Goal: Task Accomplishment & Management: Manage account settings

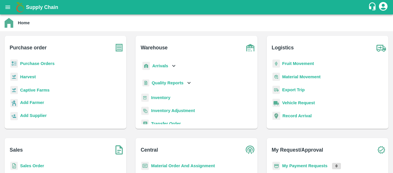
click at [32, 60] on div "Purchase Orders" at bounding box center [65, 65] width 113 height 13
click at [33, 62] on b "Purchase Orders" at bounding box center [37, 63] width 35 height 5
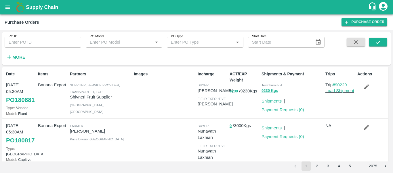
click at [43, 47] on input "PO ID" at bounding box center [43, 42] width 77 height 11
paste input "180560"
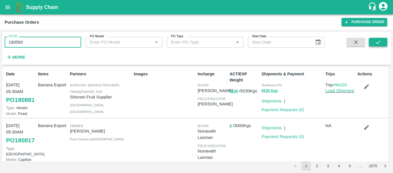
type input "180560"
click at [384, 44] on button "submit" at bounding box center [378, 42] width 18 height 9
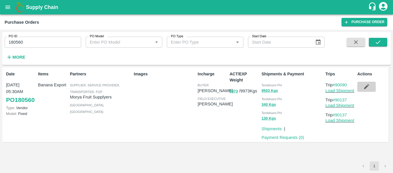
click at [364, 87] on icon "button" at bounding box center [367, 86] width 6 height 6
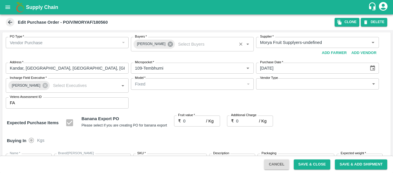
click at [168, 46] on icon at bounding box center [170, 43] width 5 height 5
click at [153, 45] on input "Buyers   *" at bounding box center [188, 42] width 110 height 7
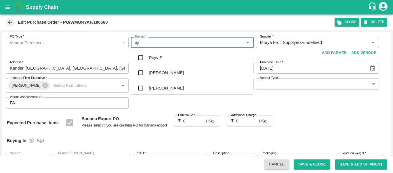
type input "ajit"
click at [155, 58] on div "Ajit Otari" at bounding box center [166, 57] width 35 height 6
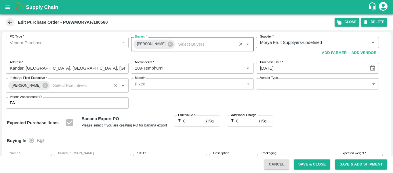
click at [43, 86] on icon at bounding box center [45, 85] width 6 height 6
click at [51, 85] on input "Incharge Field Executive   *" at bounding box center [80, 85] width 59 height 7
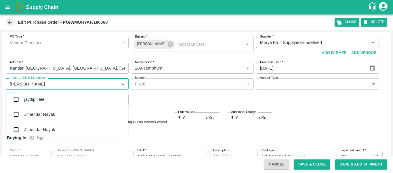
type input "jayd"
click at [25, 99] on div "jaydip Tale" at bounding box center [34, 99] width 20 height 6
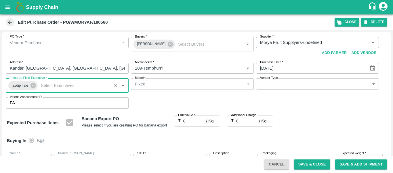
click at [187, 122] on input "0" at bounding box center [194, 120] width 23 height 11
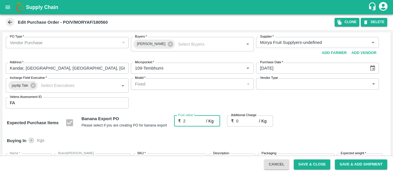
type input "22"
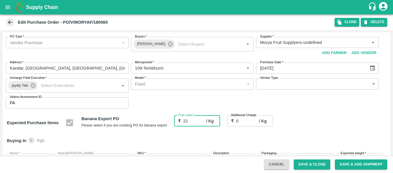
type input "22"
click at [245, 122] on input "0" at bounding box center [247, 120] width 23 height 11
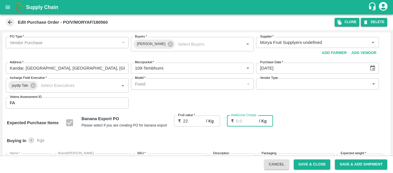
type input "2"
type input "24"
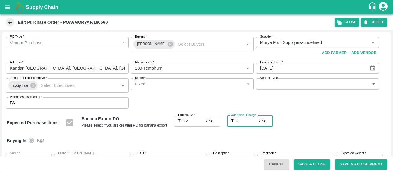
type input "24"
type input "2.75"
type input "24.75"
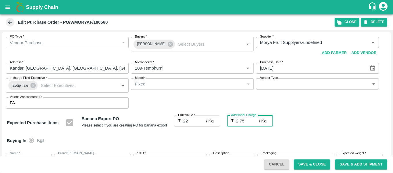
type input "24.75"
type input "2.75"
click at [326, 129] on div "Expected Purchase Items Banana Export PO Please select if you are creating PO f…" at bounding box center [197, 122] width 380 height 15
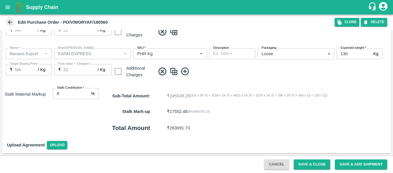
click at [314, 164] on button "Save & Close" at bounding box center [312, 164] width 37 height 10
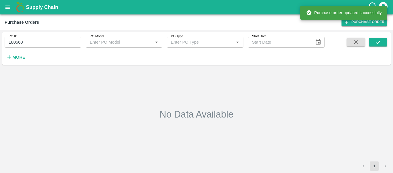
type input "180560"
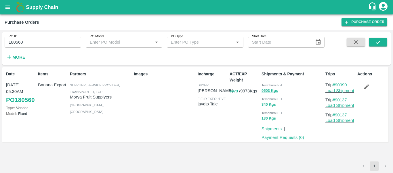
drag, startPoint x: 350, startPoint y: 84, endPoint x: 337, endPoint y: 85, distance: 13.3
click at [337, 85] on p "Trip #90090" at bounding box center [341, 85] width 30 height 6
copy link "90090"
click at [337, 91] on link "Load Shipment" at bounding box center [340, 90] width 29 height 5
drag, startPoint x: 352, startPoint y: 100, endPoint x: 338, endPoint y: 100, distance: 14.1
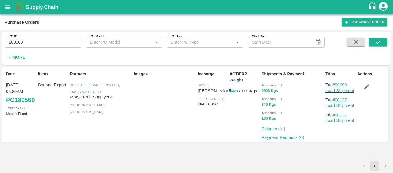
click at [338, 100] on p "Trip #90137" at bounding box center [341, 99] width 30 height 6
copy link "90137"
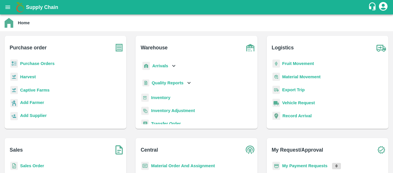
click at [293, 64] on b "Fruit Movement" at bounding box center [299, 63] width 32 height 5
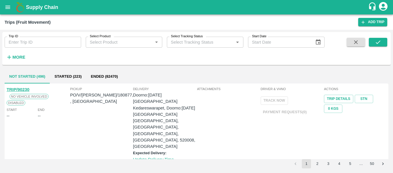
click at [58, 40] on input "Trip ID" at bounding box center [43, 42] width 77 height 11
paste input "90090"
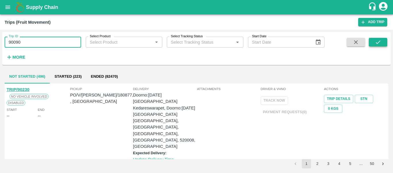
type input "90090"
click at [375, 45] on icon "submit" at bounding box center [378, 42] width 6 height 6
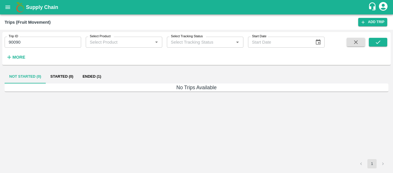
click at [96, 75] on button "Ended (1)" at bounding box center [92, 76] width 28 height 14
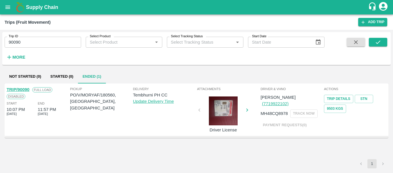
click at [22, 89] on link "TRIP/90090" at bounding box center [18, 89] width 23 height 5
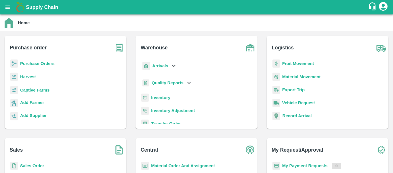
click at [167, 64] on b "Arrivals" at bounding box center [160, 65] width 16 height 5
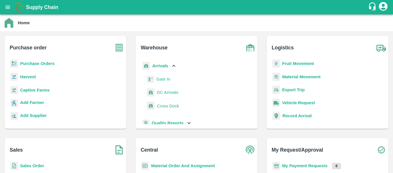
click at [160, 92] on span "DC Arrivals" at bounding box center [167, 92] width 21 height 6
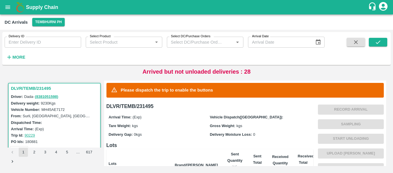
click at [22, 54] on h6 "More" at bounding box center [18, 56] width 13 height 7
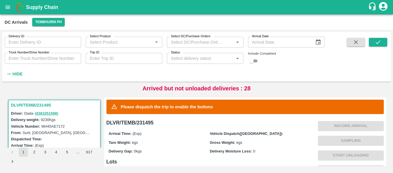
click at [82, 58] on div "Trip ID Trip ID" at bounding box center [121, 56] width 81 height 16
click at [120, 58] on input "Trip ID" at bounding box center [124, 58] width 77 height 11
paste input "90137"
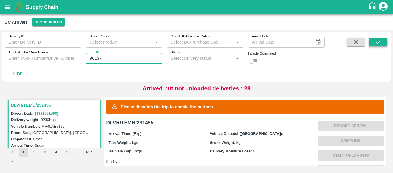
type input "90137"
click at [379, 45] on icon "submit" at bounding box center [378, 42] width 6 height 6
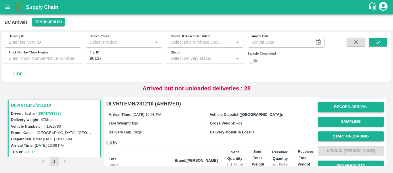
click at [336, 106] on button "Record Arrival" at bounding box center [351, 107] width 66 height 10
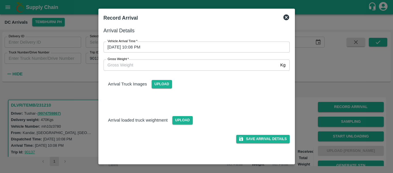
click at [147, 49] on input "13/10/2025 10:08 PM" at bounding box center [195, 46] width 182 height 11
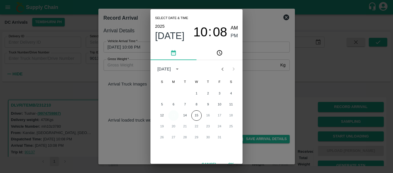
click at [177, 115] on button "13" at bounding box center [173, 115] width 10 height 10
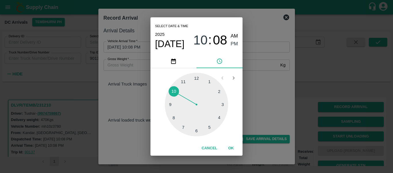
click at [183, 124] on div at bounding box center [196, 104] width 63 height 63
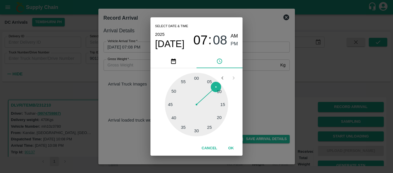
click at [183, 124] on div at bounding box center [196, 104] width 63 height 63
type input "13/10/2025 07:36 PM"
click at [234, 43] on span "PM" at bounding box center [234, 44] width 7 height 8
click at [230, 147] on button "OK" at bounding box center [231, 148] width 18 height 10
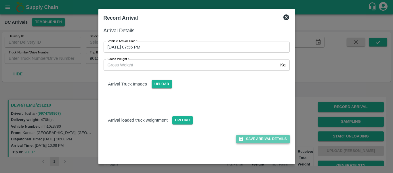
click at [256, 138] on button "Save Arrival Details" at bounding box center [262, 138] width 53 height 8
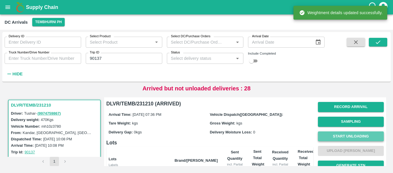
click at [353, 136] on button "Start Unloading" at bounding box center [351, 136] width 66 height 10
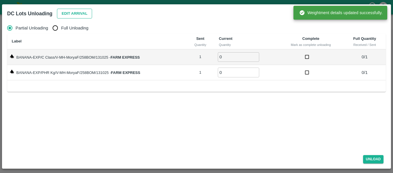
click at [65, 16] on button "Edit Arrival" at bounding box center [74, 14] width 35 height 10
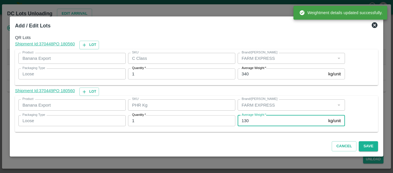
click at [251, 124] on input "130" at bounding box center [282, 120] width 88 height 11
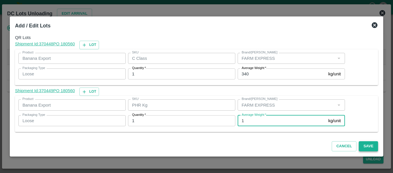
type input "1"
click at [371, 149] on button "Save" at bounding box center [368, 146] width 19 height 10
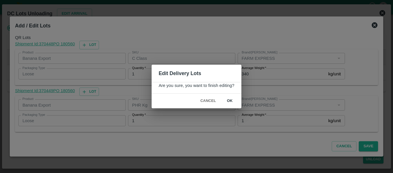
click at [231, 100] on button "ok" at bounding box center [230, 101] width 18 height 10
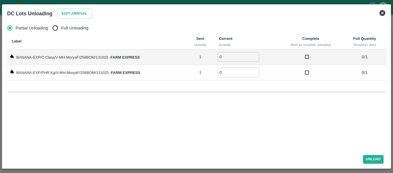
click at [70, 24] on label "Full Unloading" at bounding box center [69, 28] width 39 height 12
click at [61, 24] on input "Full Unloading" at bounding box center [56, 28] width 12 height 12
radio input "true"
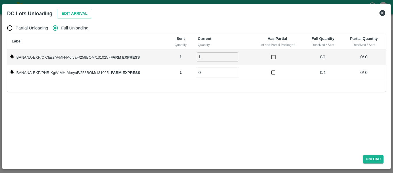
type input "1"
click at [234, 56] on input "1" at bounding box center [217, 57] width 41 height 10
type input "1"
click at [235, 70] on input "1" at bounding box center [217, 72] width 41 height 10
click at [373, 156] on button "Unload" at bounding box center [373, 159] width 21 height 8
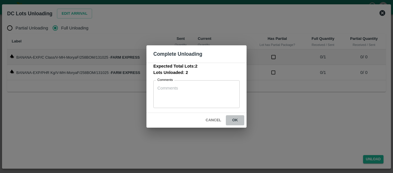
click at [233, 120] on button "ok" at bounding box center [235, 120] width 18 height 10
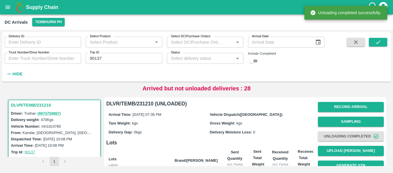
scroll to position [74, 0]
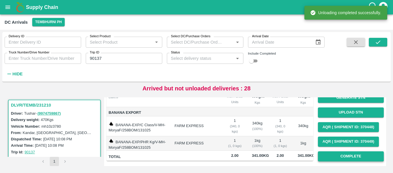
click at [349, 151] on button "Complete" at bounding box center [351, 156] width 66 height 10
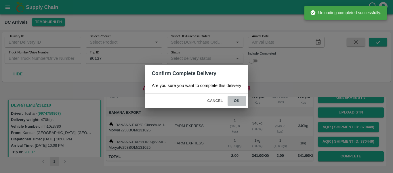
click at [242, 104] on button "ok" at bounding box center [237, 101] width 18 height 10
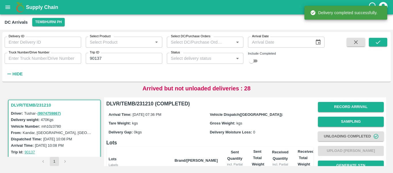
click at [137, 62] on input "90137" at bounding box center [124, 58] width 77 height 11
paste input "text"
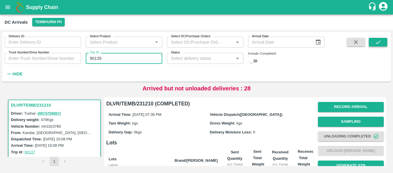
type input "90135"
click at [376, 42] on icon "submit" at bounding box center [378, 42] width 6 height 6
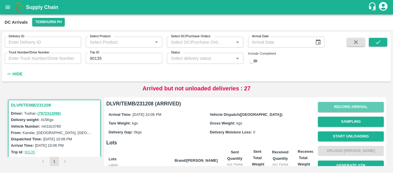
click at [352, 107] on button "Record Arrival" at bounding box center [351, 107] width 66 height 10
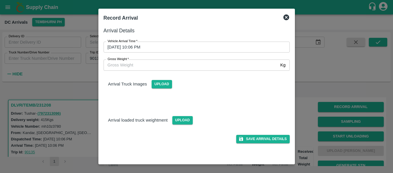
click at [156, 49] on input "13/10/2025 10:06 PM" at bounding box center [195, 46] width 182 height 11
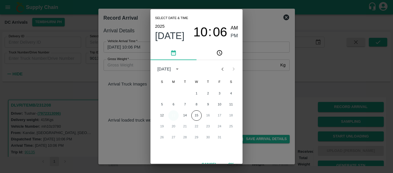
click at [175, 115] on button "13" at bounding box center [173, 115] width 10 height 10
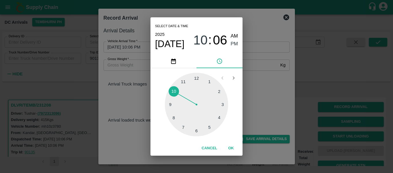
click at [174, 119] on div at bounding box center [196, 104] width 63 height 63
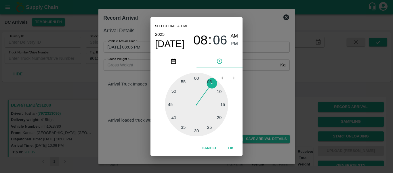
click at [223, 103] on div at bounding box center [196, 104] width 63 height 63
type input "13/10/2025 08:15 PM"
click at [233, 42] on span "PM" at bounding box center [234, 44] width 7 height 8
click at [232, 148] on button "OK" at bounding box center [231, 148] width 18 height 10
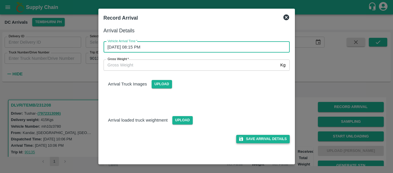
click at [254, 141] on button "Save Arrival Details" at bounding box center [262, 138] width 53 height 8
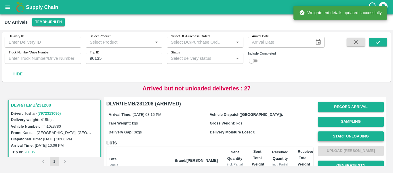
click at [344, 137] on button "Start Unloading" at bounding box center [351, 136] width 66 height 10
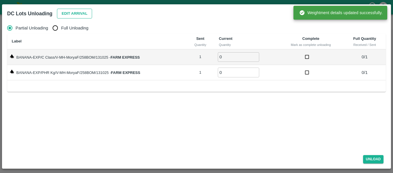
click at [86, 14] on button "Edit Arrival" at bounding box center [74, 14] width 35 height 10
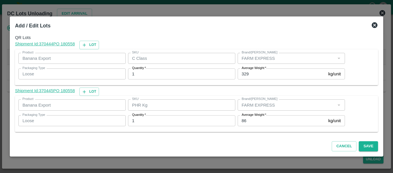
click at [253, 121] on input "86" at bounding box center [282, 120] width 88 height 11
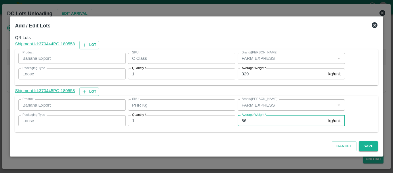
type input "8"
type input "1"
click at [376, 147] on button "Save" at bounding box center [368, 146] width 19 height 10
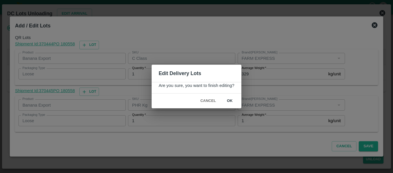
click at [230, 97] on button "ok" at bounding box center [230, 101] width 18 height 10
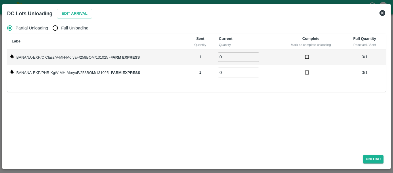
click at [74, 31] on span "Full Unloading" at bounding box center [74, 28] width 27 height 6
click at [61, 31] on input "Full Unloading" at bounding box center [56, 28] width 12 height 12
radio input "true"
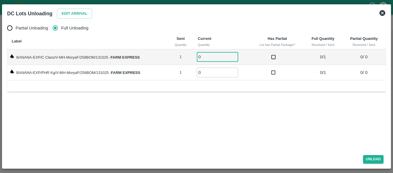
click at [237, 56] on input "0" at bounding box center [217, 57] width 41 height 10
type input "1"
click at [236, 56] on input "1" at bounding box center [217, 57] width 41 height 10
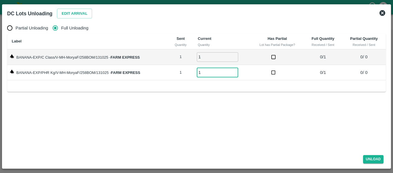
type input "1"
click at [236, 71] on input "1" at bounding box center [217, 72] width 41 height 10
click at [366, 155] on button "Unload" at bounding box center [373, 159] width 21 height 8
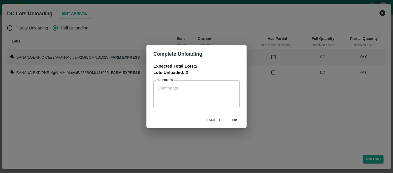
click at [239, 118] on button "ok" at bounding box center [235, 120] width 18 height 10
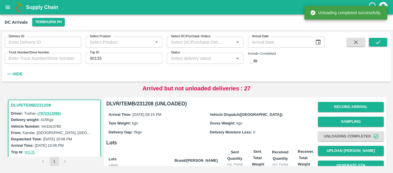
scroll to position [74, 0]
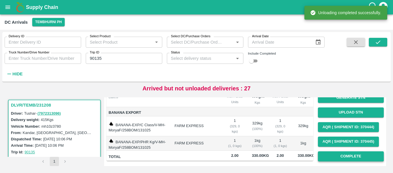
click at [364, 151] on button "Complete" at bounding box center [351, 156] width 66 height 10
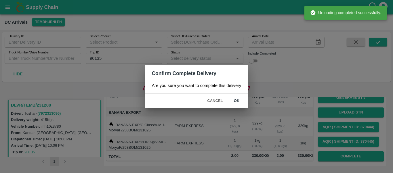
click at [234, 98] on button "ok" at bounding box center [237, 101] width 18 height 10
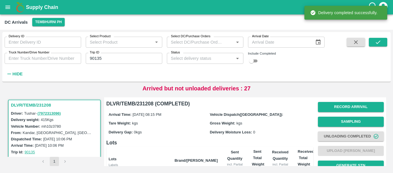
click at [109, 59] on input "90135" at bounding box center [124, 58] width 77 height 11
paste input "text"
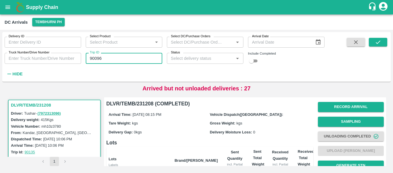
type input "90096"
click at [378, 47] on span at bounding box center [378, 58] width 18 height 40
click at [378, 45] on icon "submit" at bounding box center [378, 42] width 6 height 6
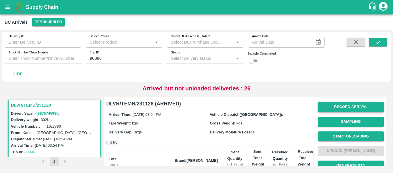
click at [348, 106] on button "Record Arrival" at bounding box center [351, 107] width 66 height 10
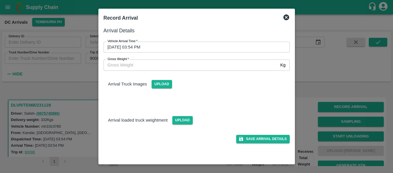
click at [167, 52] on input "13/10/2025 03:54 PM" at bounding box center [195, 46] width 182 height 11
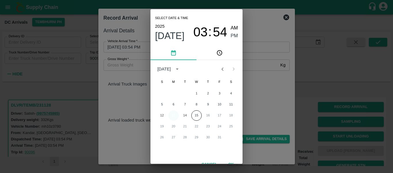
click at [172, 116] on button "13" at bounding box center [173, 115] width 10 height 10
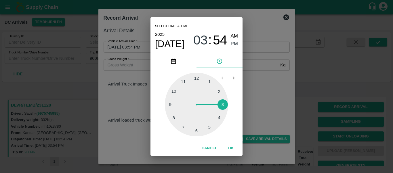
click at [173, 116] on div at bounding box center [196, 104] width 63 height 63
type input "13/10/2025 08:41 PM"
click at [230, 39] on div "08 : 41 AM PM" at bounding box center [216, 39] width 45 height 15
click at [232, 43] on span "PM" at bounding box center [234, 44] width 7 height 8
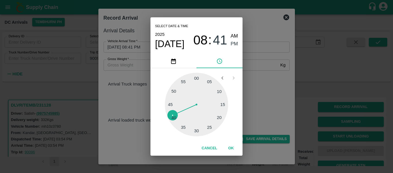
click at [234, 139] on div "05 10 15 20 25 30 35 40 45 50 55 00" at bounding box center [197, 104] width 92 height 73
click at [234, 145] on button "OK" at bounding box center [231, 148] width 18 height 10
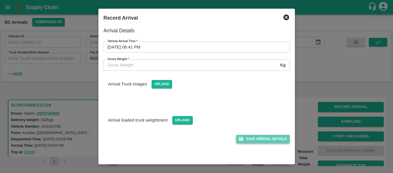
click at [257, 142] on button "Save Arrival Details" at bounding box center [262, 138] width 53 height 8
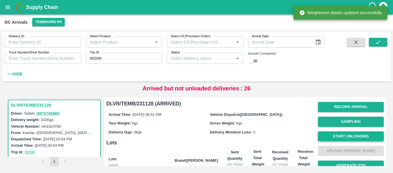
click at [333, 137] on button "Start Unloading" at bounding box center [351, 136] width 66 height 10
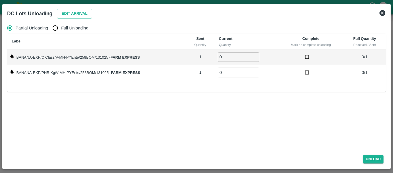
click at [77, 12] on button "Edit Arrival" at bounding box center [74, 14] width 35 height 10
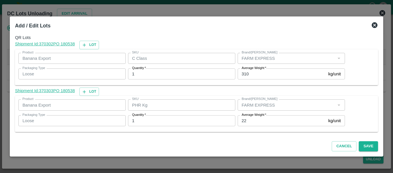
click at [258, 122] on input "22" at bounding box center [282, 120] width 88 height 11
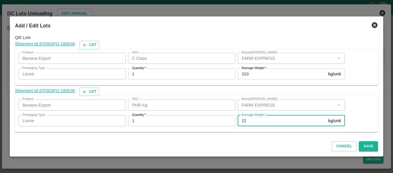
type input "2"
type input "1"
click at [365, 146] on button "Save" at bounding box center [368, 146] width 19 height 10
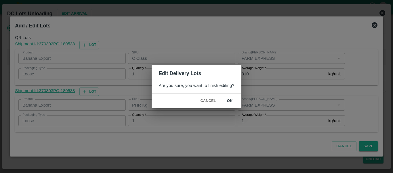
click at [234, 102] on button "ok" at bounding box center [230, 101] width 18 height 10
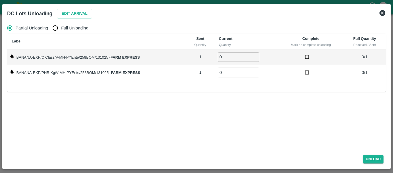
click at [56, 26] on input "Full Unloading" at bounding box center [56, 28] width 12 height 12
radio input "true"
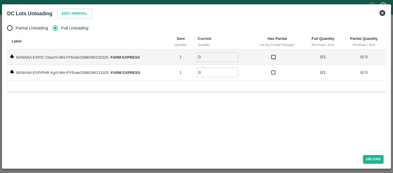
click at [232, 55] on input "0" at bounding box center [217, 57] width 41 height 10
type input "1"
click at [235, 55] on input "1" at bounding box center [217, 57] width 41 height 10
type input "1"
click at [235, 71] on input "1" at bounding box center [217, 72] width 41 height 10
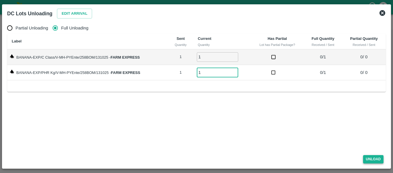
click at [366, 156] on button "Unload" at bounding box center [373, 159] width 21 height 8
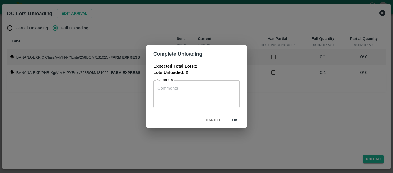
click at [241, 122] on button "ok" at bounding box center [235, 120] width 18 height 10
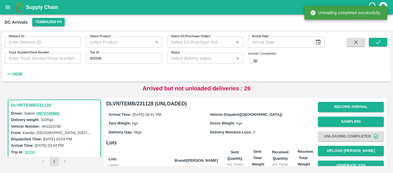
scroll to position [74, 0]
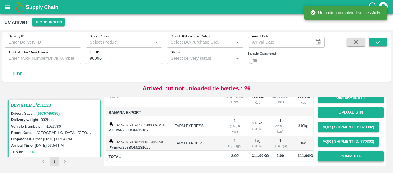
click at [354, 151] on button "Complete" at bounding box center [351, 156] width 66 height 10
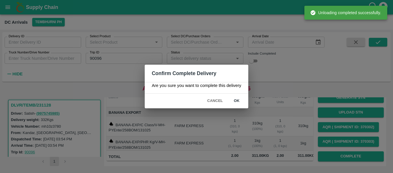
click at [237, 98] on button "ok" at bounding box center [237, 101] width 18 height 10
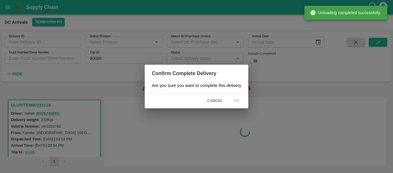
scroll to position [0, 0]
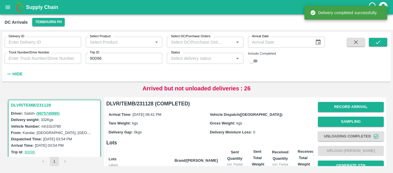
click at [120, 59] on input "90096" at bounding box center [124, 58] width 77 height 11
paste input "101"
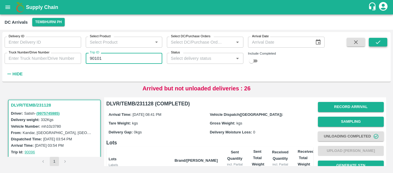
type input "90101"
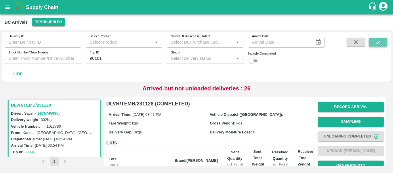
click at [376, 46] on button "submit" at bounding box center [378, 42] width 18 height 9
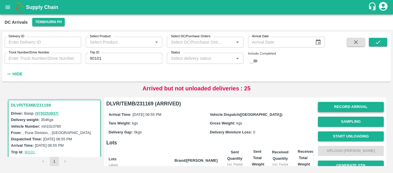
click at [353, 105] on button "Record Arrival" at bounding box center [351, 107] width 66 height 10
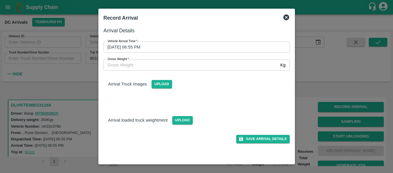
click at [173, 56] on div "Gross Weight   * Kg Gross Weight" at bounding box center [193, 61] width 193 height 18
click at [155, 47] on input "13/10/2025 06:55 PM" at bounding box center [195, 46] width 182 height 11
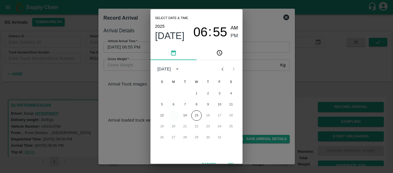
click at [176, 115] on button "13" at bounding box center [173, 115] width 10 height 10
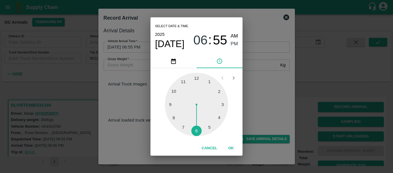
click at [171, 117] on div at bounding box center [196, 104] width 63 height 63
type input "13/10/2025 08:40 PM"
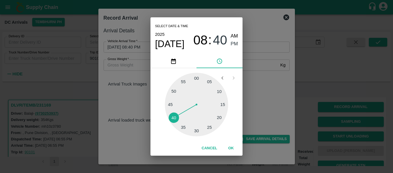
click at [233, 46] on span "PM" at bounding box center [234, 44] width 7 height 8
click at [235, 149] on button "OK" at bounding box center [231, 148] width 18 height 10
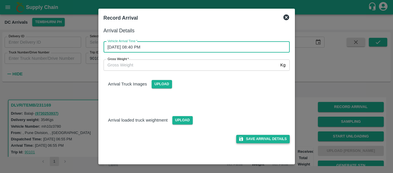
click at [253, 143] on button "Save Arrival Details" at bounding box center [262, 138] width 53 height 8
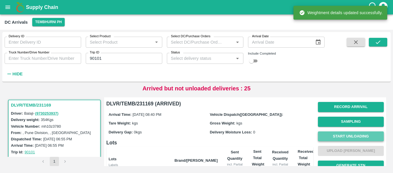
click at [341, 137] on button "Start Unloading" at bounding box center [351, 136] width 66 height 10
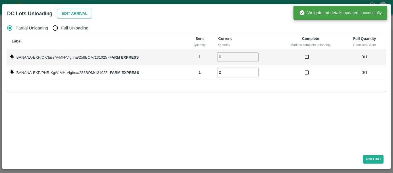
click at [78, 16] on button "Edit Arrival" at bounding box center [74, 14] width 35 height 10
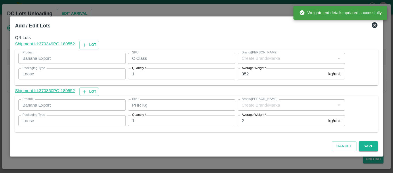
type input "FARM EXPRESS"
click at [249, 118] on input "2" at bounding box center [282, 120] width 88 height 11
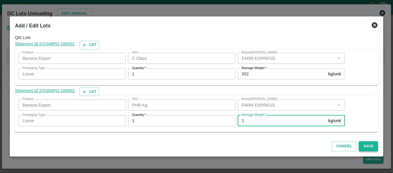
type input "1"
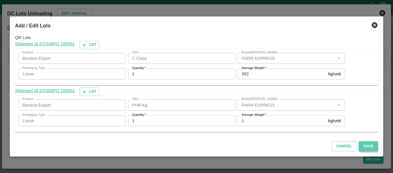
click at [361, 143] on button "Save" at bounding box center [368, 146] width 19 height 10
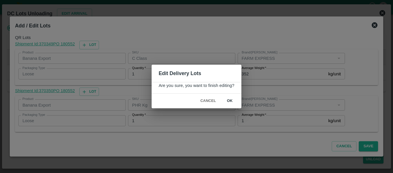
click at [235, 101] on button "ok" at bounding box center [230, 101] width 18 height 10
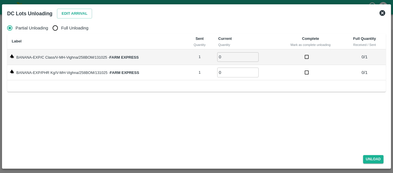
click at [59, 24] on input "Full Unloading" at bounding box center [56, 28] width 12 height 12
radio input "true"
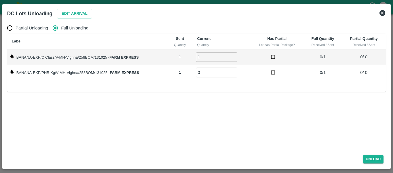
type input "1"
click at [234, 56] on input "1" at bounding box center [216, 57] width 41 height 10
type input "1"
click at [234, 71] on input "1" at bounding box center [216, 72] width 41 height 10
click at [372, 158] on button "Unload" at bounding box center [373, 159] width 21 height 8
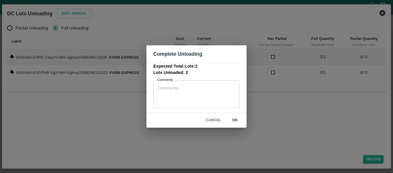
click at [235, 123] on button "ok" at bounding box center [235, 120] width 18 height 10
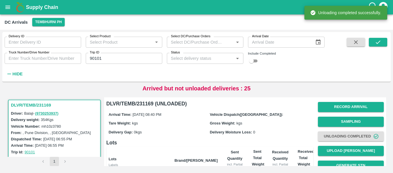
scroll to position [74, 0]
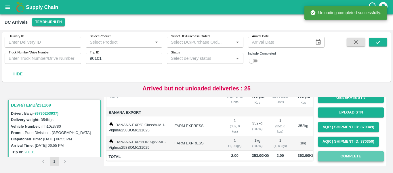
click at [339, 151] on button "Complete" at bounding box center [351, 156] width 66 height 10
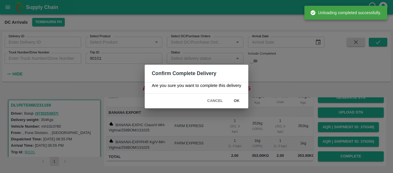
click at [241, 98] on button "ok" at bounding box center [237, 101] width 18 height 10
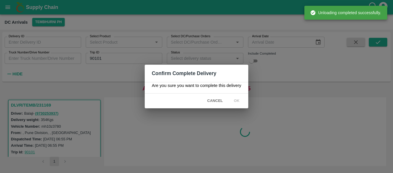
scroll to position [0, 0]
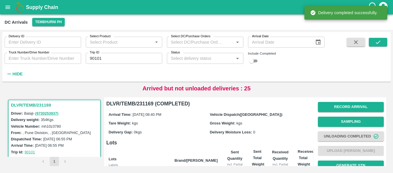
click at [118, 59] on input "90101" at bounding box center [124, 58] width 77 height 11
paste input "text"
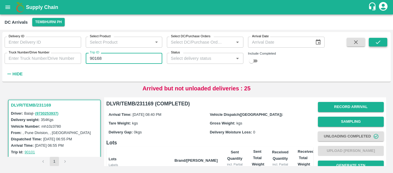
type input "90168"
click at [383, 42] on button "submit" at bounding box center [378, 42] width 18 height 9
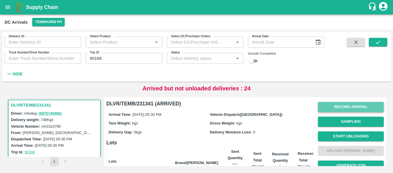
click at [335, 107] on button "Record Arrival" at bounding box center [351, 107] width 66 height 10
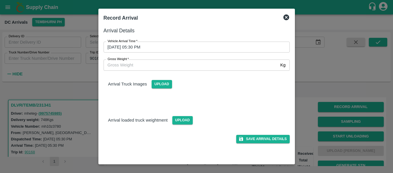
click at [130, 43] on label "Vehicle Arrival Time   *" at bounding box center [123, 41] width 30 height 5
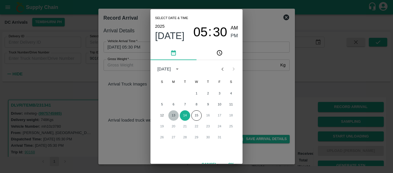
click at [177, 115] on button "13" at bounding box center [173, 115] width 10 height 10
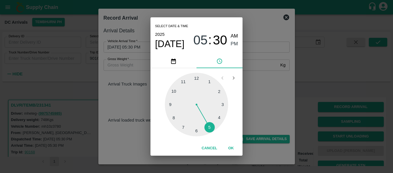
click at [207, 124] on div at bounding box center [196, 104] width 63 height 63
click at [176, 106] on div at bounding box center [196, 104] width 63 height 63
type input "13/10/2025 05:44 PM"
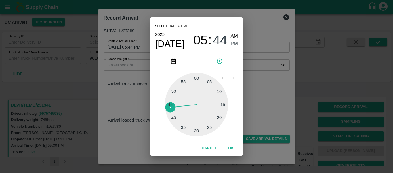
click at [234, 42] on span "PM" at bounding box center [234, 44] width 7 height 8
click at [228, 149] on button "OK" at bounding box center [231, 148] width 18 height 10
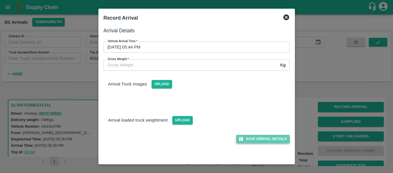
click at [273, 136] on button "Save Arrival Details" at bounding box center [262, 138] width 53 height 8
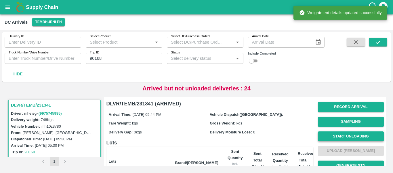
click at [330, 136] on button "Start Unloading" at bounding box center [351, 136] width 66 height 10
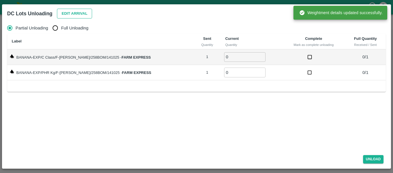
click at [75, 16] on button "Edit Arrival" at bounding box center [74, 14] width 35 height 10
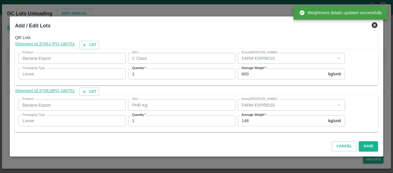
click at [257, 119] on input "148" at bounding box center [282, 120] width 88 height 11
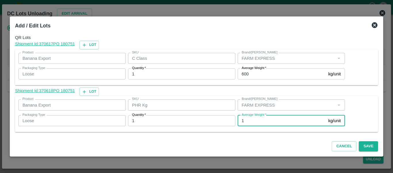
type input "1"
click at [252, 77] on input "600" at bounding box center [282, 73] width 88 height 11
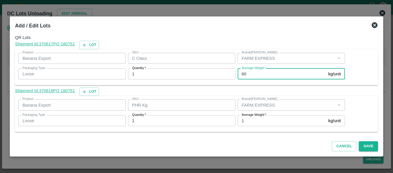
type input "6"
type input "555"
click at [369, 149] on button "Save" at bounding box center [368, 146] width 19 height 10
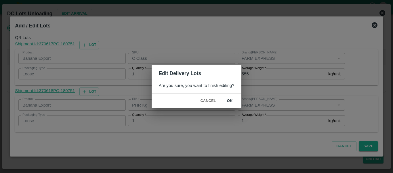
click at [234, 103] on button "ok" at bounding box center [230, 101] width 18 height 10
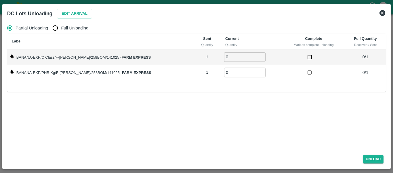
click at [72, 30] on span "Full Unloading" at bounding box center [74, 28] width 27 height 6
click at [61, 30] on input "Full Unloading" at bounding box center [56, 28] width 12 height 12
radio input "true"
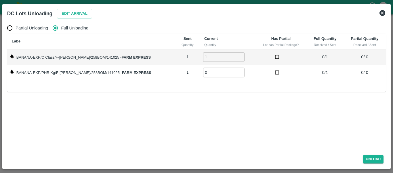
type input "1"
click at [233, 56] on input "1" at bounding box center [223, 57] width 41 height 10
click at [235, 69] on input "0" at bounding box center [223, 72] width 41 height 10
type input "1"
click at [235, 71] on input "1" at bounding box center [223, 72] width 41 height 10
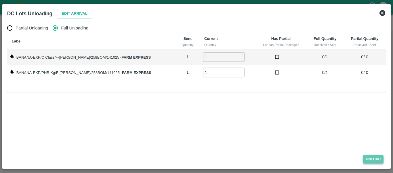
click at [372, 161] on button "Unload" at bounding box center [373, 159] width 21 height 8
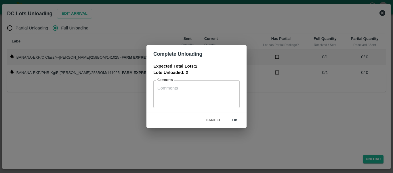
click at [238, 121] on button "ok" at bounding box center [235, 120] width 18 height 10
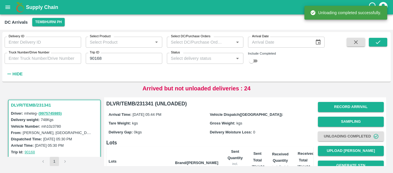
scroll to position [74, 0]
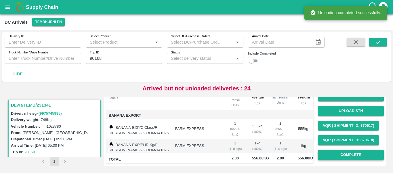
click at [338, 149] on button "Complete" at bounding box center [351, 154] width 66 height 10
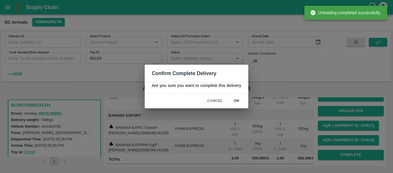
click at [239, 103] on button "ok" at bounding box center [237, 101] width 18 height 10
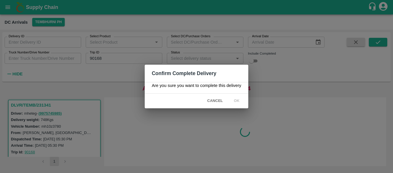
scroll to position [0, 0]
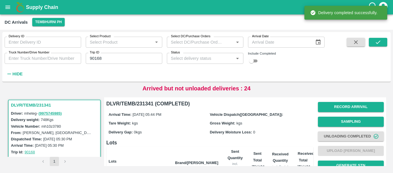
click at [116, 51] on div "Trip ID 90168 Trip ID" at bounding box center [121, 56] width 81 height 16
click at [117, 56] on input "90168" at bounding box center [124, 58] width 77 height 11
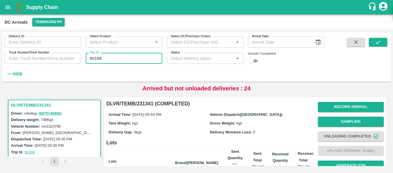
click at [117, 56] on input "90168" at bounding box center [124, 58] width 77 height 11
paste input "text"
type input "90126"
click at [380, 43] on icon "submit" at bounding box center [378, 42] width 6 height 6
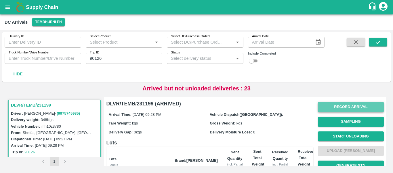
click at [351, 109] on button "Record Arrival" at bounding box center [351, 107] width 66 height 10
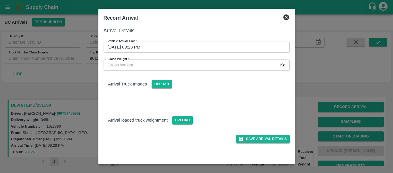
click at [160, 45] on input "13/10/2025 09:28 PM" at bounding box center [195, 46] width 182 height 11
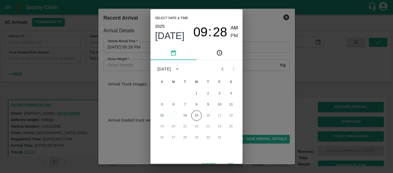
click at [173, 113] on button "13" at bounding box center [173, 115] width 10 height 10
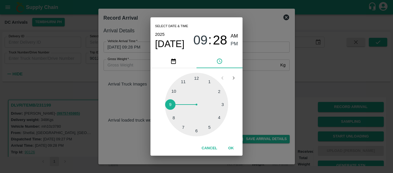
click at [172, 119] on div at bounding box center [196, 104] width 63 height 63
type input "13/10/2025 08:40 PM"
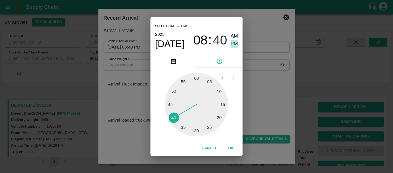
click at [235, 47] on span "PM" at bounding box center [234, 44] width 7 height 8
click at [231, 149] on button "OK" at bounding box center [231, 148] width 18 height 10
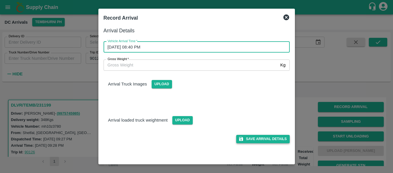
click at [251, 142] on button "Save Arrival Details" at bounding box center [262, 138] width 53 height 8
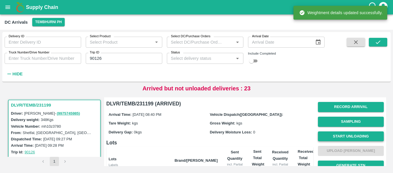
click at [357, 139] on button "Start Unloading" at bounding box center [351, 136] width 66 height 10
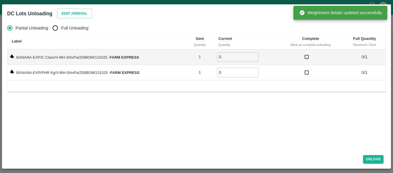
click at [81, 21] on div "Partial Unloading Full Unloading Label Sent Quantity Current Quantity Complete …" at bounding box center [197, 85] width 384 height 130
click at [78, 19] on div "DC Lots Unloading Edit Arrival" at bounding box center [190, 12] width 374 height 15
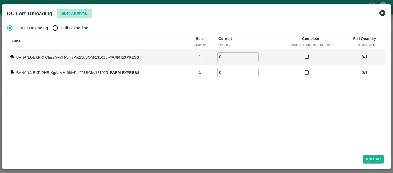
click at [66, 18] on button "Edit Arrival" at bounding box center [74, 14] width 35 height 10
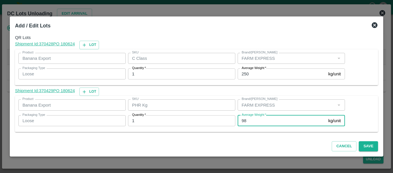
click at [259, 122] on input "98" at bounding box center [282, 120] width 88 height 11
type input "9"
type input "1"
click at [365, 143] on button "Save" at bounding box center [368, 146] width 19 height 10
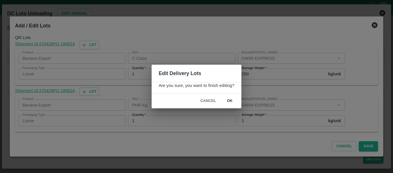
click at [232, 98] on button "ok" at bounding box center [230, 101] width 18 height 10
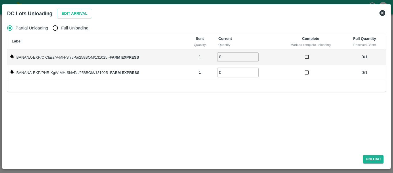
click at [75, 24] on label "Full Unloading" at bounding box center [69, 28] width 39 height 12
click at [61, 24] on input "Full Unloading" at bounding box center [56, 28] width 12 height 12
radio input "true"
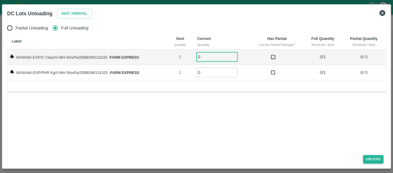
click at [234, 54] on input "0" at bounding box center [216, 57] width 41 height 10
type input "1"
click at [234, 54] on input "1" at bounding box center [216, 57] width 41 height 10
type input "1"
click at [234, 70] on input "1" at bounding box center [216, 72] width 41 height 10
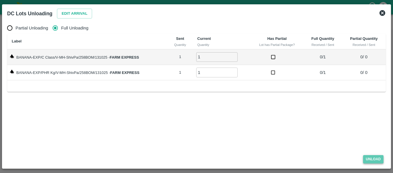
click at [368, 161] on button "Unload" at bounding box center [373, 159] width 21 height 8
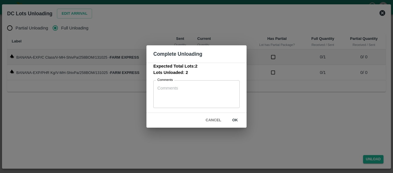
click at [232, 120] on button "ok" at bounding box center [235, 120] width 18 height 10
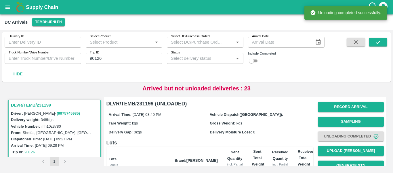
scroll to position [74, 0]
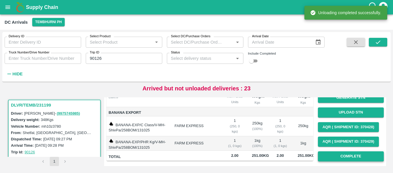
click at [341, 154] on button "Complete" at bounding box center [351, 156] width 66 height 10
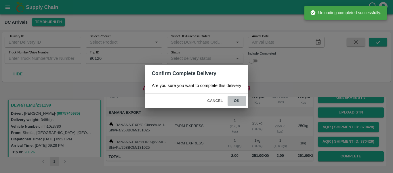
click at [235, 97] on button "ok" at bounding box center [237, 101] width 18 height 10
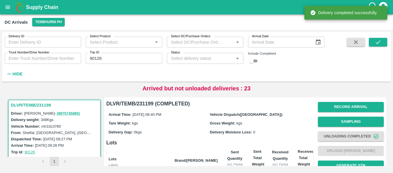
click at [115, 55] on input "90126" at bounding box center [124, 58] width 77 height 11
paste input "text"
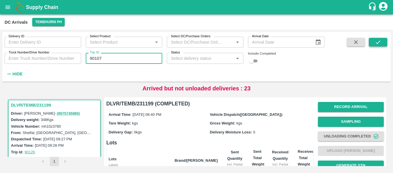
type input "90107"
click at [377, 44] on icon "submit" at bounding box center [378, 42] width 6 height 6
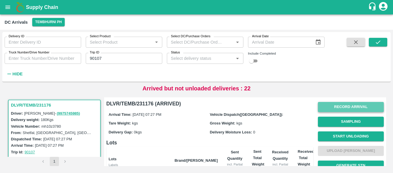
click at [344, 109] on button "Record Arrival" at bounding box center [351, 107] width 66 height 10
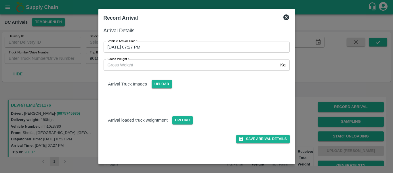
click at [166, 46] on input "13/10/2025 07:27 PM" at bounding box center [195, 46] width 182 height 11
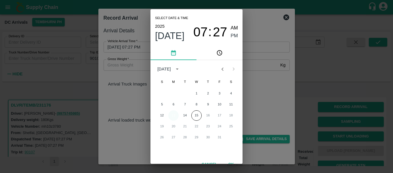
click at [175, 115] on button "13" at bounding box center [173, 115] width 10 height 10
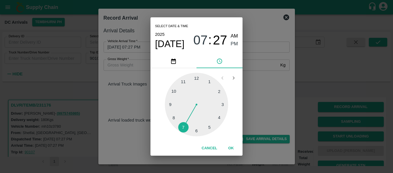
click at [220, 118] on div at bounding box center [196, 104] width 63 height 63
type input "13/10/2025 04:20 PM"
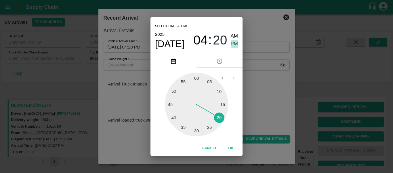
click at [234, 44] on span "PM" at bounding box center [234, 44] width 7 height 8
click at [232, 149] on button "OK" at bounding box center [231, 148] width 18 height 10
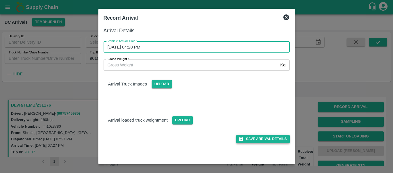
click at [259, 138] on button "Save Arrival Details" at bounding box center [262, 138] width 53 height 8
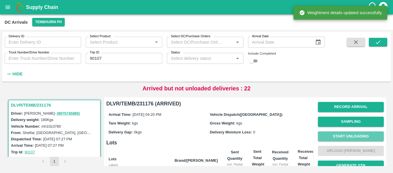
click at [346, 138] on button "Start Unloading" at bounding box center [351, 136] width 66 height 10
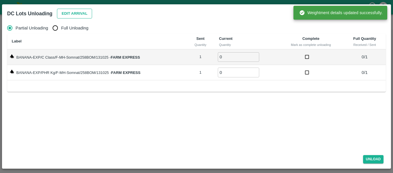
click at [73, 12] on button "Edit Arrival" at bounding box center [74, 14] width 35 height 10
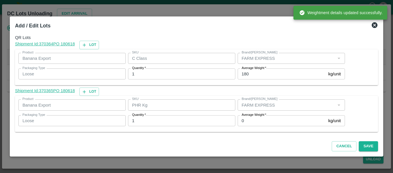
click at [254, 116] on label "Average Weight   *" at bounding box center [254, 114] width 24 height 5
click at [254, 116] on input "0" at bounding box center [282, 120] width 88 height 11
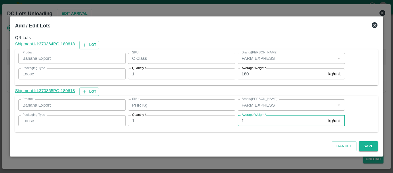
type input "1"
click at [254, 77] on input "180" at bounding box center [282, 73] width 88 height 11
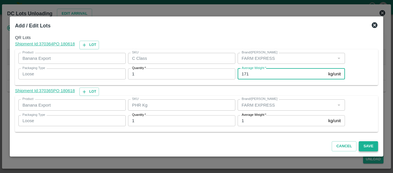
type input "171"
click at [371, 146] on button "Save" at bounding box center [368, 146] width 19 height 10
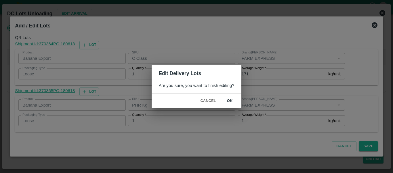
click at [236, 99] on button "ok" at bounding box center [230, 101] width 18 height 10
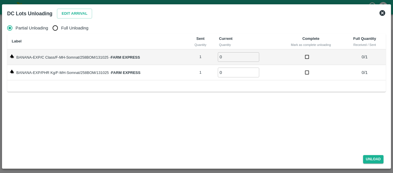
click at [70, 30] on span "Full Unloading" at bounding box center [74, 28] width 27 height 6
click at [61, 30] on input "Full Unloading" at bounding box center [56, 28] width 12 height 12
radio input "true"
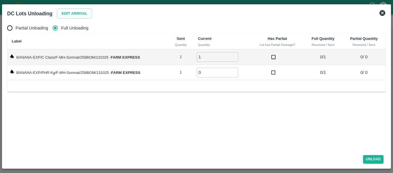
type input "1"
click at [234, 55] on input "1" at bounding box center [217, 57] width 41 height 10
type input "1"
click at [235, 71] on input "1" at bounding box center [217, 72] width 41 height 10
click at [368, 159] on button "Unload" at bounding box center [373, 159] width 21 height 8
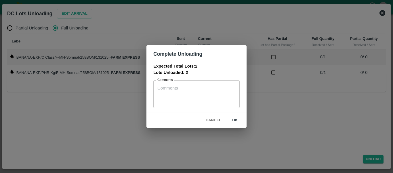
click at [241, 119] on button "ok" at bounding box center [235, 120] width 18 height 10
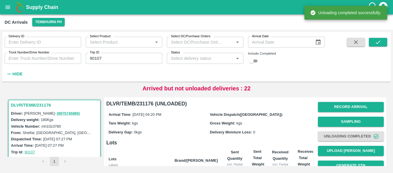
scroll to position [74, 0]
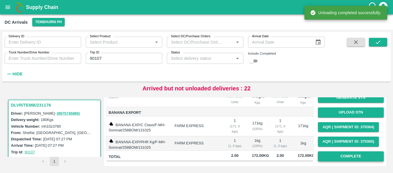
click at [331, 151] on button "Complete" at bounding box center [351, 156] width 66 height 10
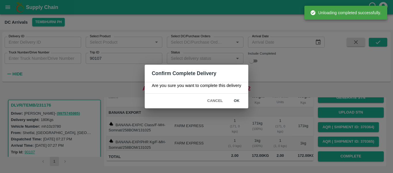
click at [242, 99] on button "ok" at bounding box center [237, 101] width 18 height 10
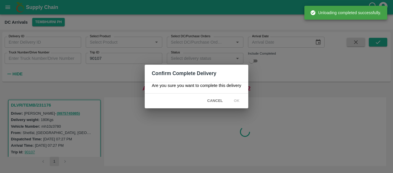
scroll to position [0, 0]
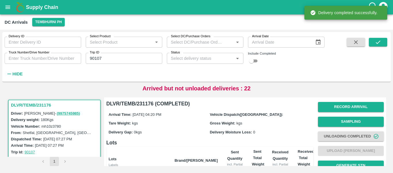
click at [105, 59] on input "90107" at bounding box center [124, 58] width 77 height 11
paste input "text"
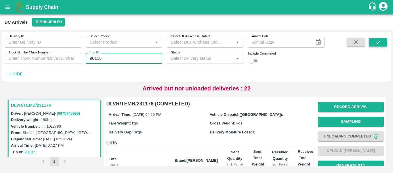
type input "90116"
click at [386, 40] on button "submit" at bounding box center [378, 42] width 18 height 9
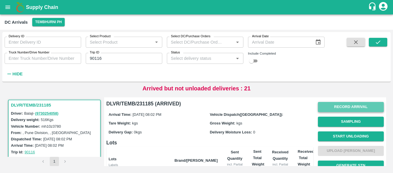
click at [344, 106] on button "Record Arrival" at bounding box center [351, 107] width 66 height 10
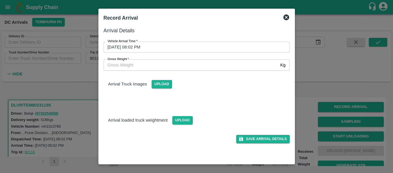
click at [154, 43] on input "13/10/2025 08:02 PM" at bounding box center [195, 46] width 182 height 11
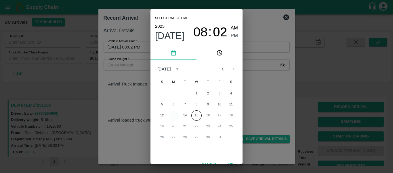
click at [172, 117] on button "13" at bounding box center [173, 115] width 10 height 10
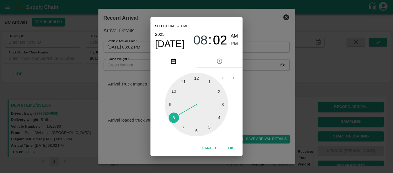
click at [194, 131] on div at bounding box center [196, 104] width 63 height 63
type input "13/10/2025 06:31 PM"
click at [229, 45] on div "06 : 31 AM PM" at bounding box center [216, 39] width 45 height 15
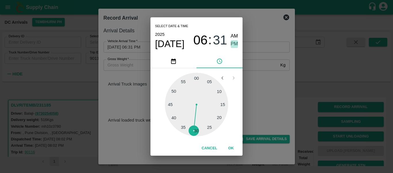
click at [233, 46] on span "PM" at bounding box center [234, 44] width 7 height 8
click at [234, 144] on button "OK" at bounding box center [231, 148] width 18 height 10
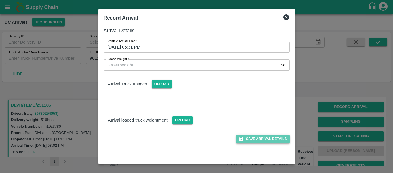
click at [255, 141] on button "Save Arrival Details" at bounding box center [262, 138] width 53 height 8
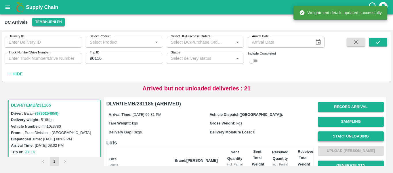
click at [341, 137] on button "Start Unloading" at bounding box center [351, 136] width 66 height 10
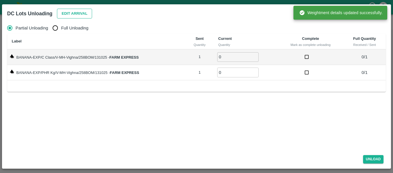
click at [76, 15] on button "Edit Arrival" at bounding box center [74, 14] width 35 height 10
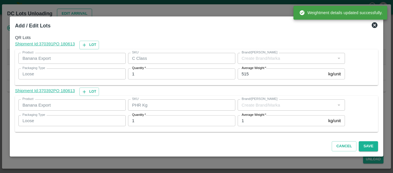
type input "FARM EXPRESS"
click at [256, 123] on input "1" at bounding box center [282, 120] width 88 height 11
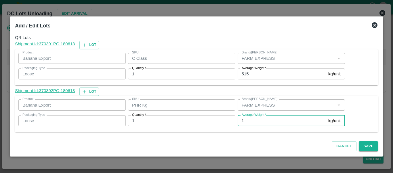
click at [251, 77] on input "515" at bounding box center [282, 73] width 88 height 11
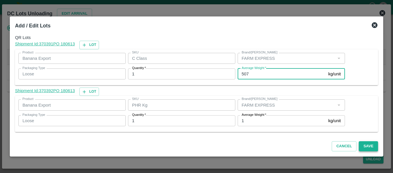
type input "507"
click at [371, 146] on button "Save" at bounding box center [368, 146] width 19 height 10
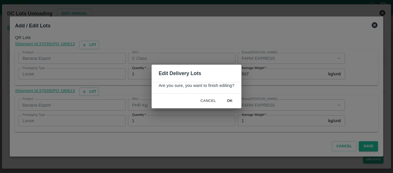
click at [231, 106] on button "ok" at bounding box center [230, 101] width 18 height 10
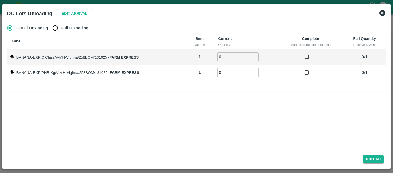
click at [64, 24] on label "Full Unloading" at bounding box center [69, 28] width 39 height 12
click at [61, 24] on input "Full Unloading" at bounding box center [56, 28] width 12 height 12
radio input "true"
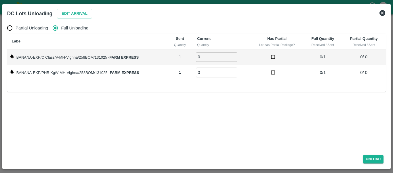
click at [233, 53] on input "0" at bounding box center [216, 57] width 41 height 10
type input "1"
click at [234, 54] on input "1" at bounding box center [216, 57] width 41 height 10
type input "1"
click at [235, 71] on input "1" at bounding box center [216, 72] width 41 height 10
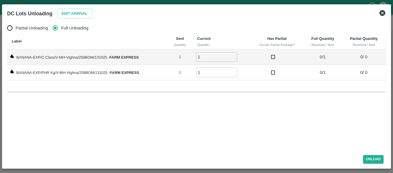
click at [384, 157] on span "Unload" at bounding box center [373, 159] width 25 height 8
click at [376, 158] on button "Unload" at bounding box center [373, 159] width 21 height 8
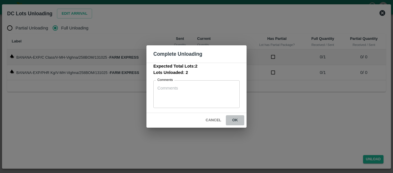
click at [240, 120] on button "ok" at bounding box center [235, 120] width 18 height 10
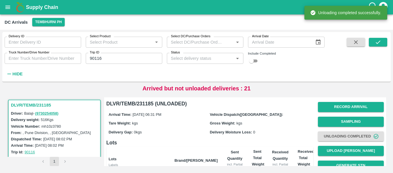
scroll to position [74, 0]
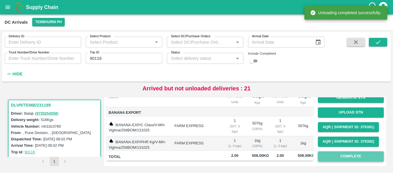
click at [325, 154] on button "Complete" at bounding box center [351, 156] width 66 height 10
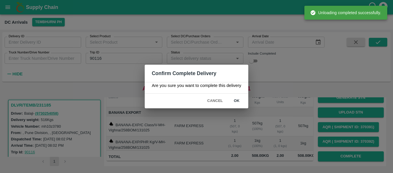
click at [233, 97] on button "ok" at bounding box center [237, 101] width 18 height 10
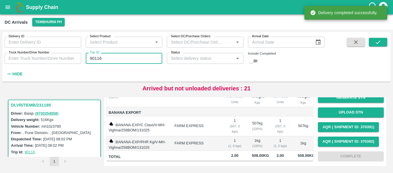
click at [131, 57] on input "90116" at bounding box center [124, 58] width 77 height 11
paste input "text"
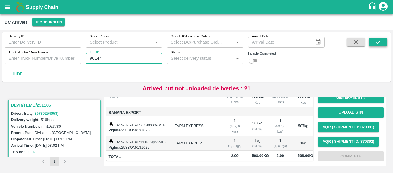
type input "90144"
click at [377, 45] on icon "submit" at bounding box center [378, 42] width 6 height 6
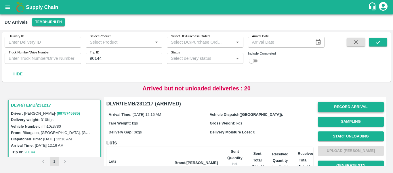
click at [351, 106] on button "Record Arrival" at bounding box center [351, 107] width 66 height 10
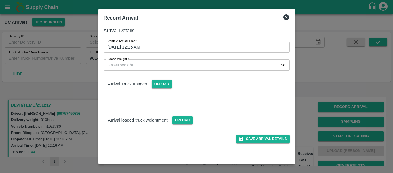
click at [158, 47] on input "14/10/2025 12:16 AM" at bounding box center [195, 46] width 182 height 11
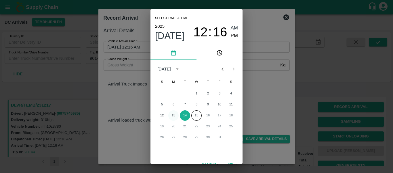
click at [175, 115] on button "13" at bounding box center [173, 115] width 10 height 10
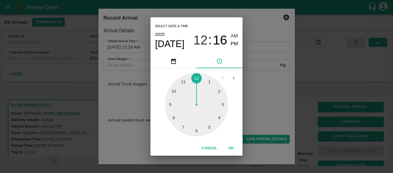
click at [198, 129] on div at bounding box center [196, 104] width 63 height 63
click at [234, 44] on span "PM" at bounding box center [234, 44] width 7 height 8
type input "13/10/2025 06:29 PM"
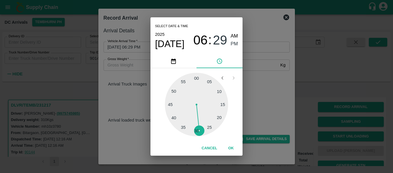
click at [235, 148] on button "OK" at bounding box center [231, 148] width 18 height 10
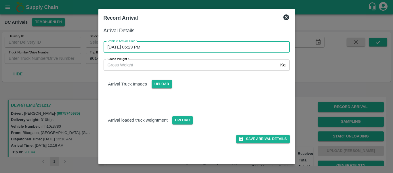
click at [272, 134] on div "Save Arrival Details" at bounding box center [194, 136] width 191 height 13
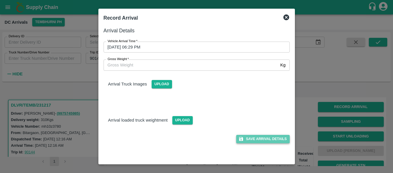
click at [270, 137] on button "Save Arrival Details" at bounding box center [262, 138] width 53 height 8
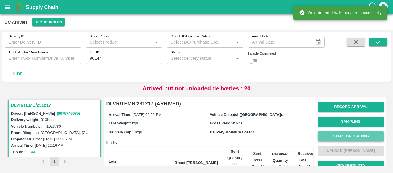
click at [350, 136] on button "Start Unloading" at bounding box center [351, 136] width 66 height 10
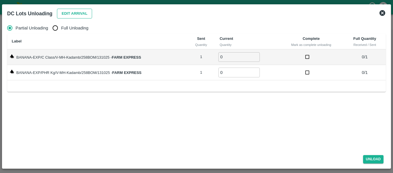
click at [79, 18] on button "Edit Arrival" at bounding box center [74, 14] width 35 height 10
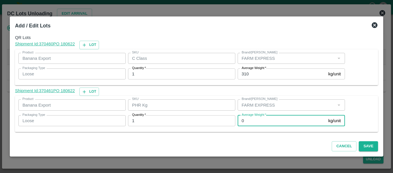
click at [257, 123] on input "0" at bounding box center [282, 120] width 88 height 11
type input "1"
click at [253, 72] on input "310" at bounding box center [282, 73] width 88 height 11
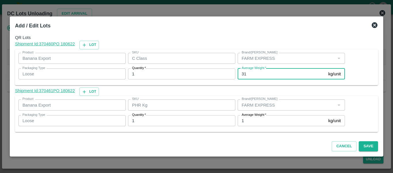
type input "3"
type input "289"
click at [365, 149] on button "Save" at bounding box center [368, 146] width 19 height 10
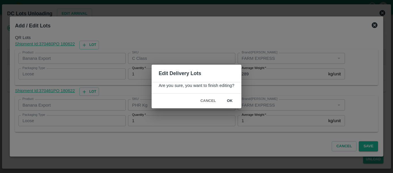
click at [230, 102] on button "ok" at bounding box center [230, 101] width 18 height 10
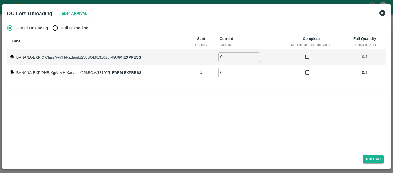
click at [66, 28] on span "Full Unloading" at bounding box center [74, 28] width 27 height 6
click at [61, 28] on input "Full Unloading" at bounding box center [56, 28] width 12 height 12
radio input "true"
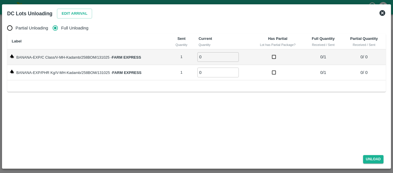
click at [233, 56] on input "0" at bounding box center [218, 57] width 41 height 10
type input "1"
click at [234, 56] on input "1" at bounding box center [218, 57] width 41 height 10
type input "1"
click at [235, 71] on input "1" at bounding box center [218, 72] width 41 height 10
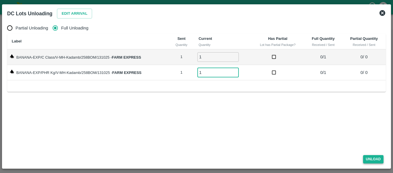
click at [373, 160] on button "Unload" at bounding box center [373, 159] width 21 height 8
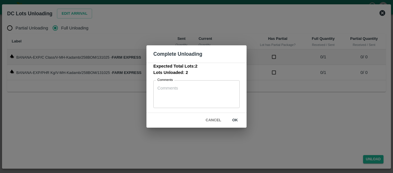
click at [237, 115] on div "Cancel ok" at bounding box center [197, 120] width 100 height 15
click at [238, 120] on button "ok" at bounding box center [235, 120] width 18 height 10
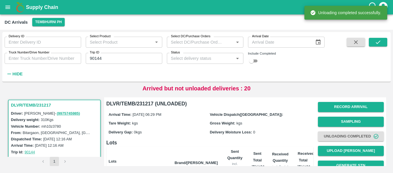
scroll to position [74, 0]
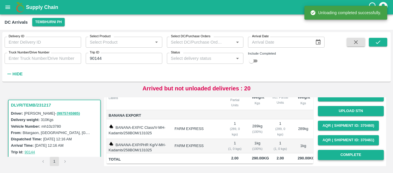
click at [333, 149] on button "Complete" at bounding box center [351, 154] width 66 height 10
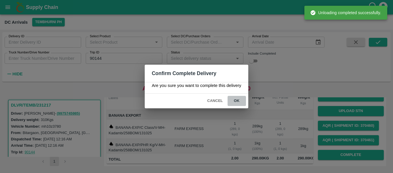
click at [242, 101] on button "ok" at bounding box center [237, 101] width 18 height 10
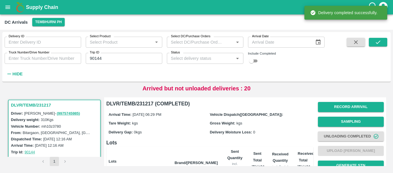
click at [118, 62] on input "90144" at bounding box center [124, 58] width 77 height 11
paste input "text"
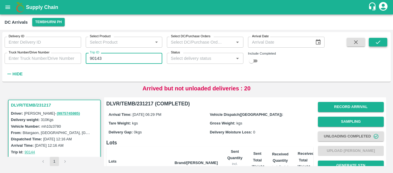
type input "90143"
click at [384, 41] on button "submit" at bounding box center [378, 42] width 18 height 9
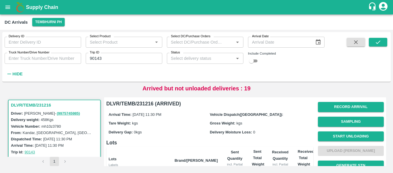
click at [340, 104] on button "Record Arrival" at bounding box center [351, 107] width 66 height 10
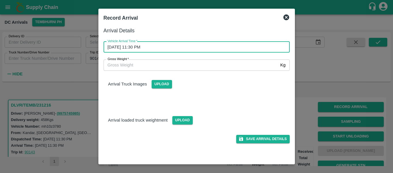
click at [139, 51] on input "13/10/2025 11:30 PM" at bounding box center [195, 46] width 182 height 11
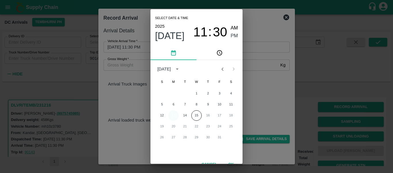
click at [175, 113] on button "13" at bounding box center [173, 115] width 10 height 10
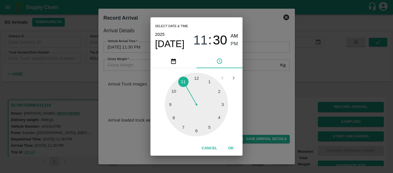
click at [207, 125] on div at bounding box center [196, 104] width 63 height 63
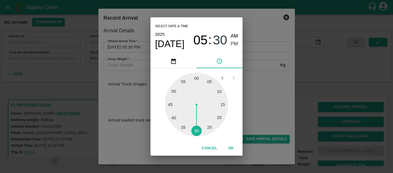
click at [178, 118] on div at bounding box center [196, 104] width 63 height 63
type input "13/10/2025 05:39 PM"
click at [233, 46] on span "PM" at bounding box center [234, 44] width 7 height 8
click at [233, 148] on button "OK" at bounding box center [231, 148] width 18 height 10
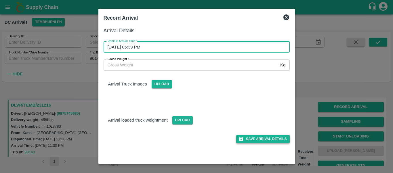
click at [255, 140] on button "Save Arrival Details" at bounding box center [262, 138] width 53 height 8
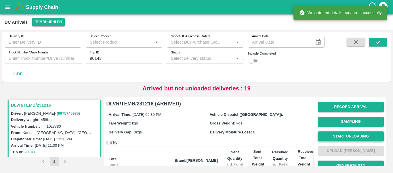
click at [332, 132] on button "Start Unloading" at bounding box center [351, 136] width 66 height 10
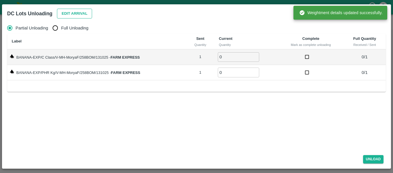
click at [72, 14] on button "Edit Arrival" at bounding box center [74, 14] width 35 height 10
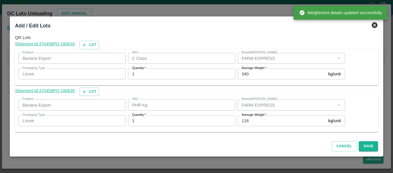
click at [251, 119] on input "118" at bounding box center [282, 120] width 88 height 11
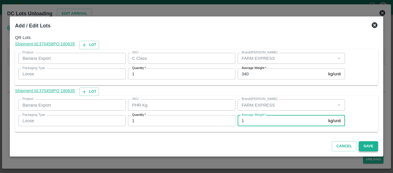
type input "1"
click at [367, 144] on button "Save" at bounding box center [368, 146] width 19 height 10
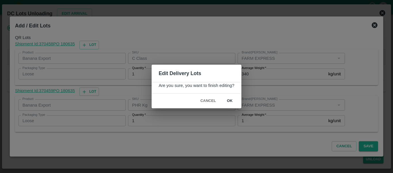
click at [228, 101] on button "ok" at bounding box center [230, 101] width 18 height 10
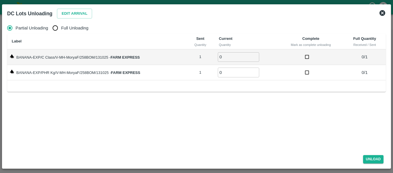
click at [66, 29] on span "Full Unloading" at bounding box center [74, 28] width 27 height 6
click at [61, 29] on input "Full Unloading" at bounding box center [56, 28] width 12 height 12
radio input "true"
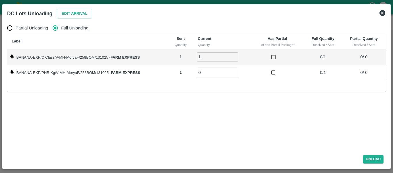
type input "1"
click at [235, 55] on input "1" at bounding box center [217, 57] width 41 height 10
type input "1"
click at [236, 70] on input "1" at bounding box center [217, 72] width 41 height 10
click at [372, 158] on button "Unload" at bounding box center [373, 159] width 21 height 8
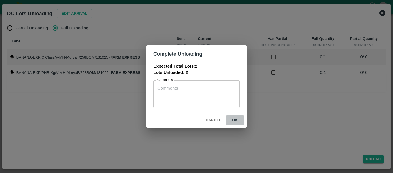
click at [234, 119] on button "ok" at bounding box center [235, 120] width 18 height 10
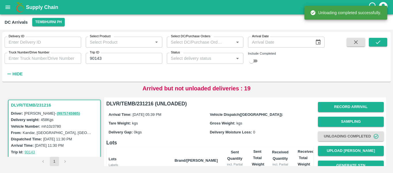
scroll to position [74, 0]
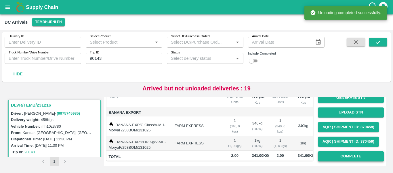
click at [330, 154] on button "Complete" at bounding box center [351, 156] width 66 height 10
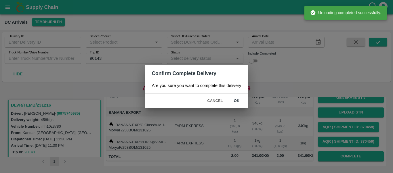
click at [242, 98] on button "ok" at bounding box center [237, 101] width 18 height 10
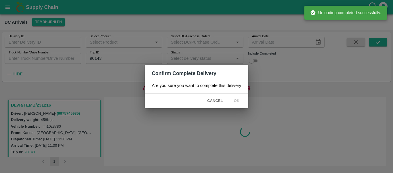
scroll to position [0, 0]
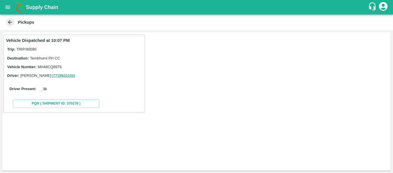
click at [39, 90] on input "checkbox" at bounding box center [41, 88] width 21 height 7
checkbox input "true"
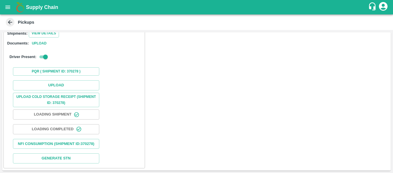
scroll to position [84, 0]
click at [59, 80] on button "Upload" at bounding box center [56, 85] width 86 height 10
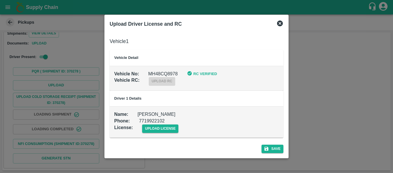
click at [143, 134] on td "Name : VINAYAK Phone : 7719922102 License : upload license" at bounding box center [197, 121] width 174 height 31
click at [150, 130] on span "upload license" at bounding box center [160, 128] width 37 height 8
click at [0, 0] on input "upload license" at bounding box center [0, 0] width 0 height 0
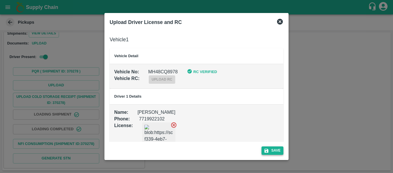
click at [269, 149] on icon "submit" at bounding box center [266, 150] width 5 height 5
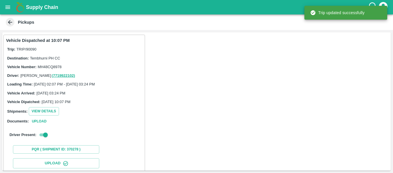
scroll to position [99, 0]
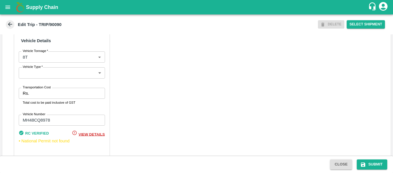
scroll to position [449, 0]
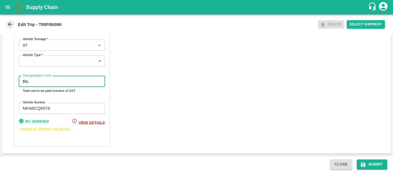
click at [42, 83] on input "Transportation Cost" at bounding box center [67, 81] width 73 height 11
type input "5000"
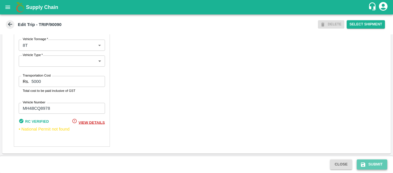
click at [365, 162] on icon "submit" at bounding box center [364, 164] width 6 height 6
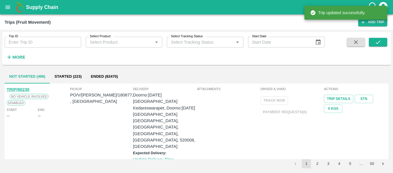
click at [32, 43] on input "Trip ID" at bounding box center [43, 42] width 77 height 11
paste input "90137"
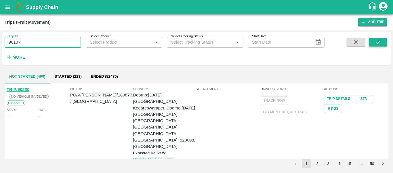
type input "90137"
click at [380, 41] on icon "submit" at bounding box center [378, 42] width 6 height 6
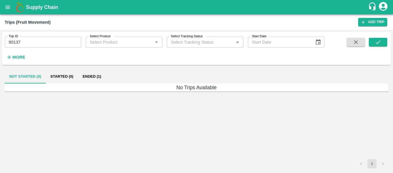
click at [88, 75] on button "Ended (1)" at bounding box center [92, 76] width 28 height 14
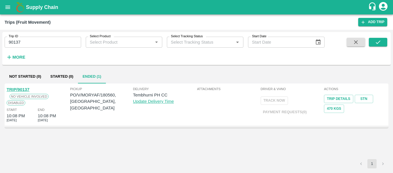
click at [19, 90] on link "TRIP/90137" at bounding box center [18, 89] width 23 height 5
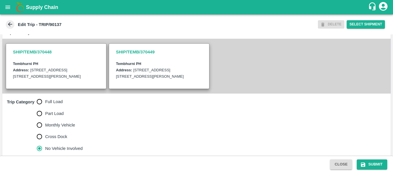
scroll to position [136, 0]
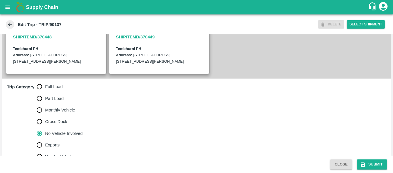
click at [44, 91] on input "Full Load" at bounding box center [40, 87] width 12 height 12
radio input "true"
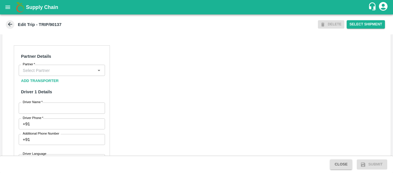
scroll to position [262, 0]
click at [54, 62] on h6 "Partner Details" at bounding box center [62, 56] width 86 height 12
click at [54, 73] on input "Partner   *" at bounding box center [56, 69] width 73 height 7
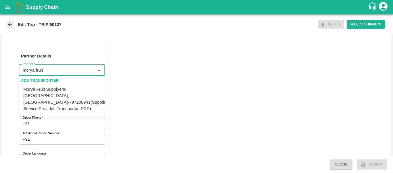
click at [58, 95] on div "Morya Fruit Supplyers-[GEOGRAPHIC_DATA], [GEOGRAPHIC_DATA]-797208941(Supplier, …" at bounding box center [65, 99] width 85 height 26
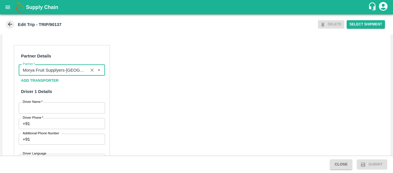
type input "Morya Fruit Supplyers-[GEOGRAPHIC_DATA], [GEOGRAPHIC_DATA]-797208941(Supplier, …"
click at [58, 113] on input "Driver Name   *" at bounding box center [62, 107] width 86 height 11
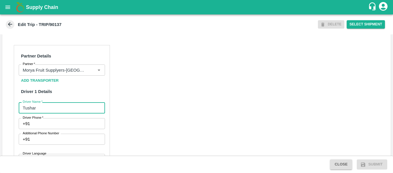
type input "Tushar"
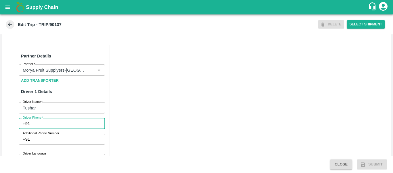
click at [60, 128] on input "Driver Phone   *" at bounding box center [68, 123] width 73 height 11
type input "9974759867"
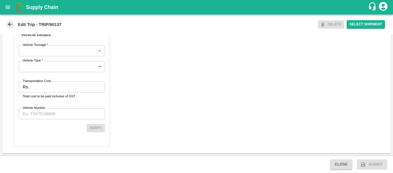
click at [44, 86] on input "Transportation Cost" at bounding box center [67, 86] width 73 height 11
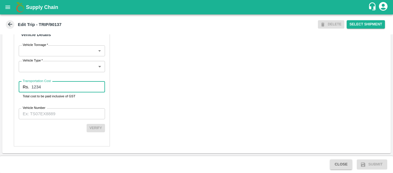
type input "1234"
click at [47, 113] on input "Vehicle Number" at bounding box center [62, 113] width 86 height 11
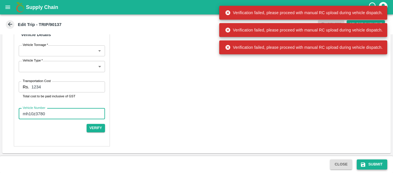
type input "mh10z3780"
click at [363, 162] on icon "submit" at bounding box center [363, 164] width 4 height 4
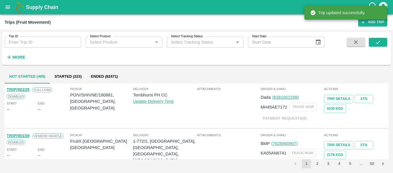
click at [42, 44] on input "Trip ID" at bounding box center [43, 42] width 77 height 11
paste input "90137"
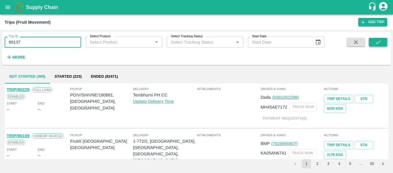
type input "90137"
click at [384, 46] on button "submit" at bounding box center [378, 42] width 18 height 9
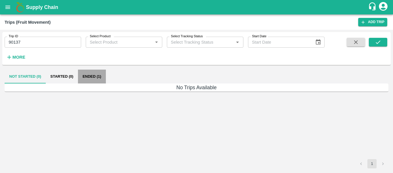
click at [86, 75] on button "Ended (1)" at bounding box center [92, 76] width 28 height 14
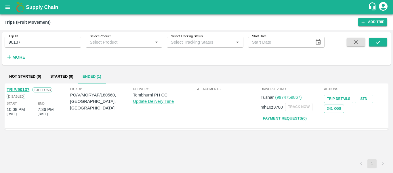
click at [20, 91] on link "TRIP/90137" at bounding box center [18, 89] width 23 height 5
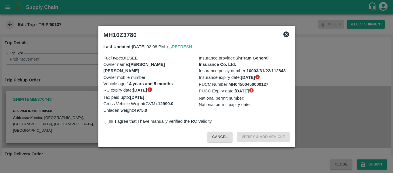
scroll to position [219, 0]
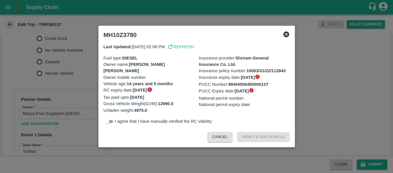
click at [86, 86] on div at bounding box center [196, 86] width 393 height 173
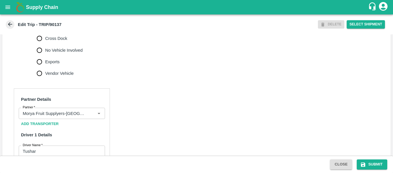
click at [52, 53] on span "No Vehicle Involved" at bounding box center [63, 50] width 37 height 6
click at [45, 56] on input "No Vehicle Involved" at bounding box center [40, 50] width 12 height 12
radio input "true"
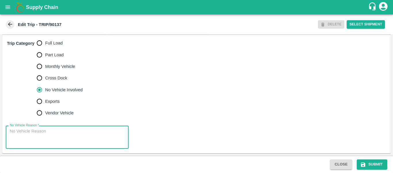
click at [52, 139] on textarea "No Vehicle Reason   *" at bounding box center [67, 137] width 115 height 18
type textarea "Field Dump"
click at [388, 170] on div "Close Submit" at bounding box center [196, 163] width 393 height 17
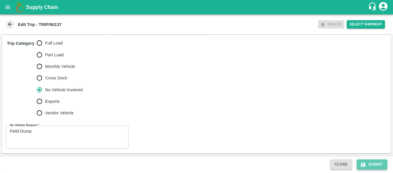
click at [380, 167] on button "Submit" at bounding box center [372, 164] width 31 height 10
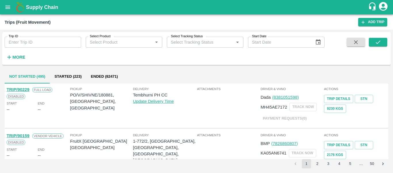
click at [35, 48] on input "Trip ID" at bounding box center [43, 42] width 77 height 11
paste input "90089"
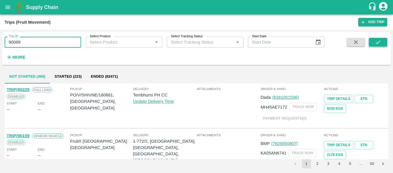
type input "90089"
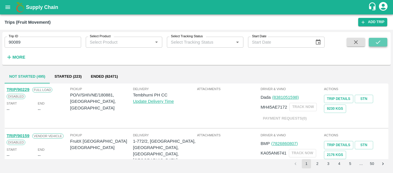
click at [379, 44] on icon "submit" at bounding box center [378, 42] width 6 height 6
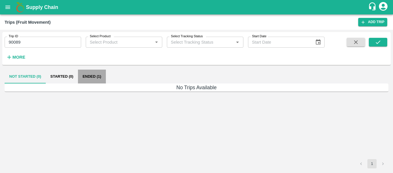
click at [91, 77] on button "Ended (1)" at bounding box center [92, 76] width 28 height 14
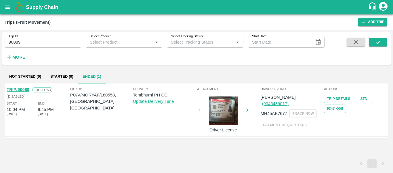
click at [21, 88] on link "TRIP/90089" at bounding box center [18, 89] width 23 height 5
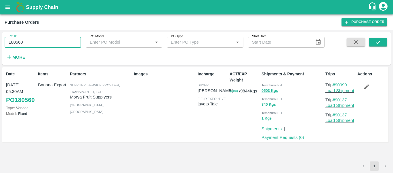
click at [48, 44] on input "180560" at bounding box center [43, 42] width 77 height 11
paste input "text"
type input "180558"
click at [374, 41] on button "submit" at bounding box center [378, 42] width 18 height 9
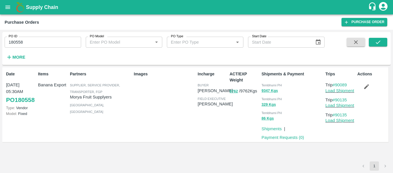
click at [365, 88] on icon "button" at bounding box center [367, 86] width 5 height 5
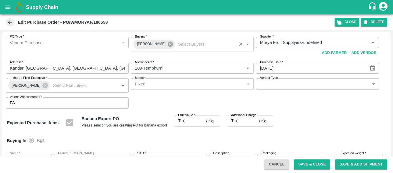
click at [168, 46] on icon at bounding box center [170, 43] width 5 height 5
click at [158, 45] on input "Buyers   *" at bounding box center [188, 42] width 110 height 7
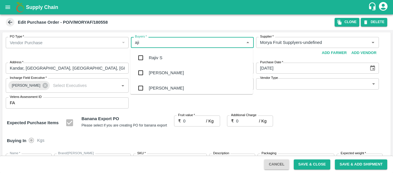
type input "ajit"
click at [160, 55] on div "[PERSON_NAME]" at bounding box center [166, 57] width 35 height 6
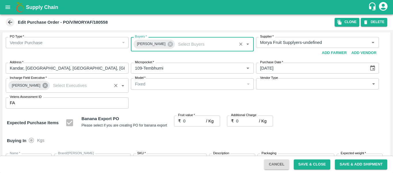
click at [43, 87] on icon at bounding box center [45, 85] width 5 height 5
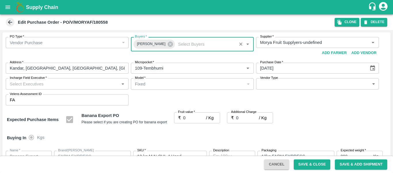
click at [30, 86] on input "Incharge Field Executive   *" at bounding box center [62, 83] width 110 height 7
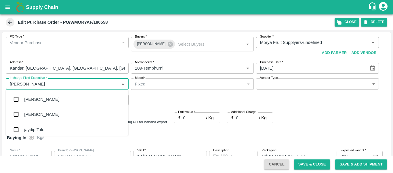
type input "jayd"
click at [34, 99] on div "jaydip Tale" at bounding box center [34, 99] width 20 height 6
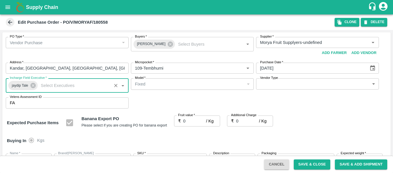
click at [187, 126] on input "0" at bounding box center [194, 120] width 23 height 11
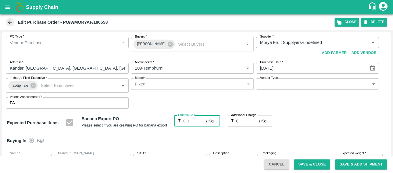
type input "2"
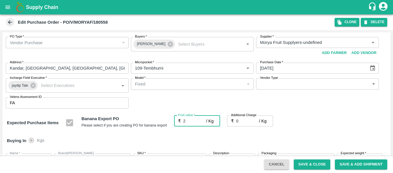
type input "2"
type input "22"
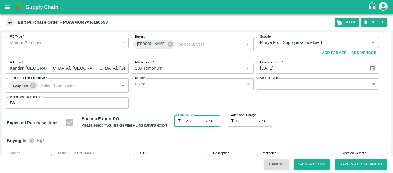
type input "22"
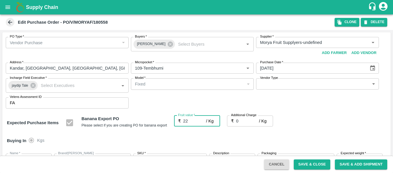
type input "22"
click at [247, 124] on input "0" at bounding box center [247, 120] width 23 height 11
type input "2"
type input "24"
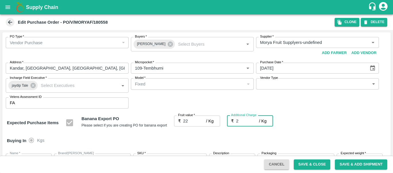
type input "24"
type input "2.7"
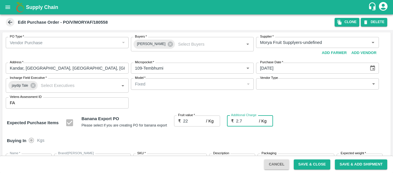
type input "24.7"
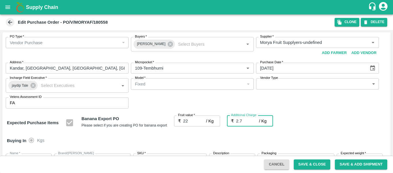
type input "2.75"
type input "24.75"
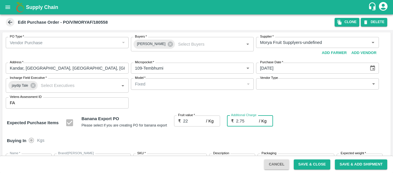
type input "24.75"
type input "2.75"
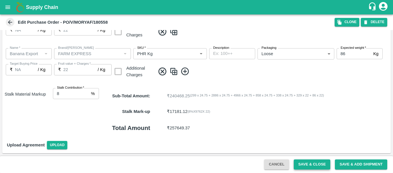
click at [298, 164] on button "Save & Close" at bounding box center [312, 164] width 37 height 10
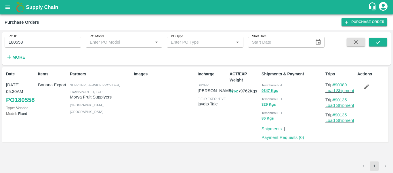
drag, startPoint x: 350, startPoint y: 85, endPoint x: 337, endPoint y: 84, distance: 13.3
click at [337, 84] on p "Trip #90089" at bounding box center [341, 85] width 30 height 6
copy link "90089"
click at [331, 91] on link "Load Shipment" at bounding box center [340, 90] width 29 height 5
drag, startPoint x: 350, startPoint y: 99, endPoint x: 337, endPoint y: 100, distance: 13.3
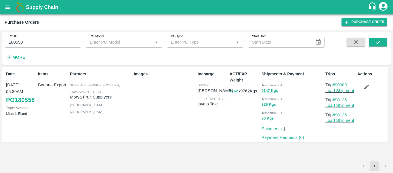
click at [337, 100] on p "Trip #90135" at bounding box center [341, 99] width 30 height 6
copy link "90135"
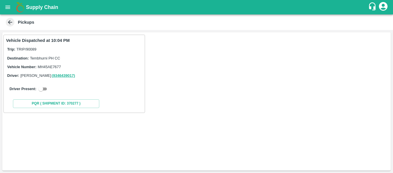
click at [47, 90] on input "checkbox" at bounding box center [41, 88] width 21 height 7
checkbox input "true"
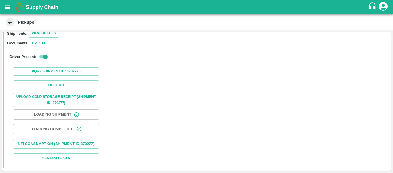
scroll to position [82, 0]
click at [58, 81] on button "Upload" at bounding box center [56, 85] width 86 height 10
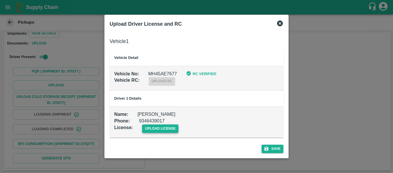
click at [166, 130] on span "upload license" at bounding box center [160, 128] width 37 height 8
click at [0, 0] on input "upload license" at bounding box center [0, 0] width 0 height 0
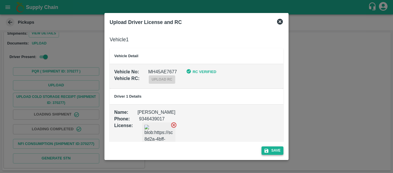
click at [277, 147] on button "Save" at bounding box center [273, 150] width 22 height 8
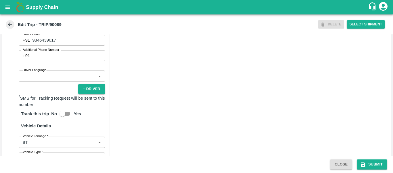
scroll to position [433, 0]
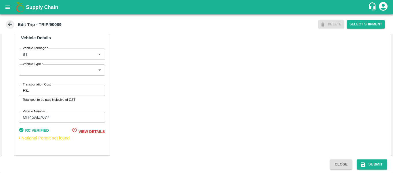
click at [53, 96] on input "Transportation Cost" at bounding box center [67, 90] width 73 height 11
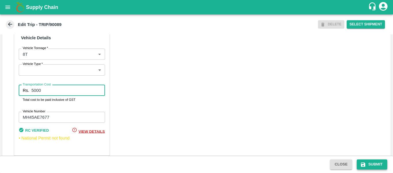
type input "5000"
click at [373, 165] on button "Submit" at bounding box center [372, 164] width 31 height 10
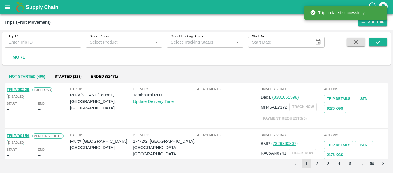
click at [39, 41] on input "Trip ID" at bounding box center [43, 42] width 77 height 11
paste input "90135"
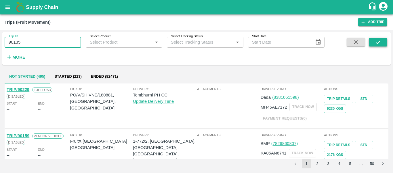
type input "90135"
click at [374, 41] on button "submit" at bounding box center [378, 42] width 18 height 9
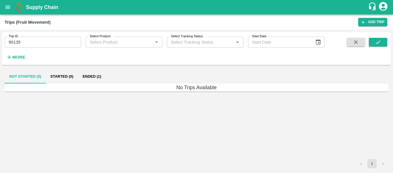
click at [93, 74] on button "Ended (1)" at bounding box center [92, 76] width 28 height 14
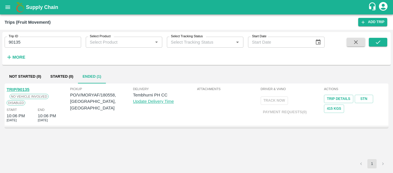
click at [23, 90] on link "TRIP/90135" at bounding box center [18, 89] width 23 height 5
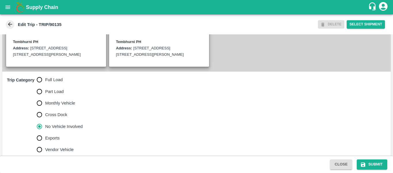
scroll to position [143, 0]
click at [40, 83] on input "Full Load" at bounding box center [40, 79] width 12 height 12
radio input "true"
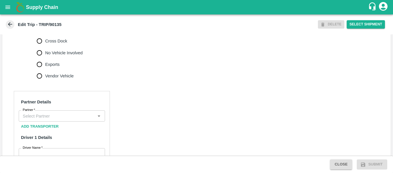
click at [62, 119] on input "Partner   *" at bounding box center [56, 115] width 73 height 7
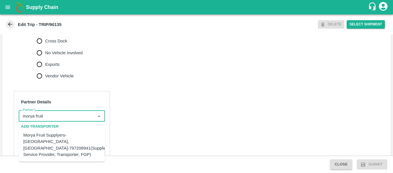
click at [63, 144] on div "Morya Fruit Supplyers-[GEOGRAPHIC_DATA], [GEOGRAPHIC_DATA]-797208941(Supplier, …" at bounding box center [65, 145] width 85 height 26
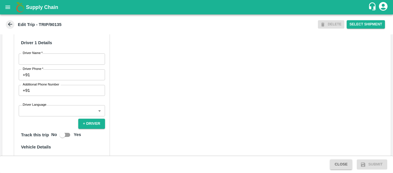
scroll to position [311, 0]
type input "Morya Fruit Supplyers-[GEOGRAPHIC_DATA], [GEOGRAPHIC_DATA]-797208941(Supplier, …"
click at [54, 64] on input "Driver Name   *" at bounding box center [62, 58] width 86 height 11
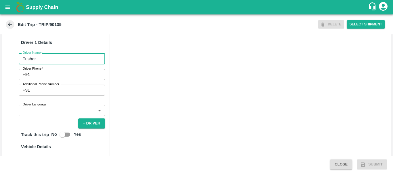
type input "Tushar"
click at [56, 80] on input "Driver Phone   *" at bounding box center [68, 74] width 73 height 11
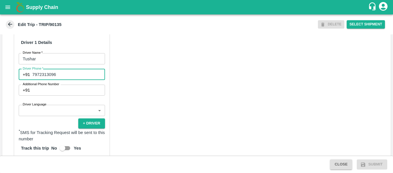
type input "7972313096"
click at [149, 100] on div "Partner Details Partner   * Partner Add Transporter Driver 1 Details Driver Nam…" at bounding box center [196, 133] width 389 height 289
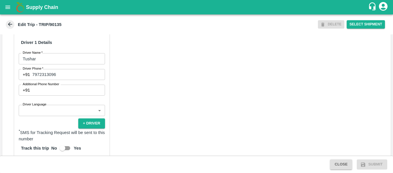
scroll to position [443, 0]
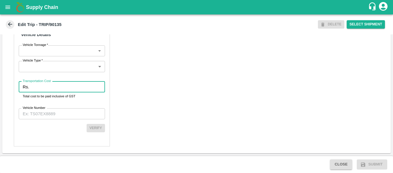
click at [43, 88] on input "Transportation Cost" at bounding box center [67, 86] width 73 height 11
type input "1234"
click at [45, 116] on input "Vehicle Number" at bounding box center [62, 113] width 86 height 11
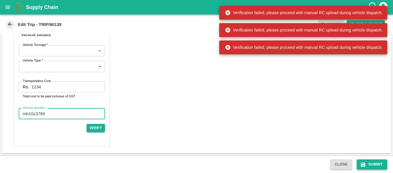
type input "mh10z3780"
click at [360, 163] on button "Submit" at bounding box center [372, 164] width 31 height 10
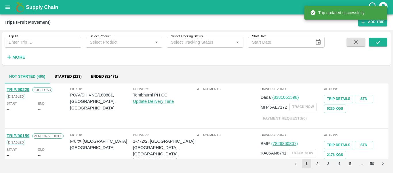
click at [35, 44] on input "Trip ID" at bounding box center [43, 42] width 77 height 11
paste input "90135"
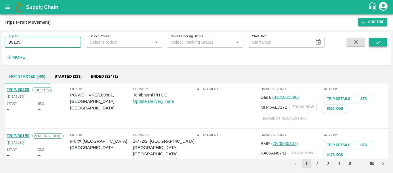
type input "90135"
click at [372, 40] on button "submit" at bounding box center [378, 42] width 18 height 9
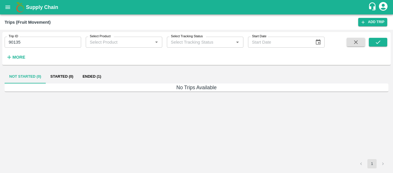
click at [99, 80] on button "Ended (1)" at bounding box center [92, 76] width 28 height 14
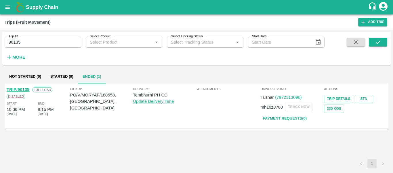
click at [25, 87] on div "TRIP/90135" at bounding box center [18, 89] width 23 height 6
click at [23, 92] on link "TRIP/90135" at bounding box center [18, 89] width 23 height 5
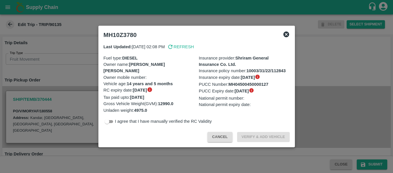
click at [51, 73] on div at bounding box center [196, 86] width 393 height 173
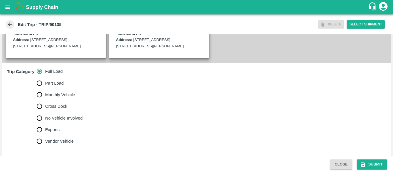
scroll to position [150, 0]
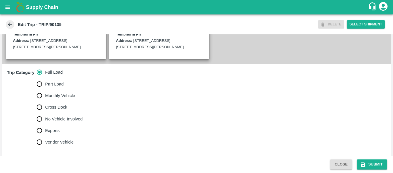
click at [79, 122] on span "No Vehicle Involved" at bounding box center [63, 118] width 37 height 6
click at [45, 124] on input "No Vehicle Involved" at bounding box center [40, 119] width 12 height 12
radio input "true"
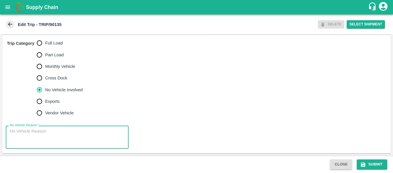
click at [61, 132] on textarea "No Vehicle Reason   *" at bounding box center [67, 137] width 115 height 18
type textarea "Field Dump"
click at [382, 166] on button "Submit" at bounding box center [372, 164] width 31 height 10
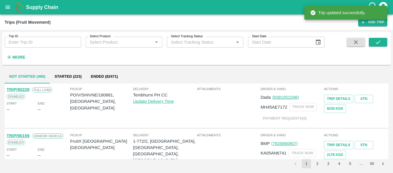
click at [63, 44] on input "Trip ID" at bounding box center [43, 42] width 77 height 11
paste input "90085"
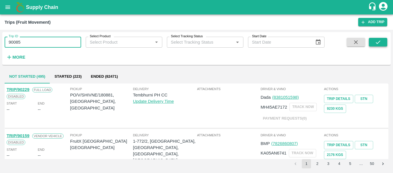
type input "90085"
click at [374, 43] on button "submit" at bounding box center [378, 42] width 18 height 9
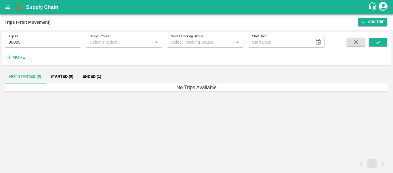
click at [102, 76] on button "Ended (1)" at bounding box center [92, 76] width 28 height 14
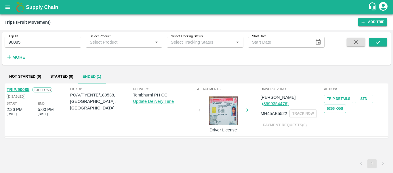
click at [19, 89] on link "TRIP/90085" at bounding box center [18, 89] width 23 height 5
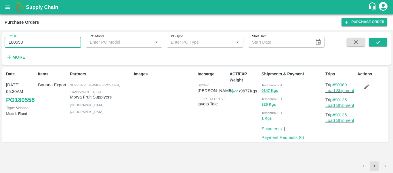
click at [38, 44] on input "180558" at bounding box center [43, 42] width 77 height 11
paste input "text"
type input "180538"
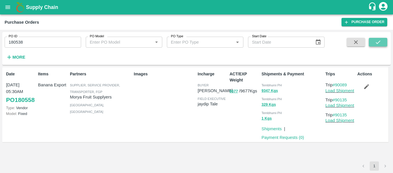
click at [381, 44] on icon "submit" at bounding box center [378, 42] width 6 height 6
click at [364, 91] on button "button" at bounding box center [367, 87] width 18 height 10
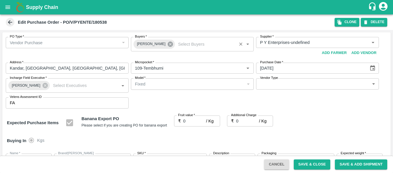
click at [168, 43] on icon at bounding box center [170, 43] width 5 height 5
click at [163, 43] on input "Buyers   *" at bounding box center [188, 42] width 110 height 7
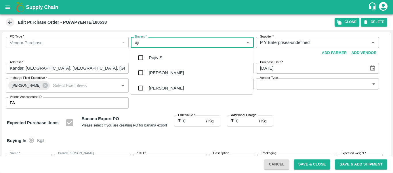
type input "ajit"
click at [164, 50] on div "Ajit Otari" at bounding box center [191, 57] width 123 height 15
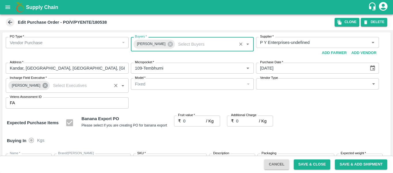
click at [43, 86] on icon at bounding box center [45, 85] width 5 height 5
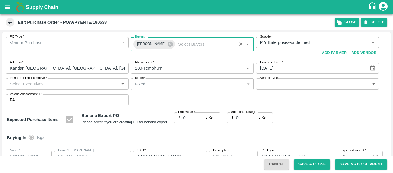
click at [29, 85] on input "Incharge Field Executive   *" at bounding box center [62, 83] width 110 height 7
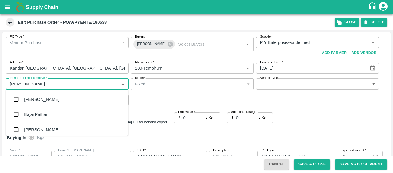
type input "jayd"
click at [32, 95] on div "jaydip Tale" at bounding box center [67, 99] width 123 height 15
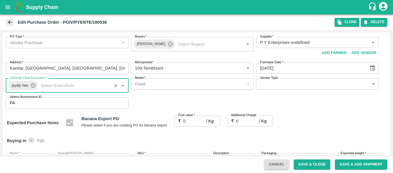
click at [194, 120] on input "0" at bounding box center [194, 120] width 23 height 11
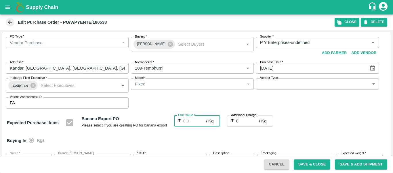
type input "1"
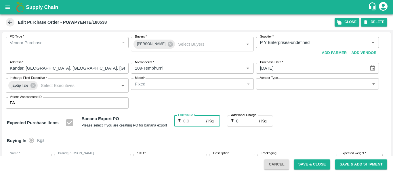
type input "1"
type input "16"
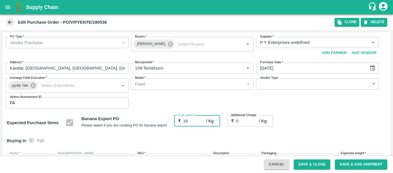
type input "16"
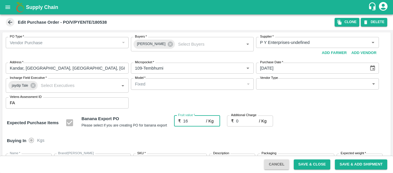
click at [239, 122] on input "0" at bounding box center [247, 120] width 23 height 11
type input "2"
type input "18"
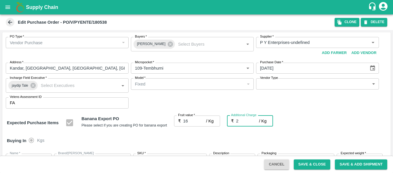
type input "18"
type input "2.7"
type input "18.7"
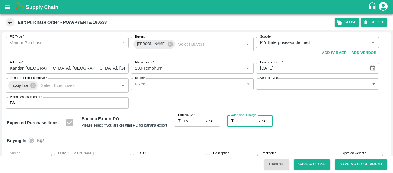
type input "18.7"
type input "2.75"
type input "18.75"
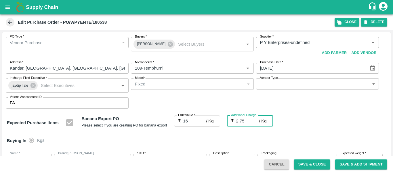
type input "18.75"
type input "2.75"
click at [292, 126] on div "Expected Purchase Items Banana Export PO Please select if you are creating PO f…" at bounding box center [197, 122] width 380 height 15
click at [292, 122] on div "Expected Purchase Items Banana Export PO Please select if you are creating PO f…" at bounding box center [197, 122] width 380 height 15
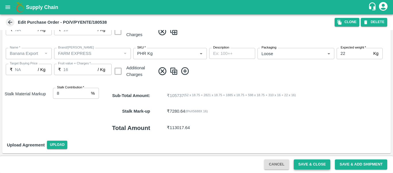
click at [314, 167] on button "Save & Close" at bounding box center [312, 164] width 37 height 10
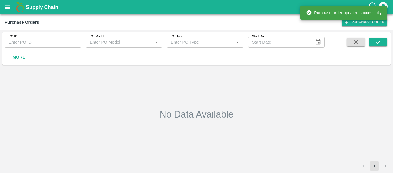
type input "180538"
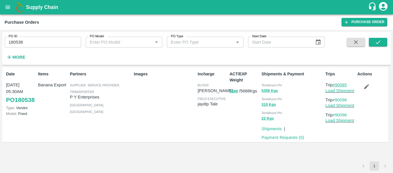
drag, startPoint x: 350, startPoint y: 84, endPoint x: 336, endPoint y: 85, distance: 14.1
click at [336, 85] on p "Trip #90085" at bounding box center [341, 85] width 30 height 6
copy link "90085"
click at [338, 90] on link "Load Shipment" at bounding box center [340, 90] width 29 height 5
drag, startPoint x: 353, startPoint y: 102, endPoint x: 336, endPoint y: 101, distance: 16.4
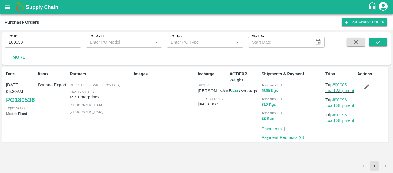
click at [336, 101] on p "Trip #90096" at bounding box center [341, 99] width 30 height 6
copy link "90096"
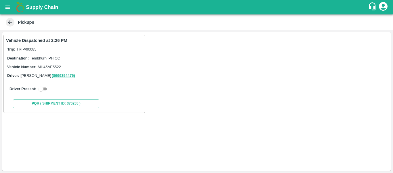
click at [48, 86] on input "checkbox" at bounding box center [41, 88] width 21 height 7
checkbox input "true"
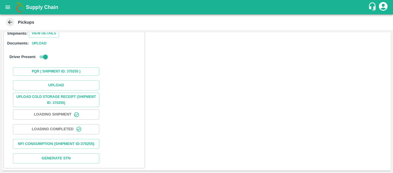
scroll to position [84, 0]
click at [63, 80] on button "Upload" at bounding box center [56, 85] width 86 height 10
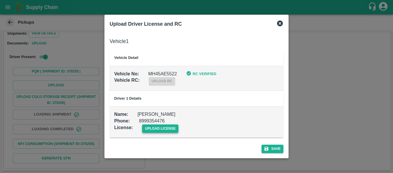
click at [154, 127] on span "upload license" at bounding box center [160, 128] width 37 height 8
click at [0, 0] on input "upload license" at bounding box center [0, 0] width 0 height 0
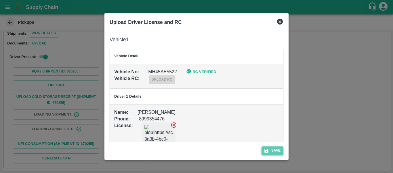
click at [264, 146] on button "Save" at bounding box center [273, 150] width 22 height 8
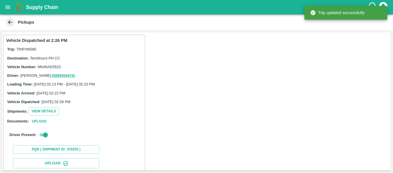
scroll to position [99, 0]
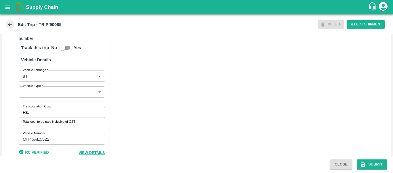
scroll to position [441, 0]
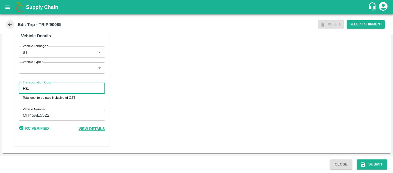
click at [67, 92] on input "Transportation Cost" at bounding box center [67, 88] width 73 height 11
type input "5000"
click at [370, 159] on div "Close Submit" at bounding box center [196, 163] width 393 height 17
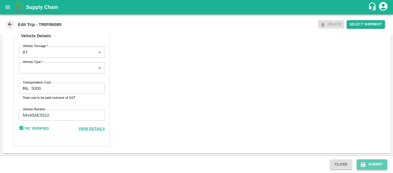
click at [387, 164] on button "Submit" at bounding box center [372, 164] width 31 height 10
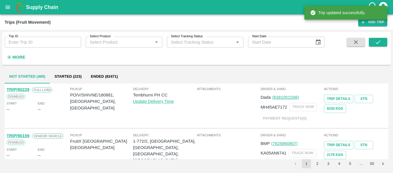
click at [58, 45] on input "Trip ID" at bounding box center [43, 42] width 77 height 11
paste input "90096"
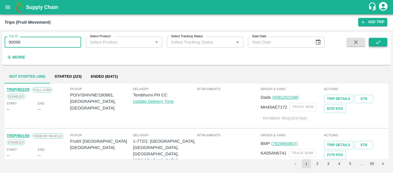
type input "90096"
click at [381, 43] on icon "submit" at bounding box center [378, 42] width 6 height 6
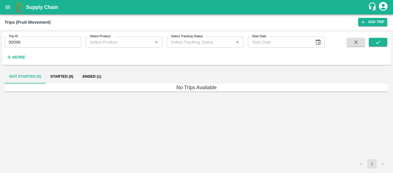
click at [94, 76] on button "Ended (1)" at bounding box center [92, 76] width 28 height 14
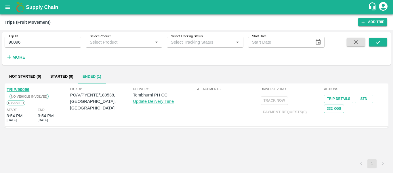
click at [24, 87] on link "TRIP/90096" at bounding box center [18, 89] width 23 height 5
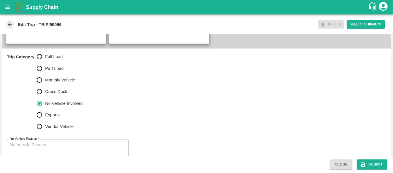
scroll to position [168, 0]
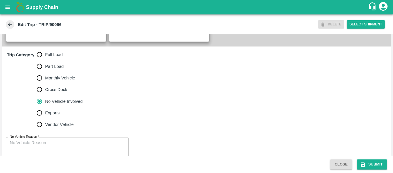
click at [48, 58] on span "Full Load" at bounding box center [54, 54] width 18 height 6
click at [45, 60] on input "Full Load" at bounding box center [40, 55] width 12 height 12
radio input "true"
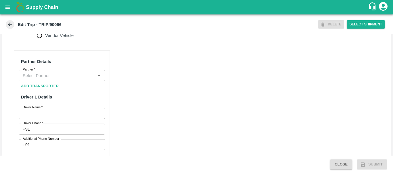
scroll to position [257, 0]
click at [54, 77] on div "Partner" at bounding box center [62, 74] width 86 height 11
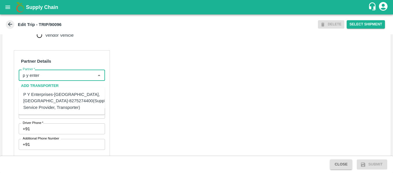
click at [56, 99] on div "P Y Enterprises-[GEOGRAPHIC_DATA], [GEOGRAPHIC_DATA]-8275274400(Supplier, Servi…" at bounding box center [67, 100] width 88 height 19
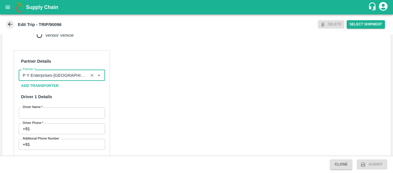
type input "P Y Enterprises-[GEOGRAPHIC_DATA], [GEOGRAPHIC_DATA]-8275274400(Supplier, Servi…"
click at [62, 118] on input "Driver Name   *" at bounding box center [62, 112] width 86 height 11
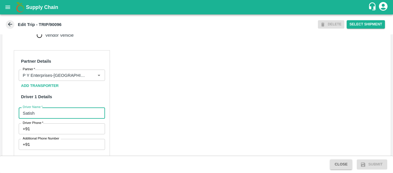
type input "Satish"
click at [62, 134] on input "Driver Phone   *" at bounding box center [68, 128] width 73 height 11
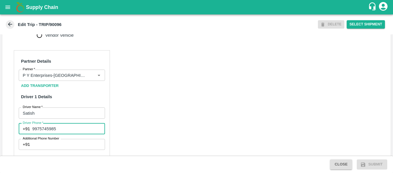
type input "9975745985"
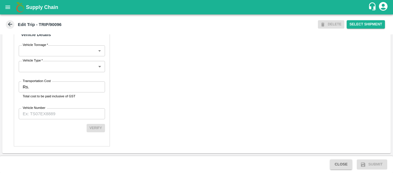
click at [43, 92] on input "Transportation Cost" at bounding box center [67, 86] width 73 height 11
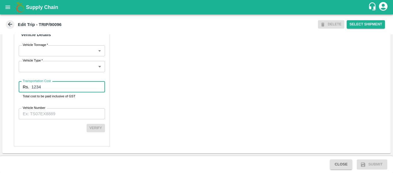
type input "1234"
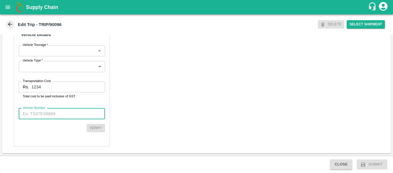
click at [48, 112] on input "Vehicle Number" at bounding box center [62, 113] width 86 height 11
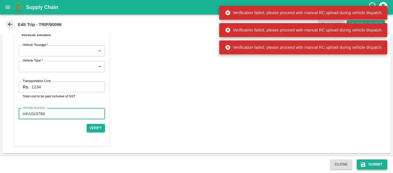
type input "mh10z3780"
click at [369, 163] on button "Submit" at bounding box center [372, 164] width 31 height 10
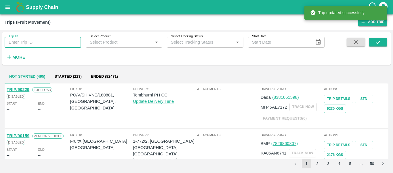
click at [62, 43] on input "Trip ID" at bounding box center [43, 42] width 77 height 11
paste input "90096"
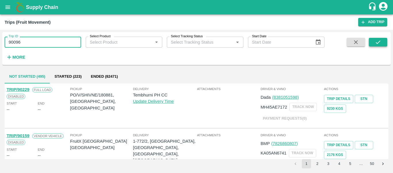
type input "90096"
click at [373, 40] on button "submit" at bounding box center [378, 42] width 18 height 9
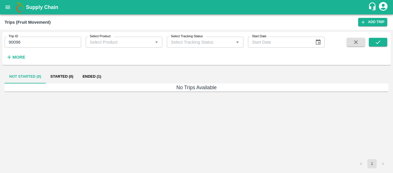
click at [88, 79] on button "Ended (1)" at bounding box center [92, 76] width 28 height 14
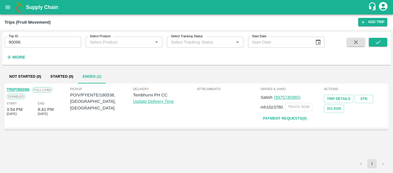
click at [20, 88] on link "TRIP/90096" at bounding box center [18, 89] width 23 height 5
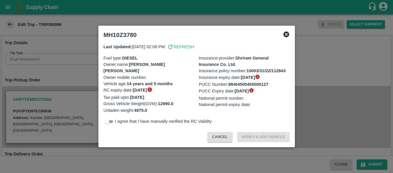
click at [47, 72] on div at bounding box center [196, 86] width 393 height 173
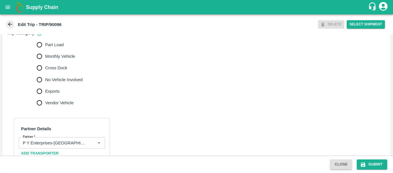
click at [65, 83] on span "No Vehicle Involved" at bounding box center [63, 79] width 37 height 6
click at [45, 85] on input "No Vehicle Involved" at bounding box center [40, 80] width 12 height 12
radio input "true"
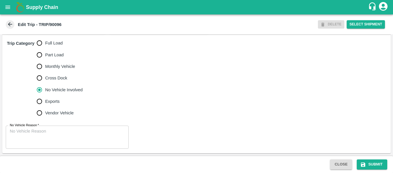
click at [55, 140] on textarea "No Vehicle Reason   *" at bounding box center [67, 137] width 115 height 18
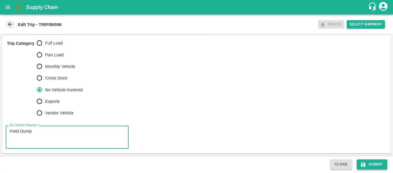
type textarea "Field Dump"
click at [377, 160] on button "Submit" at bounding box center [372, 164] width 31 height 10
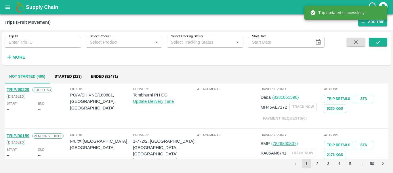
click at [40, 41] on input "Trip ID" at bounding box center [43, 42] width 77 height 11
paste input "90086"
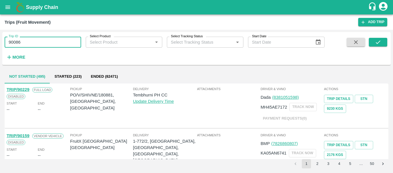
type input "90086"
click at [367, 41] on span at bounding box center [356, 50] width 23 height 24
click at [372, 41] on button "submit" at bounding box center [378, 42] width 18 height 9
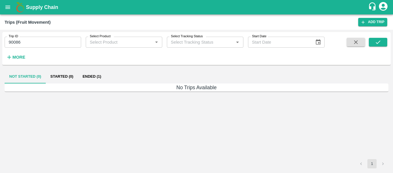
click at [84, 75] on button "Ended (1)" at bounding box center [92, 76] width 28 height 14
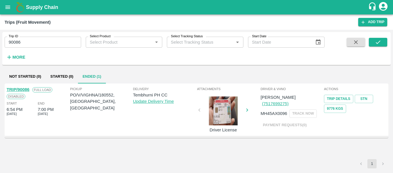
click at [23, 89] on link "TRIP/90086" at bounding box center [18, 89] width 23 height 5
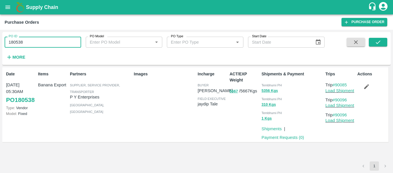
click at [41, 41] on input "180538" at bounding box center [43, 42] width 77 height 11
paste input "text"
type input "180552"
click at [372, 41] on button "submit" at bounding box center [378, 42] width 18 height 9
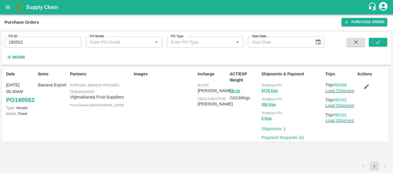
click at [366, 87] on icon "button" at bounding box center [367, 86] width 5 height 5
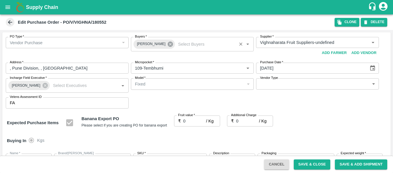
click at [168, 46] on icon at bounding box center [170, 43] width 5 height 5
click at [146, 44] on input "Buyers   *" at bounding box center [188, 42] width 110 height 7
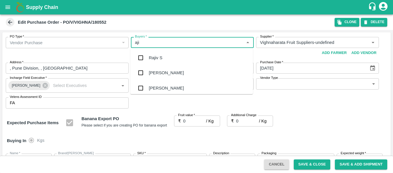
type input "ajit"
click at [147, 50] on div "[PERSON_NAME]" at bounding box center [191, 57] width 123 height 15
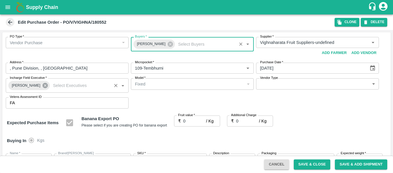
click at [42, 83] on icon at bounding box center [45, 85] width 6 height 6
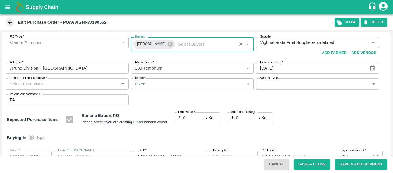
click at [38, 84] on input "Incharge Field Executive   *" at bounding box center [62, 83] width 110 height 7
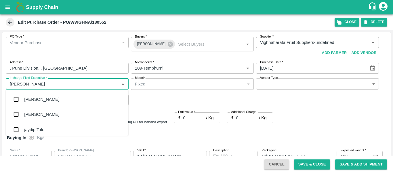
type input "jayd"
click at [41, 94] on div "jaydip Tale" at bounding box center [67, 99] width 123 height 15
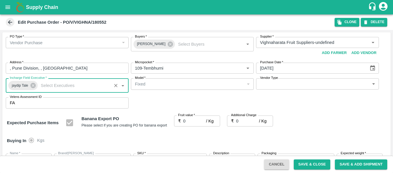
click at [196, 116] on input "0" at bounding box center [194, 120] width 23 height 11
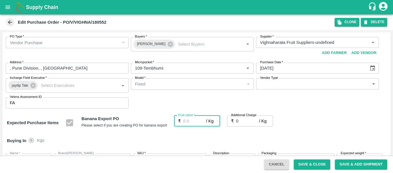
type input "2"
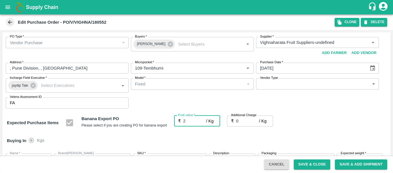
type input "2"
type input "22"
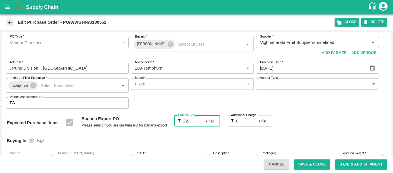
type input "22"
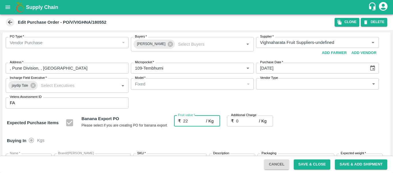
type input "22"
click at [244, 123] on input "0" at bounding box center [247, 120] width 23 height 11
type input "2"
type input "24"
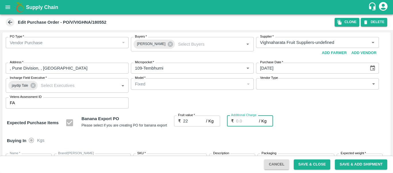
type input "24"
type input "2.7"
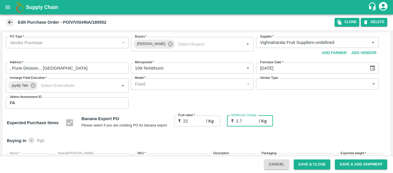
type input "24.7"
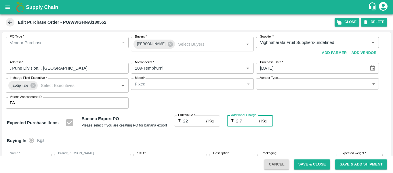
type input "2.75"
type input "24.75"
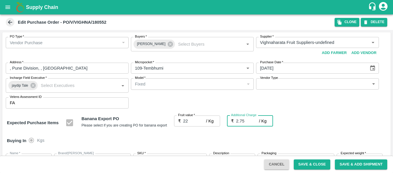
type input "24.75"
type input "2.75"
click at [309, 134] on div "Buying In Kgs" at bounding box center [196, 140] width 389 height 17
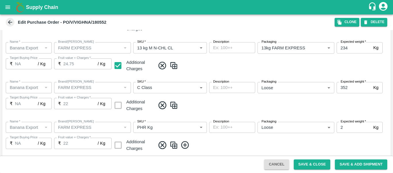
scroll to position [343, 0]
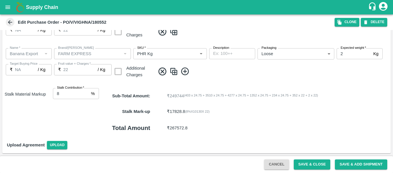
drag, startPoint x: 305, startPoint y: 158, endPoint x: 305, endPoint y: 152, distance: 6.1
click at [305, 152] on main "Edit Purchase Order - PO/V/VIGHNA/180552 Clone DELETE PO Type   * Vendor Purcha…" at bounding box center [196, 93] width 393 height 158
click at [318, 167] on button "Save & Close" at bounding box center [312, 164] width 37 height 10
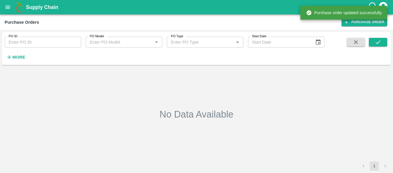
type input "180552"
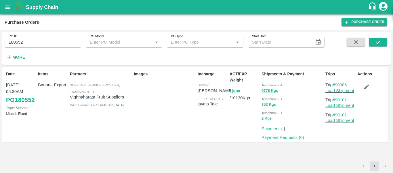
drag, startPoint x: 349, startPoint y: 83, endPoint x: 337, endPoint y: 85, distance: 12.3
click at [337, 85] on p "Trip #90086" at bounding box center [341, 85] width 30 height 6
copy link "90086"
click at [337, 90] on link "Load Shipment" at bounding box center [340, 90] width 29 height 5
drag, startPoint x: 350, startPoint y: 99, endPoint x: 337, endPoint y: 100, distance: 13.6
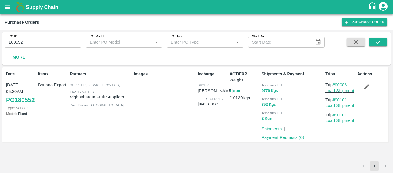
click at [337, 100] on p "Trip #90101" at bounding box center [341, 99] width 30 height 6
copy link "90101"
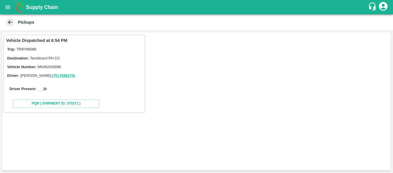
click at [43, 91] on input "checkbox" at bounding box center [41, 88] width 21 height 7
checkbox input "true"
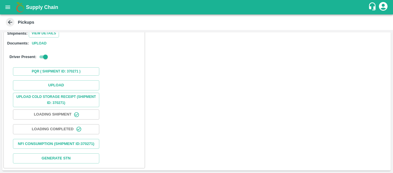
scroll to position [84, 0]
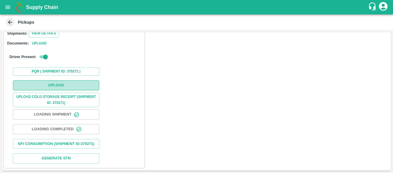
click at [67, 83] on button "Upload" at bounding box center [56, 85] width 86 height 10
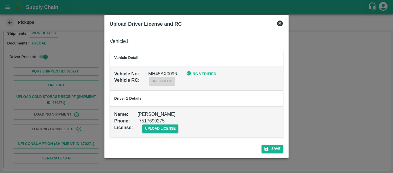
click at [140, 126] on div "upload license" at bounding box center [156, 124] width 46 height 18
click at [154, 128] on span "upload license" at bounding box center [160, 128] width 37 height 8
click at [0, 0] on input "upload license" at bounding box center [0, 0] width 0 height 0
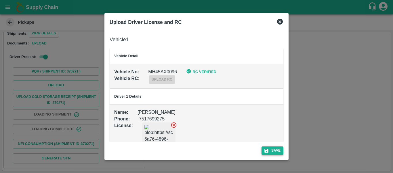
click at [280, 149] on button "Save" at bounding box center [273, 150] width 22 height 8
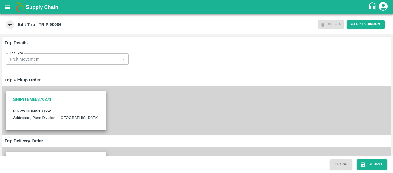
scroll to position [435, 0]
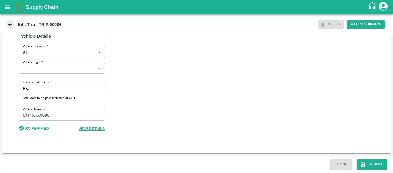
click at [66, 86] on input "Transportation Cost" at bounding box center [67, 88] width 73 height 11
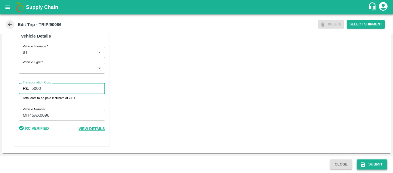
type input "5000"
click at [367, 167] on button "Submit" at bounding box center [372, 164] width 31 height 10
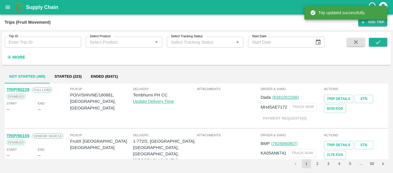
click at [38, 34] on div "Trip ID Trip ID" at bounding box center [40, 40] width 81 height 16
click at [39, 40] on input "Trip ID" at bounding box center [43, 42] width 77 height 11
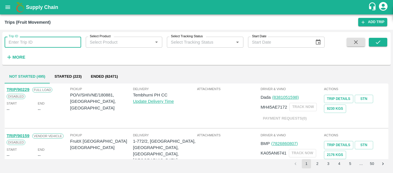
paste input "90101"
type input "90101"
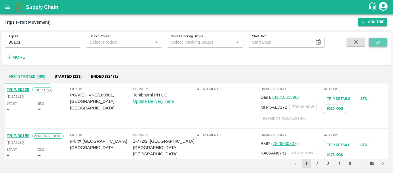
click at [374, 39] on button "submit" at bounding box center [378, 42] width 18 height 9
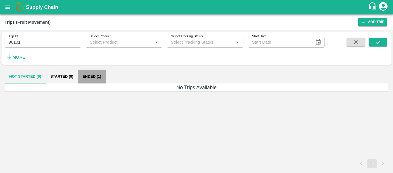
click at [91, 75] on button "Ended (1)" at bounding box center [92, 76] width 28 height 14
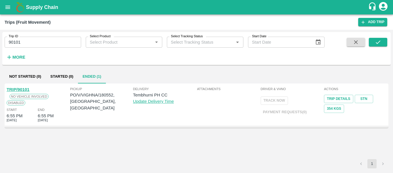
click at [18, 88] on link "TRIP/90101" at bounding box center [18, 89] width 23 height 5
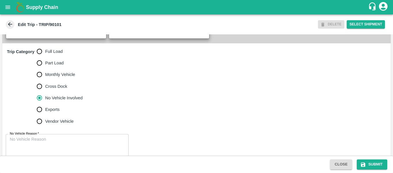
click at [63, 54] on span "Full Load" at bounding box center [54, 51] width 18 height 6
click at [45, 57] on input "Full Load" at bounding box center [40, 52] width 12 height 12
radio input "true"
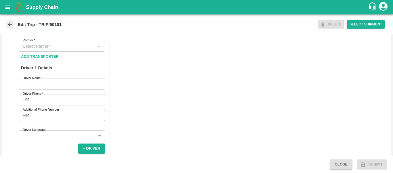
scroll to position [272, 0]
click at [56, 50] on input "Partner   *" at bounding box center [56, 46] width 73 height 7
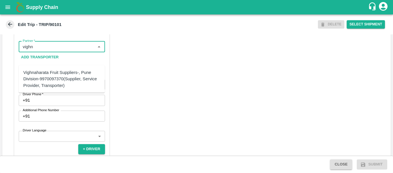
click at [60, 75] on div "Vighnaharata Fruit Suppliers-, Pune Division-9970097370(Supplier, Service Provi…" at bounding box center [61, 78] width 77 height 19
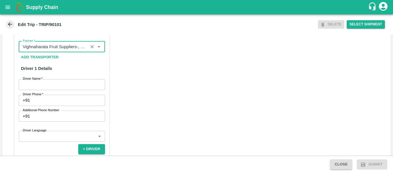
type input "Vighnaharata Fruit Suppliers-, Pune Division-9970097370(Supplier, Service Provi…"
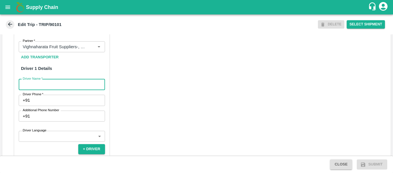
click at [62, 90] on input "Driver Name   *" at bounding box center [62, 84] width 86 height 11
type input "Balaji"
click at [57, 119] on div "Partner Details Partner   * Partner Add Transporter Driver 1 Details Driver Nam…" at bounding box center [62, 152] width 96 height 261
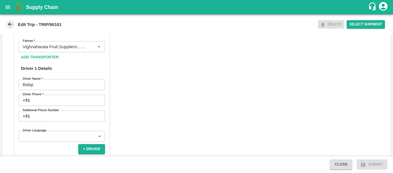
click at [48, 105] on input "Driver Phone   *" at bounding box center [68, 99] width 73 height 11
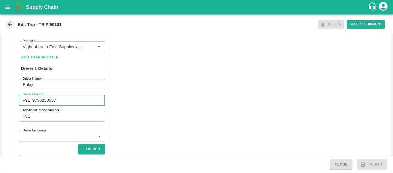
type input "9730253937"
click at [154, 122] on div "Partner Details Partner   * Partner Add Transporter Driver 1 Details Driver Nam…" at bounding box center [196, 159] width 389 height 289
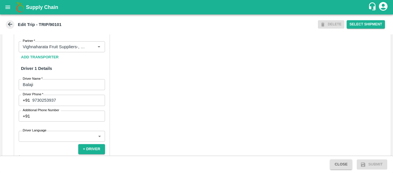
scroll to position [436, 0]
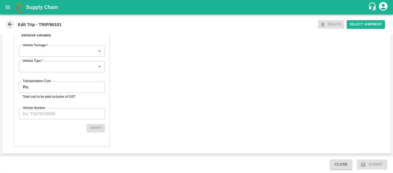
click at [35, 91] on input "Transportation Cost" at bounding box center [67, 86] width 73 height 11
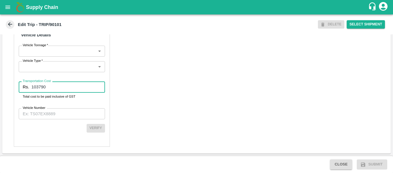
click at [50, 90] on input "103790" at bounding box center [67, 86] width 73 height 11
type input "1"
type input "1234"
click at [51, 111] on input "Vehicle Number" at bounding box center [62, 113] width 86 height 11
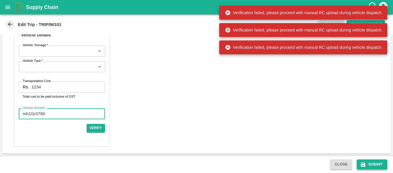
type input "mh10z3780"
click at [366, 164] on icon "submit" at bounding box center [364, 164] width 6 height 6
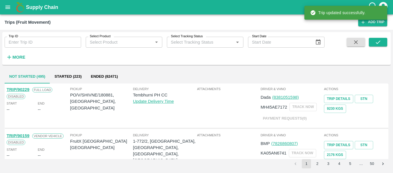
click at [57, 43] on input "Trip ID" at bounding box center [43, 42] width 77 height 11
paste input "90101"
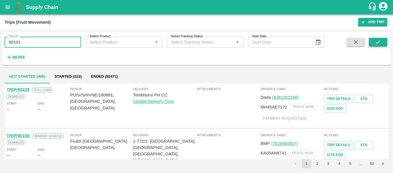
type input "90101"
click at [374, 43] on button "submit" at bounding box center [378, 42] width 18 height 9
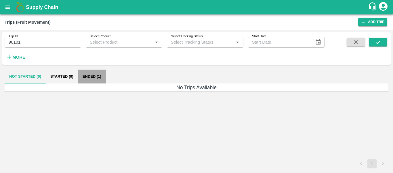
click at [97, 76] on button "Ended (1)" at bounding box center [92, 76] width 28 height 14
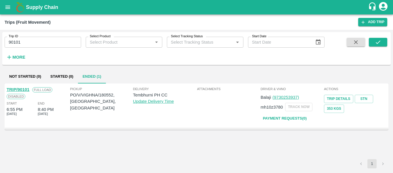
click at [23, 89] on link "TRIP/90101" at bounding box center [18, 89] width 23 height 5
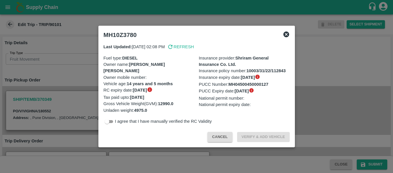
click at [63, 81] on div at bounding box center [196, 86] width 393 height 173
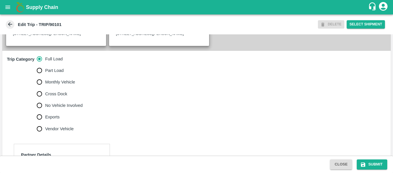
scroll to position [151, 0]
click at [54, 108] on span "No Vehicle Involved" at bounding box center [63, 105] width 37 height 6
click at [45, 111] on input "No Vehicle Involved" at bounding box center [40, 105] width 12 height 12
radio input "true"
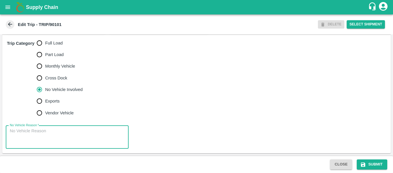
click at [77, 139] on textarea "No Vehicle Reason   *" at bounding box center [67, 137] width 115 height 18
type textarea "Field Dump"
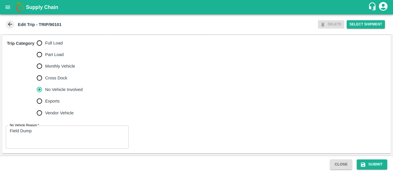
click at [367, 169] on div "Close Submit" at bounding box center [196, 163] width 393 height 17
click at [376, 163] on button "Submit" at bounding box center [372, 164] width 31 height 10
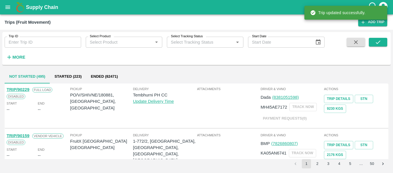
click at [47, 35] on div "Trip ID Trip ID" at bounding box center [40, 40] width 81 height 16
click at [48, 41] on input "Trip ID" at bounding box center [43, 42] width 77 height 11
paste input "90167"
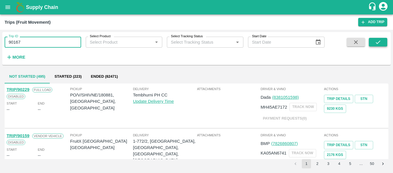
type input "90167"
click at [381, 39] on icon "submit" at bounding box center [378, 42] width 6 height 6
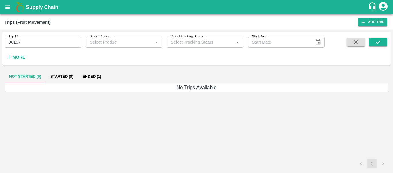
click at [96, 75] on button "Ended (1)" at bounding box center [92, 76] width 28 height 14
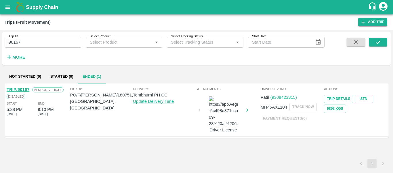
click at [25, 88] on link "TRIP/90167" at bounding box center [18, 89] width 23 height 5
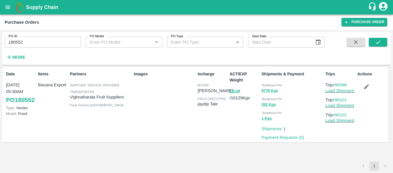
click at [45, 39] on input "180552" at bounding box center [43, 42] width 77 height 11
paste input "text"
type input "180751"
click at [374, 42] on button "submit" at bounding box center [378, 42] width 18 height 9
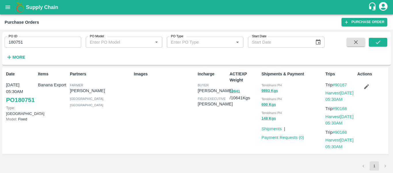
click at [367, 86] on icon "button" at bounding box center [367, 86] width 6 height 6
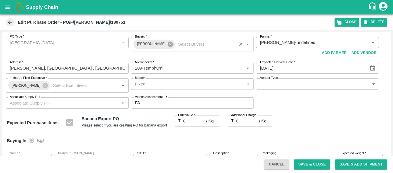
click at [168, 42] on icon at bounding box center [170, 43] width 5 height 5
click at [161, 43] on input "Buyers   *" at bounding box center [188, 42] width 110 height 7
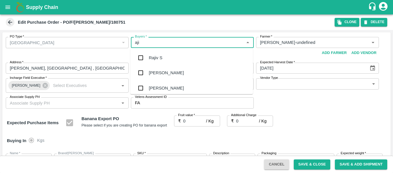
type input "ajit"
click at [162, 58] on div "[PERSON_NAME]" at bounding box center [166, 57] width 35 height 6
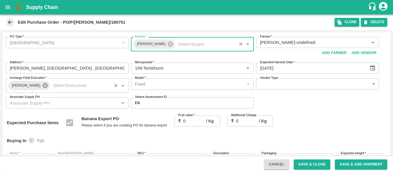
click at [42, 86] on icon at bounding box center [45, 85] width 6 height 6
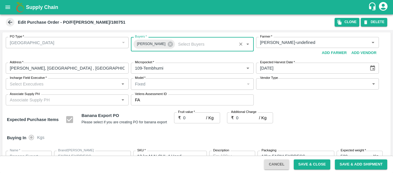
click at [26, 84] on input "Incharge Field Executive   *" at bounding box center [62, 83] width 110 height 7
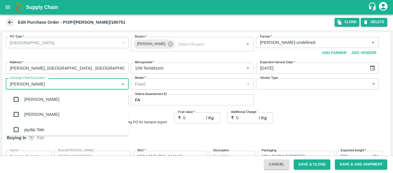
type input "jayd"
click at [30, 97] on div "jaydip Tale" at bounding box center [34, 99] width 20 height 6
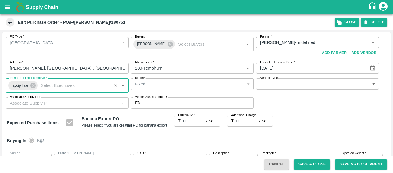
click at [189, 118] on input "0" at bounding box center [194, 120] width 23 height 11
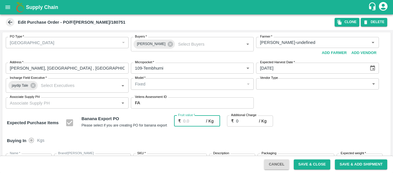
type input "2"
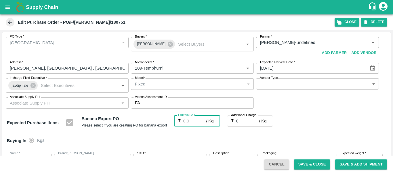
type input "2"
type input "21"
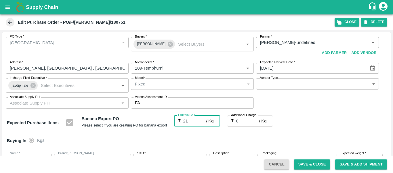
type input "21"
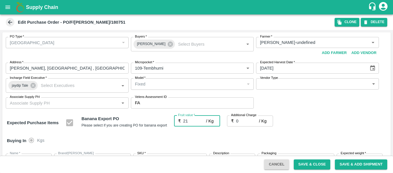
type input "21"
click at [342, 135] on div "Buying In Kgs" at bounding box center [196, 140] width 389 height 17
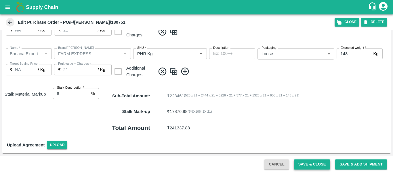
click at [309, 161] on button "Save & Close" at bounding box center [312, 164] width 37 height 10
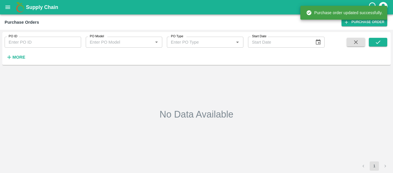
type input "180751"
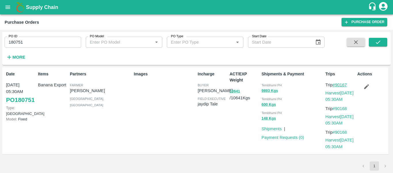
drag, startPoint x: 350, startPoint y: 85, endPoint x: 337, endPoint y: 85, distance: 13.0
click at [337, 85] on p "Trip #90167" at bounding box center [341, 85] width 30 height 6
copy link "90167"
click at [343, 97] on link "Harvest 14 Oct, 05:30AM" at bounding box center [340, 95] width 28 height 11
drag, startPoint x: 355, startPoint y: 109, endPoint x: 335, endPoint y: 108, distance: 20.2
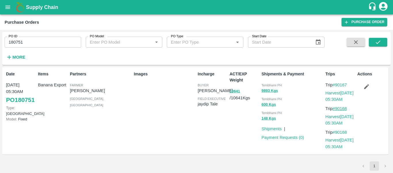
click at [335, 108] on p "Trip #90168" at bounding box center [341, 108] width 30 height 6
click at [351, 108] on p "Trip #90168" at bounding box center [341, 108] width 30 height 6
drag, startPoint x: 351, startPoint y: 108, endPoint x: 341, endPoint y: 108, distance: 9.8
click at [341, 108] on p "Trip #90168" at bounding box center [341, 108] width 30 height 6
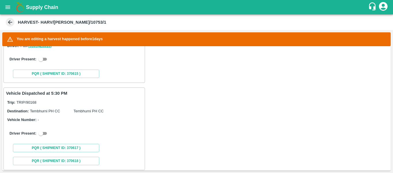
scroll to position [138, 0]
click at [42, 60] on input "checkbox" at bounding box center [41, 59] width 21 height 7
checkbox input "true"
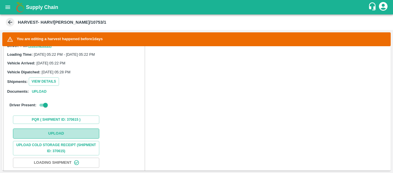
click at [55, 130] on button "Upload" at bounding box center [56, 133] width 86 height 10
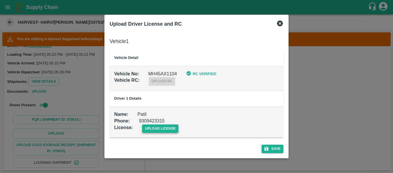
click at [158, 128] on span "upload license" at bounding box center [160, 128] width 37 height 8
click at [0, 0] on input "upload license" at bounding box center [0, 0] width 0 height 0
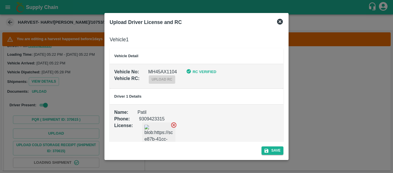
click at [274, 145] on div "Save" at bounding box center [196, 148] width 179 height 15
click at [272, 148] on button "Save" at bounding box center [273, 150] width 22 height 8
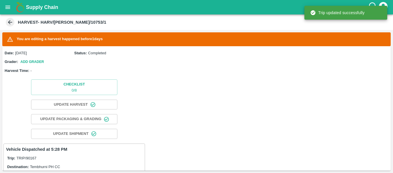
scroll to position [148, 0]
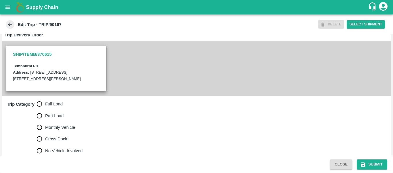
scroll to position [127, 0]
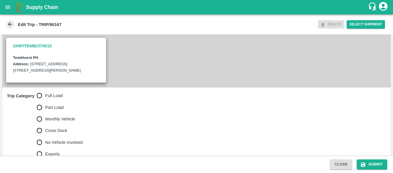
click at [58, 98] on span "Full Load" at bounding box center [54, 95] width 18 height 6
click at [45, 100] on input "Full Load" at bounding box center [40, 96] width 12 height 12
radio input "true"
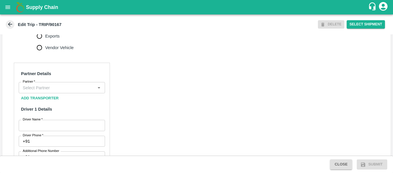
scroll to position [244, 0]
click at [56, 91] on input "Partner   *" at bounding box center [56, 87] width 73 height 7
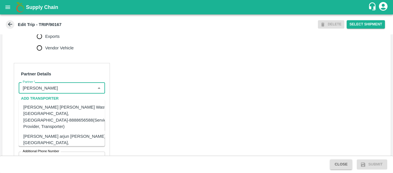
click at [52, 110] on div "[PERSON_NAME] [PERSON_NAME] Wasti, [GEOGRAPHIC_DATA], [GEOGRAPHIC_DATA]-8888656…" at bounding box center [65, 117] width 85 height 26
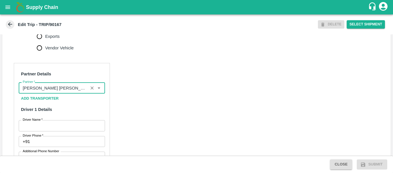
type input "[PERSON_NAME] [PERSON_NAME] Wasti, [GEOGRAPHIC_DATA], [GEOGRAPHIC_DATA]-8888656…"
click at [64, 131] on input "Driver Name   *" at bounding box center [62, 125] width 86 height 11
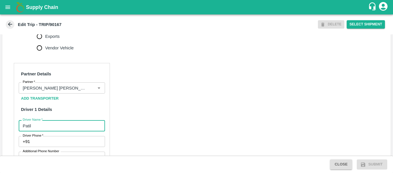
type input "Patil"
click at [66, 144] on input "Driver Phone   *" at bounding box center [68, 141] width 73 height 11
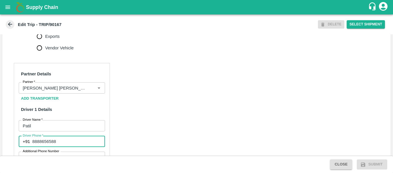
type input "8888656588"
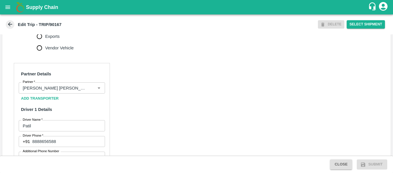
scroll to position [443, 0]
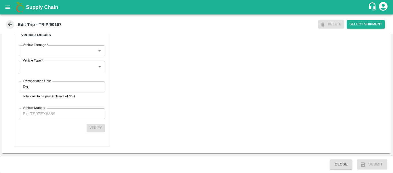
click at [50, 89] on input "Transportation Cost" at bounding box center [67, 86] width 73 height 11
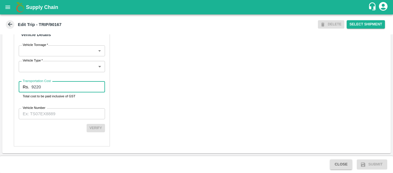
type input "9220"
click at [64, 122] on div "Partner Details Partner   * Partner Add Transporter Driver 1 Details Driver Nam…" at bounding box center [62, 8] width 96 height 275
click at [58, 116] on input "Vehicle Number" at bounding box center [62, 113] width 86 height 11
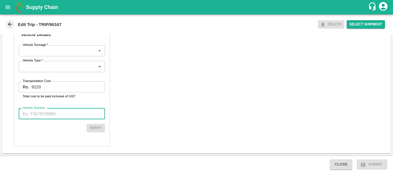
paste input "MH45AX1104"
type input "MH45AX1104"
click at [89, 129] on button "Verify" at bounding box center [96, 128] width 18 height 8
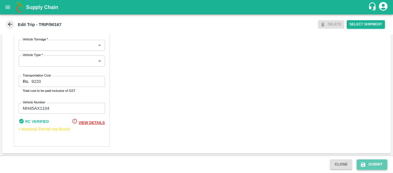
click at [368, 160] on button "Submit" at bounding box center [372, 164] width 31 height 10
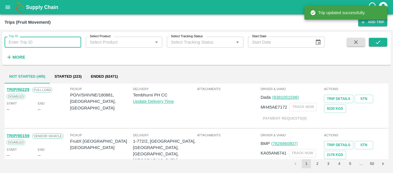
click at [40, 41] on input "Trip ID" at bounding box center [43, 42] width 77 height 11
paste input "90168"
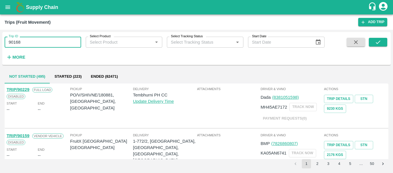
type input "90168"
click at [369, 36] on div "Trip ID 90168 Trip ID Select Product Select Product   * Select Tracking Status …" at bounding box center [196, 48] width 389 height 28
click at [374, 41] on button "submit" at bounding box center [378, 42] width 18 height 9
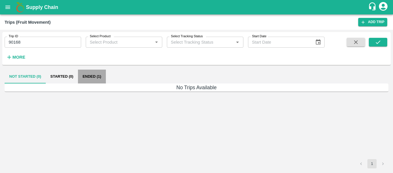
click at [92, 77] on button "Ended (1)" at bounding box center [92, 76] width 28 height 14
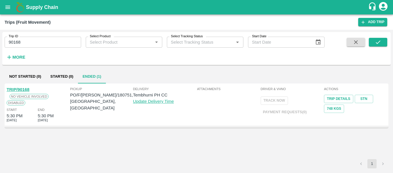
click at [25, 90] on link "TRIP/90168" at bounding box center [18, 89] width 23 height 5
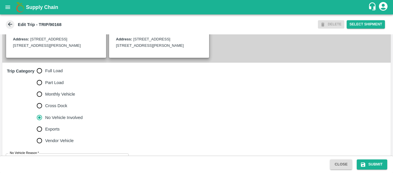
scroll to position [152, 0]
click at [64, 84] on label "Part Load" at bounding box center [58, 82] width 49 height 12
click at [45, 84] on input "Part Load" at bounding box center [40, 82] width 12 height 12
radio input "true"
click at [46, 73] on span "Full Load" at bounding box center [54, 70] width 18 height 6
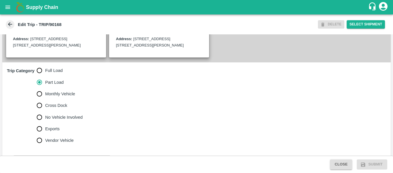
click at [45, 74] on input "Full Load" at bounding box center [40, 71] width 12 height 12
radio input "true"
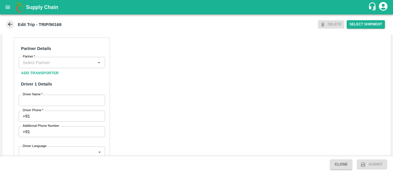
click at [57, 66] on input "Partner   *" at bounding box center [56, 61] width 73 height 7
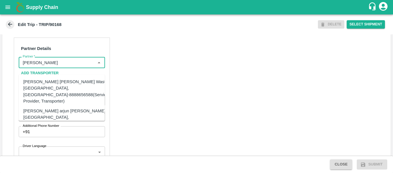
click at [57, 83] on div "[PERSON_NAME] [PERSON_NAME] Wasti, [GEOGRAPHIC_DATA], [GEOGRAPHIC_DATA]-8888656…" at bounding box center [65, 91] width 85 height 26
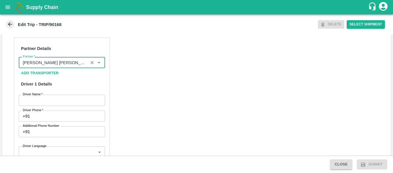
type input "[PERSON_NAME] [PERSON_NAME] Wasti, [GEOGRAPHIC_DATA], [GEOGRAPHIC_DATA]-8888656…"
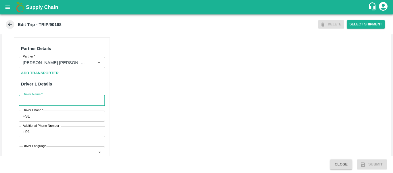
click at [61, 105] on input "Driver Name   *" at bounding box center [62, 99] width 86 height 11
type input "mheteg"
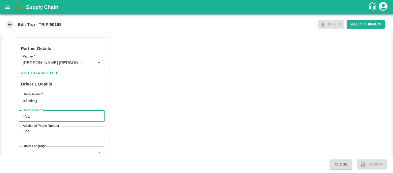
click at [62, 121] on input "Driver Phone   *" at bounding box center [68, 115] width 73 height 11
type input "9975745985"
click at [147, 129] on div "Partner Details Partner   * Partner Add Transporter Driver 1 Details Driver Nam…" at bounding box center [196, 175] width 389 height 289
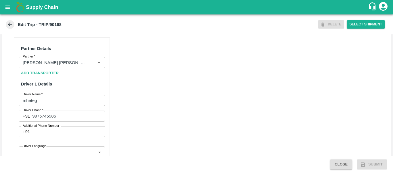
scroll to position [443, 0]
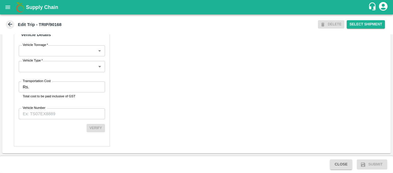
click at [48, 83] on label "Transportation Cost" at bounding box center [37, 81] width 28 height 5
click at [48, 83] on input "Transportation Cost" at bounding box center [67, 86] width 73 height 11
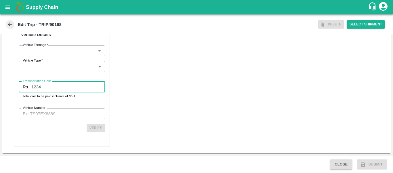
type input "1234"
click at [48, 112] on input "Vehicle Number" at bounding box center [62, 113] width 86 height 11
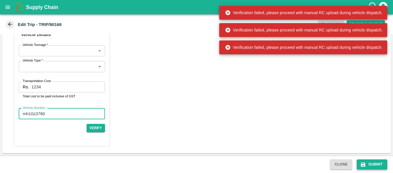
type input "mh10z3780"
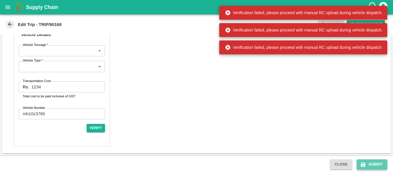
click at [363, 164] on icon "submit" at bounding box center [364, 164] width 6 height 6
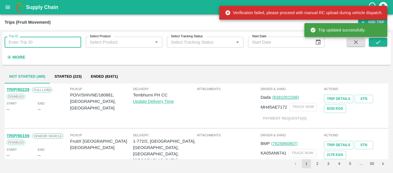
click at [56, 45] on input "Trip ID" at bounding box center [43, 42] width 77 height 11
paste input "90168"
click at [56, 45] on input "90168" at bounding box center [43, 42] width 77 height 11
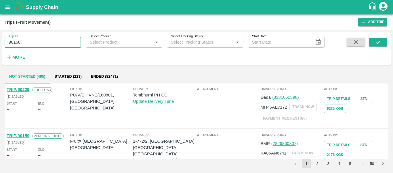
type input "90168"
click at [375, 47] on span at bounding box center [378, 50] width 18 height 24
click at [373, 41] on button "submit" at bounding box center [378, 42] width 18 height 9
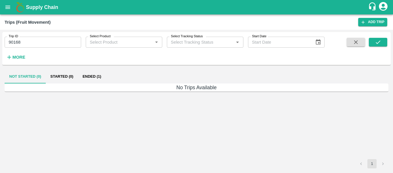
click at [98, 78] on button "Ended (1)" at bounding box center [92, 76] width 28 height 14
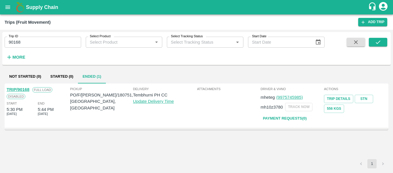
click at [21, 87] on link "TRIP/90168" at bounding box center [18, 89] width 23 height 5
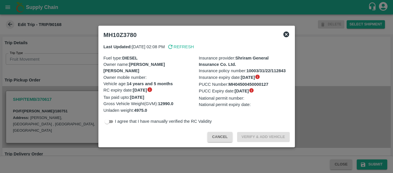
click at [59, 83] on div at bounding box center [196, 86] width 393 height 173
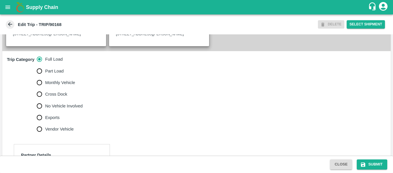
scroll to position [164, 0]
click at [62, 108] on span "No Vehicle Involved" at bounding box center [63, 105] width 37 height 6
click at [45, 109] on input "No Vehicle Involved" at bounding box center [40, 105] width 12 height 12
radio input "true"
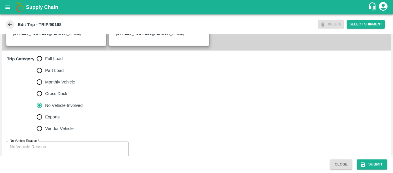
scroll to position [186, 0]
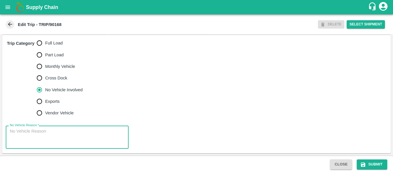
click at [54, 131] on textarea "No Vehicle Reason   *" at bounding box center [67, 137] width 115 height 18
type textarea "Field Dump"
click at [370, 159] on button "Submit" at bounding box center [372, 164] width 31 height 10
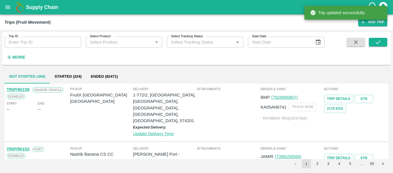
click at [53, 28] on div "Trips (Fruit Movement) Add Trip" at bounding box center [196, 21] width 393 height 15
click at [56, 40] on input "Trip ID" at bounding box center [43, 42] width 77 height 11
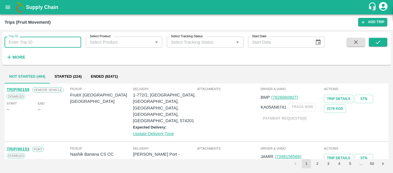
paste input "90117"
type input "90117"
click at [369, 42] on button "submit" at bounding box center [378, 42] width 18 height 9
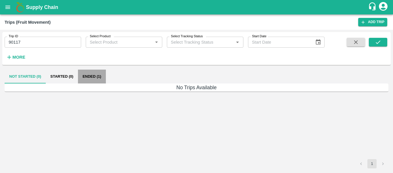
click at [98, 79] on button "Ended (1)" at bounding box center [92, 76] width 28 height 14
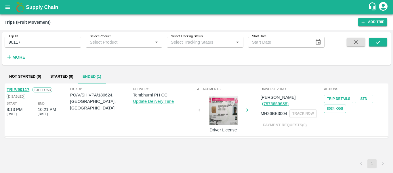
click at [13, 90] on link "TRIP/90117" at bounding box center [18, 89] width 23 height 5
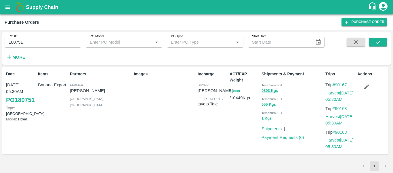
click at [26, 42] on input "180751" at bounding box center [43, 42] width 77 height 11
paste input "text"
type input "180624"
click at [375, 39] on button "submit" at bounding box center [378, 42] width 18 height 9
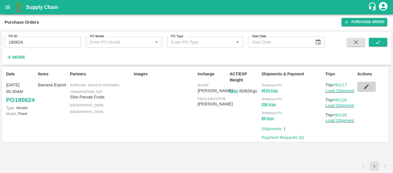
click at [366, 87] on icon "button" at bounding box center [367, 86] width 5 height 5
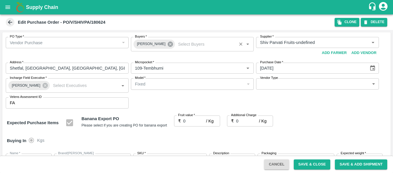
click at [168, 44] on icon at bounding box center [170, 43] width 5 height 5
click at [148, 42] on input "Buyers   *" at bounding box center [188, 42] width 110 height 7
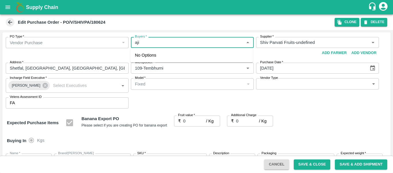
type input "ajit"
click at [155, 58] on div "[PERSON_NAME]" at bounding box center [166, 57] width 35 height 6
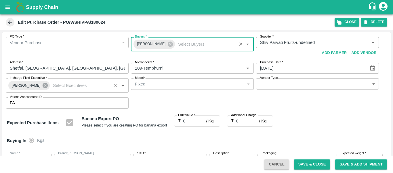
click at [42, 86] on icon at bounding box center [45, 85] width 6 height 6
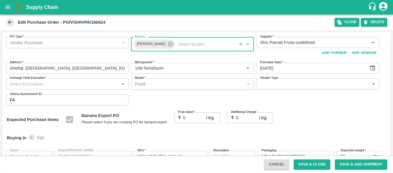
click at [23, 84] on input "Incharge Field Executive   *" at bounding box center [62, 83] width 110 height 7
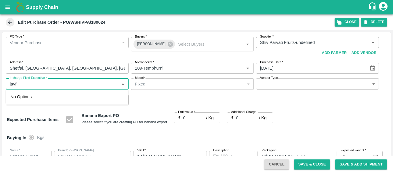
type input "[PERSON_NAME]"
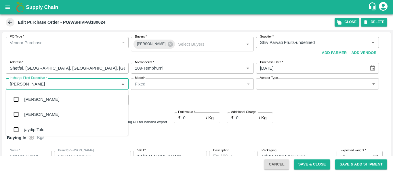
click at [41, 127] on div "jaydip Tale" at bounding box center [34, 129] width 20 height 6
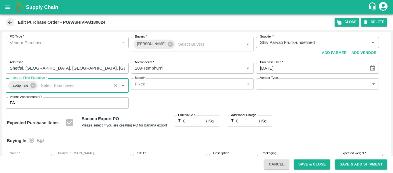
click at [190, 122] on input "0" at bounding box center [194, 120] width 23 height 11
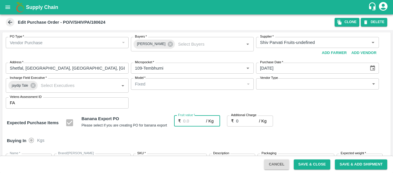
type input "2"
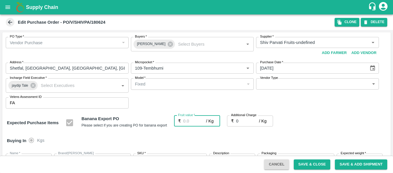
type input "2"
type input "22"
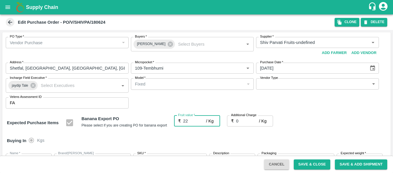
type input "22"
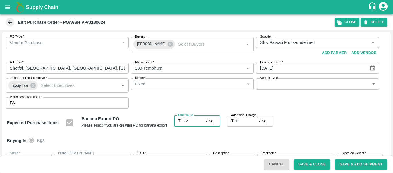
type input "22"
click at [242, 122] on input "0" at bounding box center [247, 120] width 23 height 11
type input "2"
type input "24"
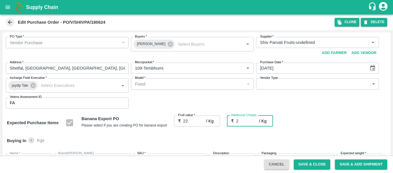
type input "24"
type input "2.7"
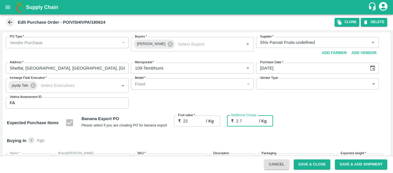
type input "24.7"
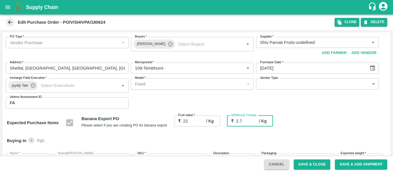
type input "2.75"
type input "24.75"
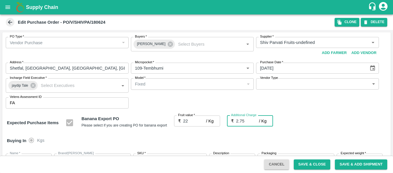
type input "24.75"
type input "2.75"
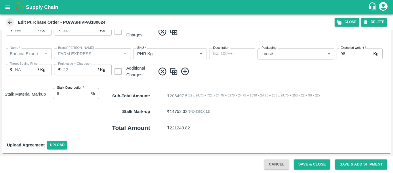
click at [302, 160] on button "Save & Close" at bounding box center [312, 164] width 37 height 10
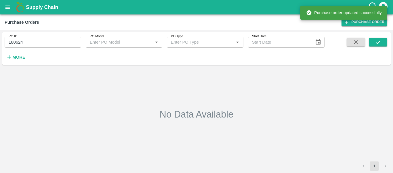
type input "180624"
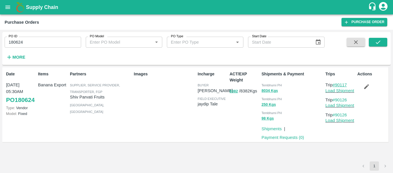
drag, startPoint x: 354, startPoint y: 83, endPoint x: 337, endPoint y: 86, distance: 16.6
click at [337, 86] on p "Trip #90117" at bounding box center [341, 85] width 30 height 6
copy link "90117"
click at [338, 92] on link "Load Shipment" at bounding box center [340, 90] width 29 height 5
drag, startPoint x: 350, startPoint y: 100, endPoint x: 338, endPoint y: 99, distance: 13.0
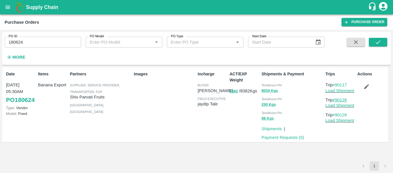
click at [338, 99] on p "Trip #90126" at bounding box center [341, 99] width 30 height 6
copy link "90126"
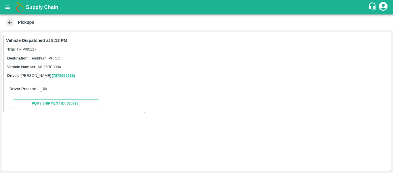
click at [43, 90] on input "checkbox" at bounding box center [41, 88] width 21 height 7
checkbox input "true"
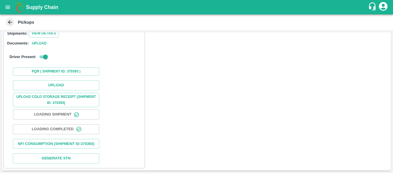
scroll to position [84, 0]
click at [54, 80] on button "Upload" at bounding box center [56, 85] width 86 height 10
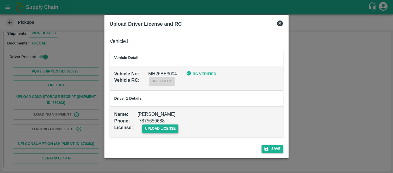
click at [154, 131] on span "upload license" at bounding box center [160, 128] width 37 height 8
click at [0, 0] on input "upload license" at bounding box center [0, 0] width 0 height 0
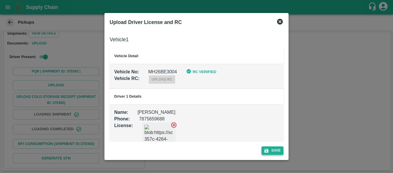
click at [271, 147] on button "Save" at bounding box center [273, 150] width 22 height 8
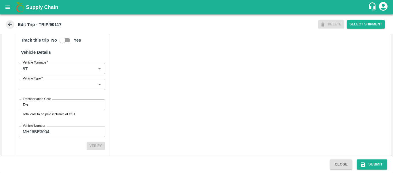
scroll to position [443, 0]
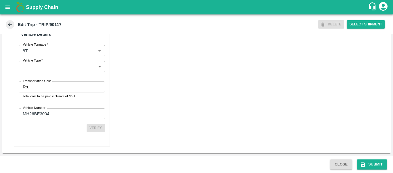
click at [56, 86] on input "Transportation Cost" at bounding box center [67, 86] width 73 height 11
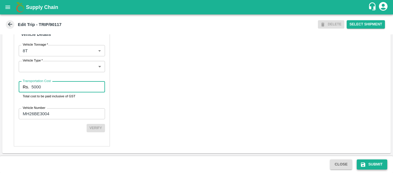
type input "5000"
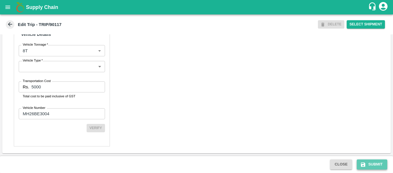
click at [374, 162] on button "Submit" at bounding box center [372, 164] width 31 height 10
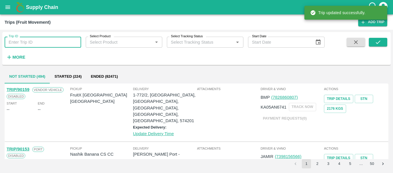
click at [42, 44] on input "Trip ID" at bounding box center [43, 42] width 77 height 11
paste input "90126"
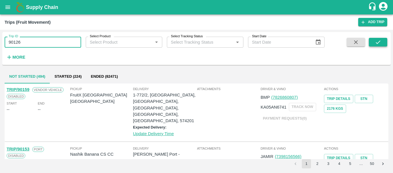
type input "90126"
click at [372, 42] on button "submit" at bounding box center [378, 42] width 18 height 9
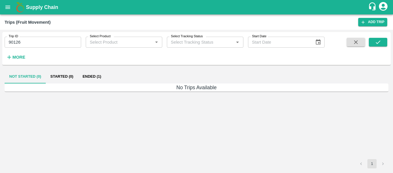
click at [96, 77] on button "Ended (1)" at bounding box center [92, 76] width 28 height 14
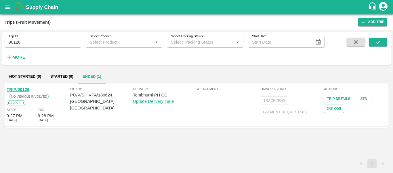
click at [21, 88] on link "TRIP/90126" at bounding box center [18, 89] width 23 height 5
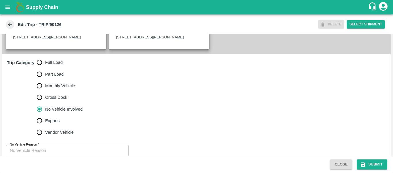
scroll to position [162, 0]
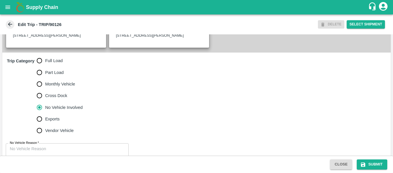
click at [55, 63] on label "Full Load" at bounding box center [58, 61] width 49 height 12
click at [45, 63] on input "Full Load" at bounding box center [40, 61] width 12 height 12
radio input "true"
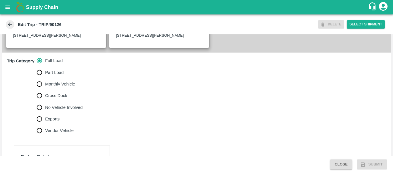
scroll to position [302, 0]
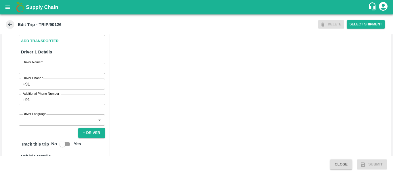
click at [43, 34] on input "Partner   *" at bounding box center [56, 29] width 73 height 7
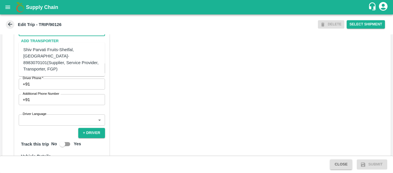
click at [57, 56] on div "Shiv Parvati Fruits-Shetfal, [GEOGRAPHIC_DATA]- 8983070101(Supplier, Service Pr…" at bounding box center [61, 59] width 77 height 26
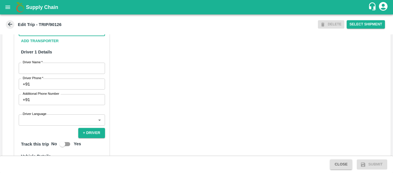
type input "Shiv Parvati Fruits-Shetfal, [GEOGRAPHIC_DATA]- 8983070101(Supplier, Service Pr…"
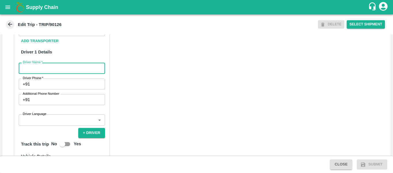
click at [60, 73] on input "Driver Name   *" at bounding box center [62, 67] width 86 height 11
type input "[PERSON_NAME]"
click at [61, 88] on input "Driver Phone   *" at bounding box center [68, 83] width 73 height 11
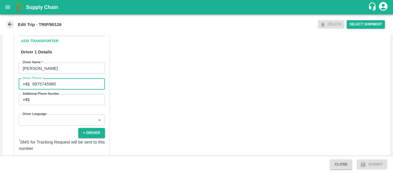
type input "9975745985"
click at [117, 121] on div "Partner Details Partner   * Partner Add Transporter Driver 1 Details Driver Nam…" at bounding box center [196, 143] width 389 height 289
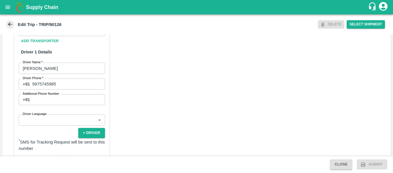
scroll to position [443, 0]
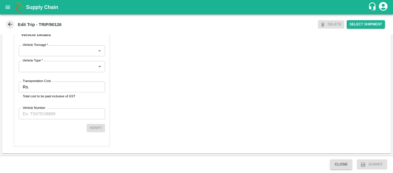
click at [41, 95] on p "Total cost to be paid inclusive of GST" at bounding box center [62, 95] width 78 height 5
click at [37, 91] on input "Transportation Cost" at bounding box center [67, 86] width 73 height 11
click at [39, 115] on input "Vehicle Number" at bounding box center [62, 113] width 86 height 11
click at [52, 77] on div "Partner Details Partner   * Partner Add Transporter Driver 1 Details Driver Nam…" at bounding box center [62, 8] width 96 height 275
click at [54, 89] on input "12344" at bounding box center [67, 86] width 73 height 11
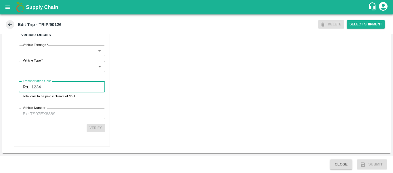
type input "1234"
click at [55, 112] on input "Vehicle Number" at bounding box center [62, 113] width 86 height 11
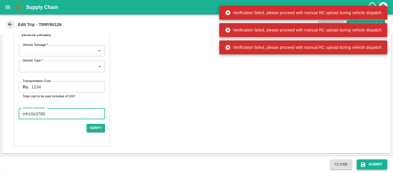
type input "mh10z3780"
click at [367, 163] on button "Submit" at bounding box center [372, 164] width 31 height 10
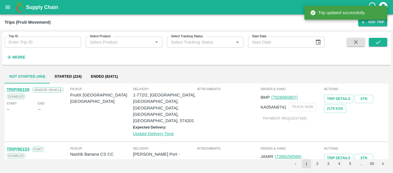
click at [36, 36] on div "Trip ID Trip ID" at bounding box center [40, 40] width 81 height 16
click at [38, 41] on input "Trip ID" at bounding box center [43, 42] width 77 height 11
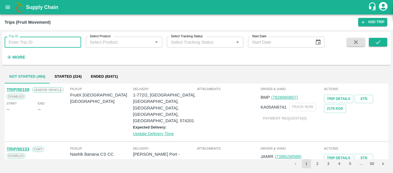
paste input "90126"
type input "90126"
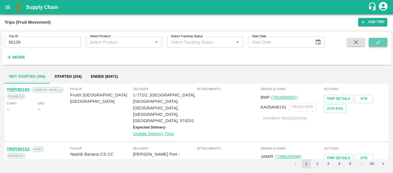
click at [381, 46] on button "submit" at bounding box center [378, 42] width 18 height 9
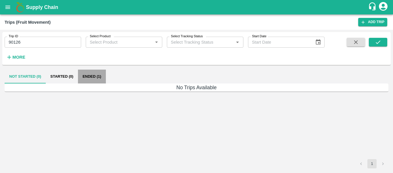
click at [97, 75] on button "Ended (1)" at bounding box center [92, 76] width 28 height 14
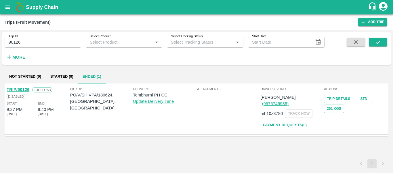
click at [24, 88] on link "TRIP/90126" at bounding box center [18, 89] width 23 height 5
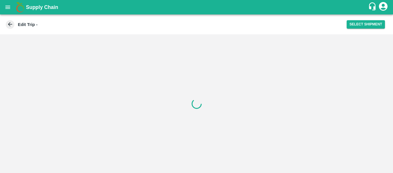
click at [145, 99] on div at bounding box center [196, 103] width 393 height 138
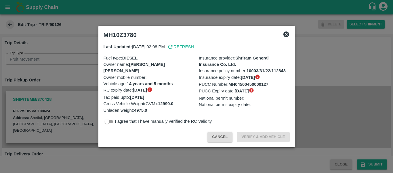
click at [72, 82] on div at bounding box center [196, 86] width 393 height 173
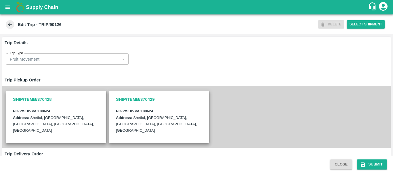
scroll to position [156, 0]
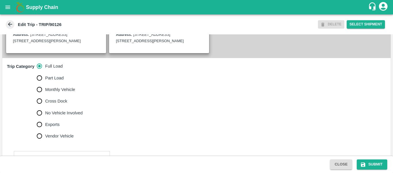
click at [67, 116] on span "No Vehicle Involved" at bounding box center [63, 112] width 37 height 6
click at [45, 118] on input "No Vehicle Involved" at bounding box center [40, 113] width 12 height 12
radio input "true"
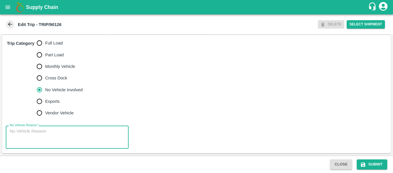
click at [70, 128] on textarea "No Vehicle Reason   *" at bounding box center [67, 137] width 115 height 18
type textarea "Field DUmp"
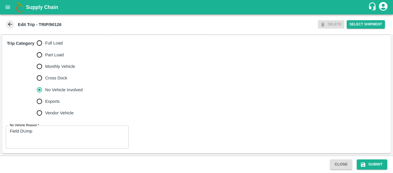
click at [373, 158] on div "Close Submit" at bounding box center [196, 163] width 393 height 17
click at [374, 165] on button "Submit" at bounding box center [372, 164] width 31 height 10
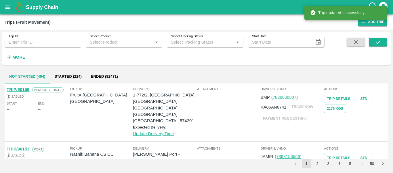
click at [53, 37] on input "Trip ID" at bounding box center [43, 42] width 77 height 11
paste input "90106"
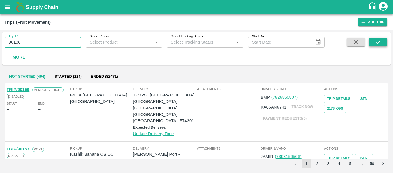
type input "90106"
click at [374, 41] on button "submit" at bounding box center [378, 42] width 18 height 9
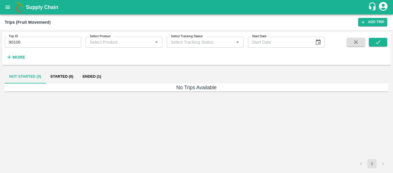
click at [89, 74] on button "Ended (1)" at bounding box center [92, 76] width 28 height 14
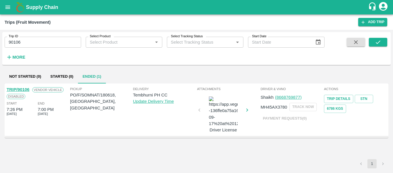
click at [20, 90] on link "TRIP/90106" at bounding box center [18, 89] width 23 height 5
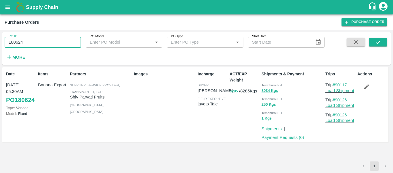
click at [29, 45] on input "180624" at bounding box center [43, 42] width 77 height 11
paste input "text"
type input "180618"
click at [386, 37] on div "PO ID 180618 PO ID PO Model PO Model   * PO Type PO Type   * Start Date Start D…" at bounding box center [196, 48] width 389 height 28
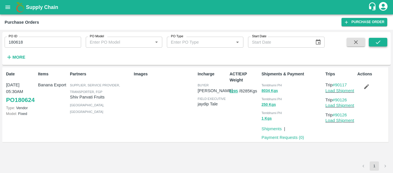
click at [385, 38] on button "submit" at bounding box center [378, 42] width 18 height 9
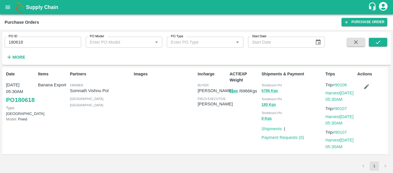
click at [366, 85] on icon "button" at bounding box center [367, 86] width 6 height 6
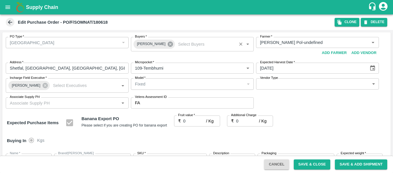
click at [168, 46] on icon at bounding box center [170, 43] width 5 height 5
click at [147, 42] on input "Buyers   *" at bounding box center [188, 42] width 110 height 7
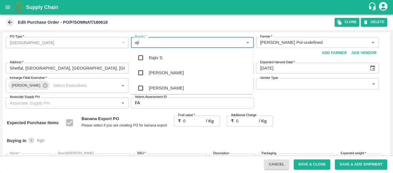
type input "ajit"
click at [150, 58] on div "Ajit Otari" at bounding box center [166, 57] width 35 height 6
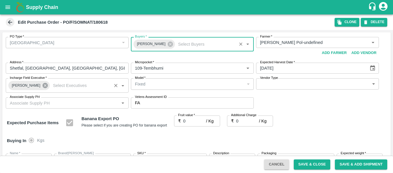
click at [44, 86] on icon at bounding box center [45, 85] width 5 height 5
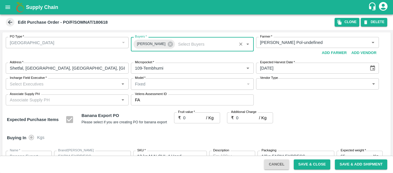
click at [29, 85] on input "Incharge Field Executive   *" at bounding box center [62, 83] width 110 height 7
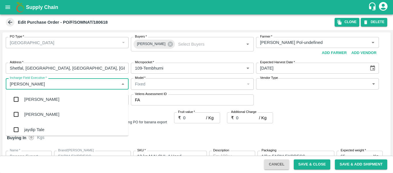
type input "jayd"
click at [33, 99] on div "jaydip Tale" at bounding box center [34, 99] width 20 height 6
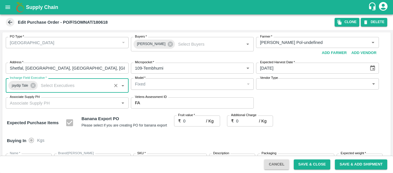
click at [190, 118] on input "0" at bounding box center [194, 120] width 23 height 11
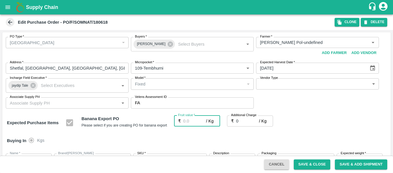
type input "2"
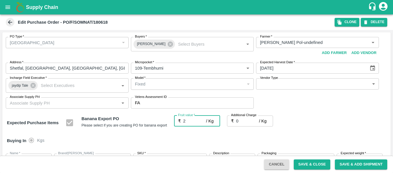
type input "2"
type input "22"
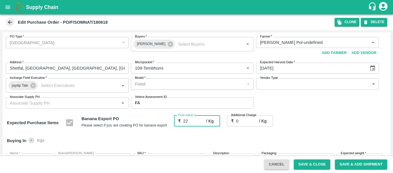
type input "22"
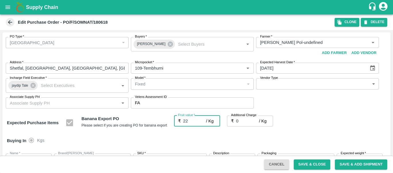
type input "22"
click at [321, 136] on div "Buying In Kgs" at bounding box center [196, 140] width 389 height 17
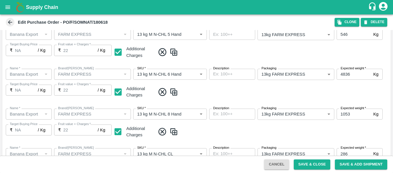
scroll to position [343, 0]
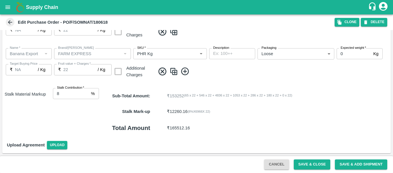
click at [314, 160] on button "Save & Close" at bounding box center [312, 164] width 37 height 10
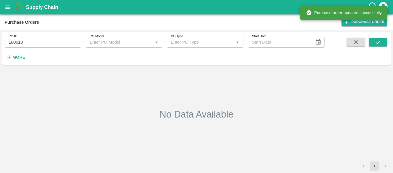
type input "180618"
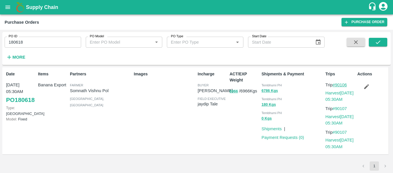
drag, startPoint x: 351, startPoint y: 85, endPoint x: 337, endPoint y: 86, distance: 14.4
click at [337, 86] on p "Trip #90106" at bounding box center [341, 85] width 30 height 6
copy link "90106"
click at [337, 94] on link "Harvest 13 Oct, 05:30AM" at bounding box center [340, 95] width 28 height 11
drag, startPoint x: 351, startPoint y: 108, endPoint x: 335, endPoint y: 109, distance: 15.9
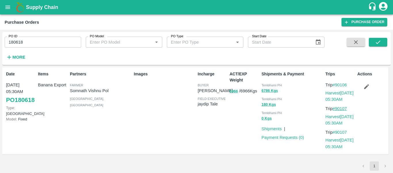
click at [335, 109] on p "Trip #90107" at bounding box center [341, 108] width 30 height 6
click at [355, 109] on p "Trip #90107" at bounding box center [341, 108] width 30 height 6
drag, startPoint x: 350, startPoint y: 107, endPoint x: 337, endPoint y: 108, distance: 13.1
click at [337, 108] on p "Trip #90107" at bounding box center [341, 108] width 30 height 6
copy link "90107"
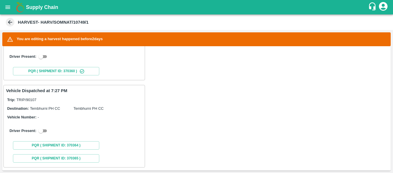
scroll to position [143, 0]
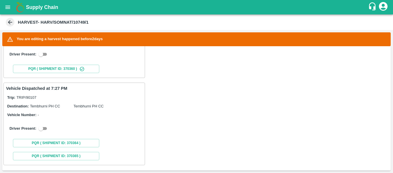
click at [42, 56] on input "checkbox" at bounding box center [41, 54] width 21 height 7
checkbox input "true"
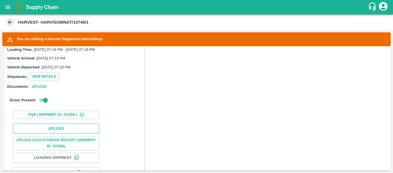
click at [68, 127] on button "Upload" at bounding box center [56, 128] width 86 height 10
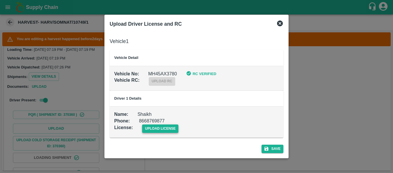
click at [166, 128] on span "upload license" at bounding box center [160, 128] width 37 height 8
click at [0, 0] on input "upload license" at bounding box center [0, 0] width 0 height 0
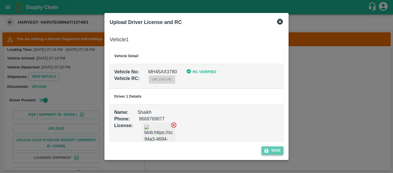
click at [265, 149] on icon "submit" at bounding box center [267, 150] width 4 height 4
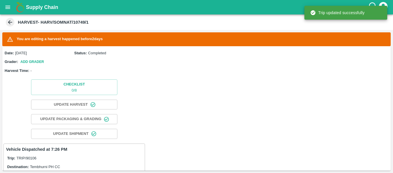
scroll to position [148, 0]
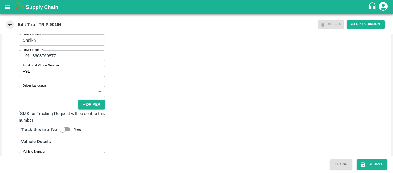
scroll to position [294, 0]
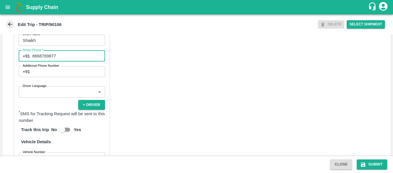
drag, startPoint x: 59, startPoint y: 63, endPoint x: 29, endPoint y: 58, distance: 30.3
click at [29, 58] on div "Driver Phone   * +91 8668769877 Driver Phone" at bounding box center [62, 55] width 86 height 11
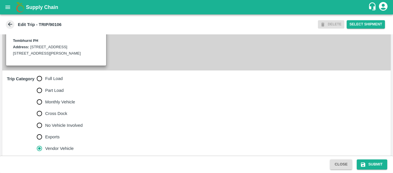
scroll to position [144, 0]
click at [51, 82] on span "Full Load" at bounding box center [54, 78] width 18 height 6
click at [45, 84] on input "Full Load" at bounding box center [40, 79] width 12 height 12
radio input "true"
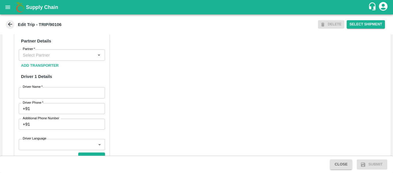
scroll to position [277, 0]
click at [45, 58] on input "Partner   *" at bounding box center [56, 54] width 73 height 7
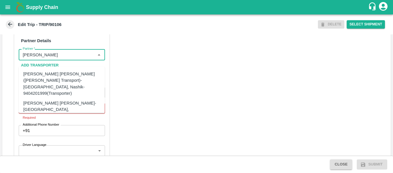
click at [60, 100] on div "[PERSON_NAME] [PERSON_NAME]-[GEOGRAPHIC_DATA], [GEOGRAPHIC_DATA]-9730316755(Tra…" at bounding box center [70, 109] width 94 height 19
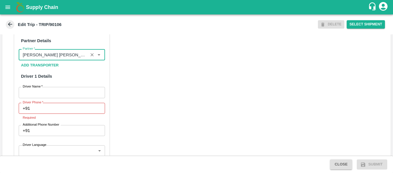
type input "[PERSON_NAME] [PERSON_NAME]-[GEOGRAPHIC_DATA], [GEOGRAPHIC_DATA]-9730316755(Tra…"
click at [64, 98] on input "Driver Name   *" at bounding box center [62, 92] width 86 height 11
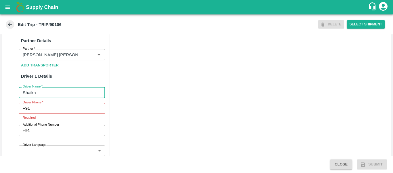
type input "Shaikh"
click at [65, 110] on input "Driver Phone   *" at bounding box center [68, 108] width 73 height 11
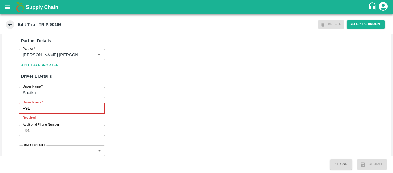
paste input "8668769877"
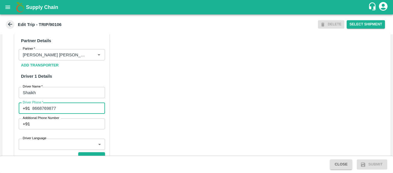
type input "8668769877"
click at [141, 132] on div "Partner Details Partner   * Partner Add Transporter Driver 1 Details Driver Nam…" at bounding box center [196, 167] width 389 height 289
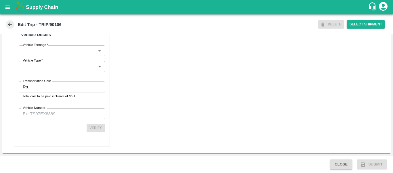
click at [52, 76] on div "Partner Details Partner   * Partner Add Transporter Driver 1 Details Driver Nam…" at bounding box center [62, 8] width 96 height 275
click at [53, 81] on input "Transportation Cost" at bounding box center [67, 86] width 73 height 11
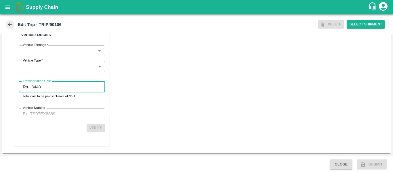
type input "8440"
click at [73, 110] on input "Vehicle Number" at bounding box center [62, 113] width 86 height 11
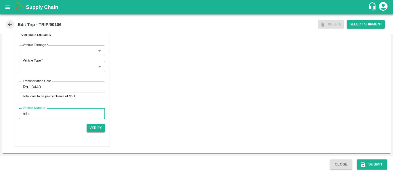
type input "m"
paste input "MH45AX3780"
type input "MH45AX3780"
click at [94, 129] on button "Verify" at bounding box center [96, 128] width 18 height 8
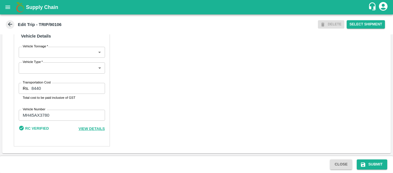
scroll to position [441, 0]
click at [361, 161] on button "Submit" at bounding box center [372, 164] width 31 height 10
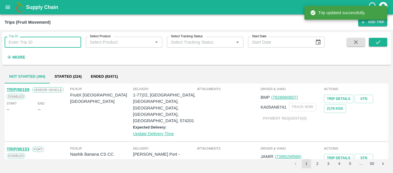
click at [36, 44] on input "Trip ID" at bounding box center [43, 42] width 77 height 11
paste input "90107"
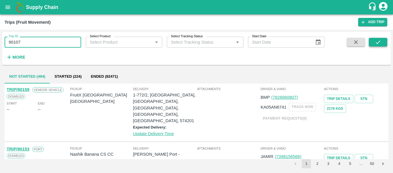
type input "90107"
click at [371, 44] on button "submit" at bounding box center [378, 42] width 18 height 9
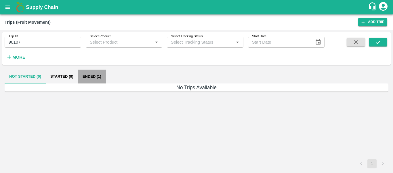
click at [90, 77] on button "Ended (1)" at bounding box center [92, 76] width 28 height 14
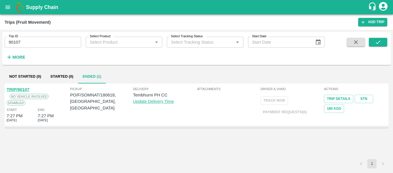
click at [24, 88] on link "TRIP/90107" at bounding box center [18, 89] width 23 height 5
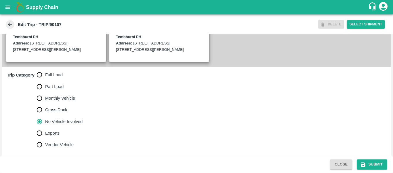
scroll to position [148, 0]
click at [56, 77] on span "Full Load" at bounding box center [54, 74] width 18 height 6
click at [45, 80] on input "Full Load" at bounding box center [40, 75] width 12 height 12
radio input "true"
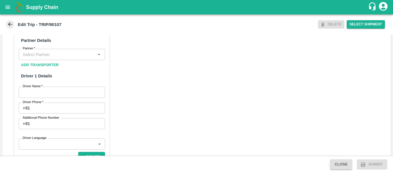
scroll to position [282, 0]
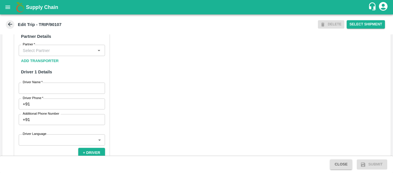
click at [39, 54] on input "Partner   *" at bounding box center [56, 49] width 73 height 7
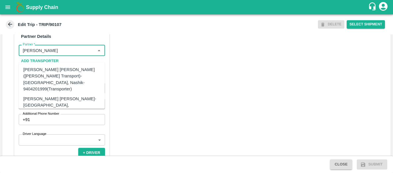
click at [57, 95] on div "[PERSON_NAME] [PERSON_NAME]-[GEOGRAPHIC_DATA], [GEOGRAPHIC_DATA]-9730316755(Tra…" at bounding box center [70, 104] width 94 height 19
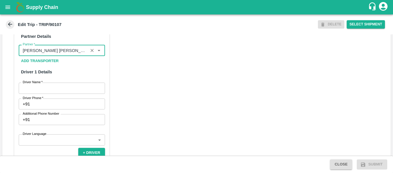
type input "[PERSON_NAME] [PERSON_NAME]-[GEOGRAPHIC_DATA], [GEOGRAPHIC_DATA]-9730316755(Tra…"
click at [64, 93] on input "Driver Name   *" at bounding box center [62, 87] width 86 height 11
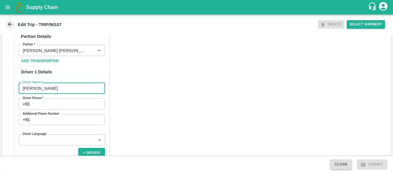
type input "[PERSON_NAME]"
click at [66, 109] on input "Driver Phone   *" at bounding box center [68, 103] width 73 height 11
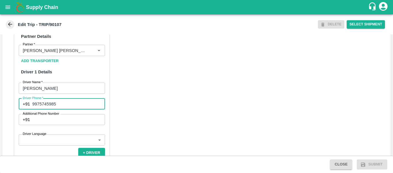
type input "9975745985"
click at [175, 121] on div "Partner Details Partner   * Partner Add Transporter Driver 1 Details Driver Nam…" at bounding box center [196, 162] width 389 height 289
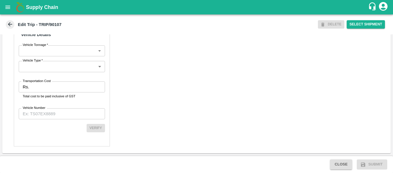
click at [60, 91] on input "Transportation Cost" at bounding box center [67, 86] width 73 height 11
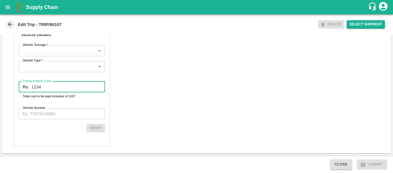
type input "1234"
click at [60, 114] on input "Vehicle Number" at bounding box center [62, 113] width 86 height 11
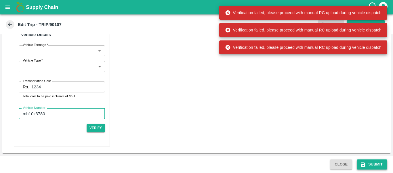
type input "mh10z3780"
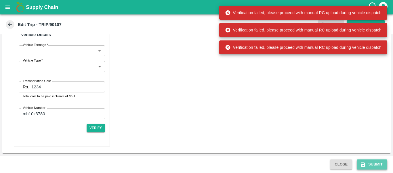
click at [365, 160] on button "Submit" at bounding box center [372, 164] width 31 height 10
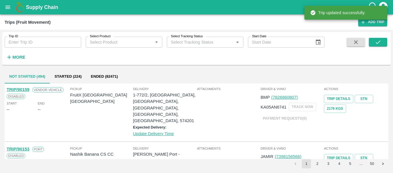
click at [48, 47] on input "Trip ID" at bounding box center [43, 42] width 77 height 11
paste input "90107"
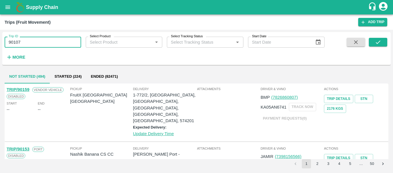
type input "90107"
click at [373, 48] on span at bounding box center [378, 50] width 18 height 24
click at [372, 39] on button "submit" at bounding box center [378, 42] width 18 height 9
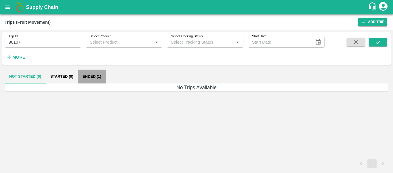
click at [87, 79] on button "Ended (1)" at bounding box center [92, 76] width 28 height 14
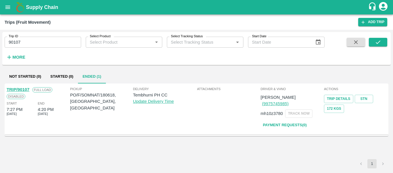
click at [12, 89] on link "TRIP/90107" at bounding box center [18, 89] width 23 height 5
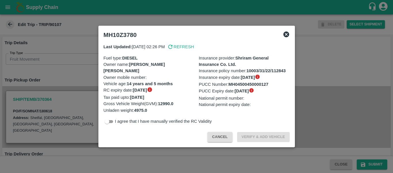
click at [54, 60] on div at bounding box center [196, 86] width 393 height 173
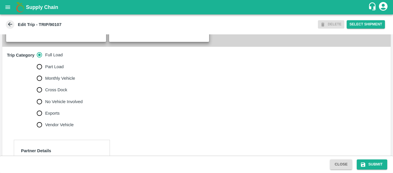
scroll to position [173, 0]
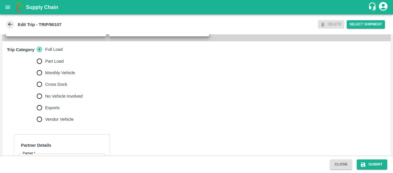
click at [69, 108] on label "Exports" at bounding box center [58, 108] width 49 height 12
click at [45, 108] on input "Exports" at bounding box center [40, 108] width 12 height 12
radio input "true"
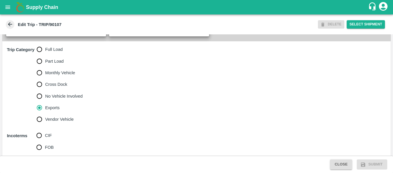
click at [56, 99] on span "No Vehicle Involved" at bounding box center [63, 96] width 37 height 6
click at [45, 102] on input "No Vehicle Involved" at bounding box center [40, 96] width 12 height 12
radio input "true"
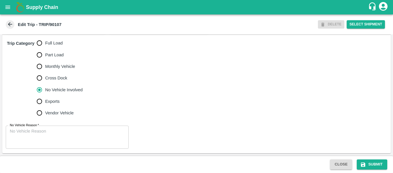
scroll to position [186, 0]
click at [94, 126] on div "x No Vehicle Reason" at bounding box center [67, 136] width 123 height 23
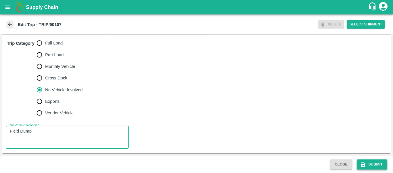
type textarea "Field Dump"
click at [369, 162] on button "Submit" at bounding box center [372, 164] width 31 height 10
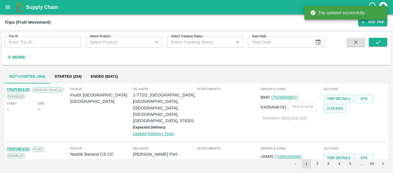
click at [56, 33] on div "Trip ID Trip ID" at bounding box center [40, 40] width 81 height 16
click at [59, 43] on input "Trip ID" at bounding box center [43, 42] width 77 height 11
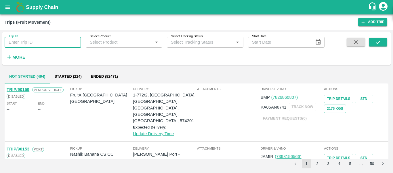
paste input "90100"
type input "90100"
click at [383, 39] on button "submit" at bounding box center [378, 42] width 18 height 9
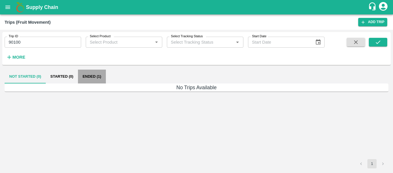
click at [90, 77] on button "Ended (1)" at bounding box center [92, 76] width 28 height 14
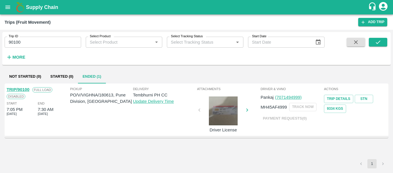
click at [16, 88] on link "TRIP/90100" at bounding box center [18, 89] width 23 height 5
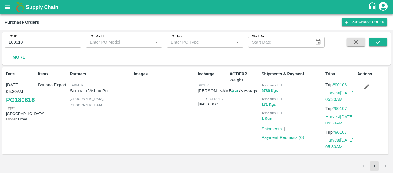
click at [30, 40] on input "180618" at bounding box center [43, 42] width 77 height 11
paste input "text"
type input "180613"
click at [372, 37] on div "PO ID 180613 PO ID PO Model PO Model   * PO Type PO Type   * Start Date Start D…" at bounding box center [196, 48] width 389 height 28
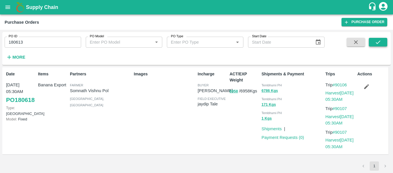
click at [373, 39] on button "submit" at bounding box center [378, 42] width 18 height 9
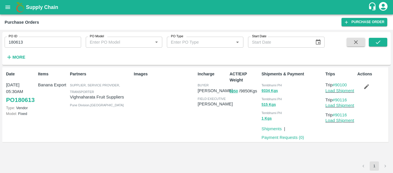
click at [367, 86] on icon "button" at bounding box center [367, 86] width 6 height 6
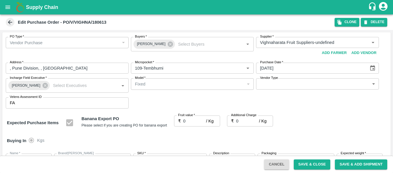
type input "Vighnaharata Fruit Suppliers-undefined"
type input "109-Tembhurni"
type input "Banana Export"
type input "FARM EXPRESS"
type input "13 kg M N-CHL 4 Hand"
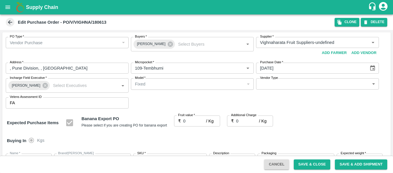
type input "NA"
type input "Banana Export"
type input "FARM EXPRESS"
type input "13 kg M N-CHL 5 Hand"
type input "NA"
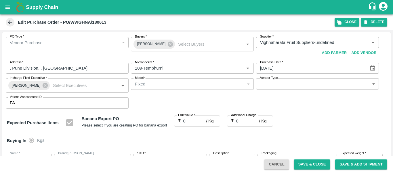
type input "Banana Export"
type input "FARM EXPRESS"
type input "13 kg M N-CHL 6 Hand"
type input "NA"
type input "Banana Export"
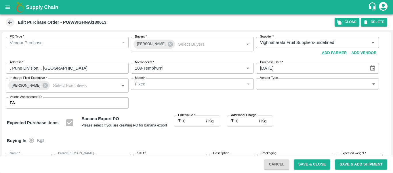
type input "FARM EXPRESS"
type input "13 kg M N-CHL 8 Hand"
type input "NA"
type input "Banana Export"
type input "FARM EXPRESS"
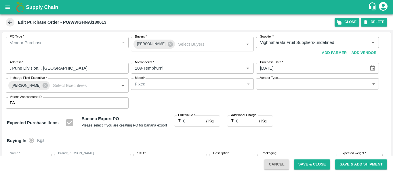
type input "13 kg M N-CHL CL"
type input "NA"
type input "Banana Export"
type input "FARM EXPRESS"
type input "C Class"
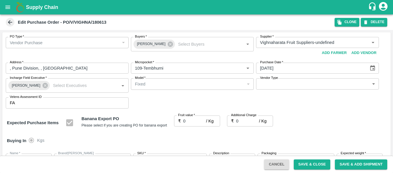
type input "NA"
type input "Banana Export"
type input "FARM EXPRESS"
type input "PHR Kg"
type input "NA"
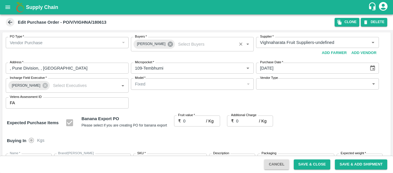
click at [167, 47] on icon at bounding box center [170, 44] width 6 height 6
click at [162, 46] on input "Buyers   *" at bounding box center [188, 42] width 110 height 7
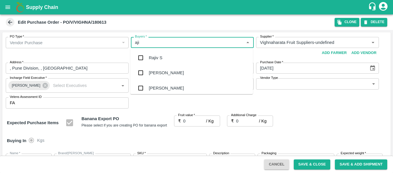
type input "ajit"
click at [163, 51] on div "[PERSON_NAME]" at bounding box center [191, 57] width 123 height 15
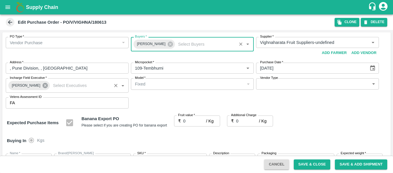
click at [43, 83] on icon at bounding box center [45, 85] width 5 height 5
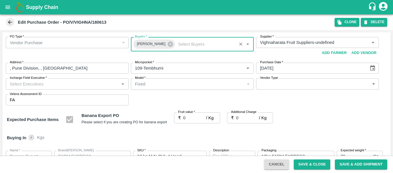
click at [21, 83] on input "Incharge Field Executive   *" at bounding box center [62, 83] width 110 height 7
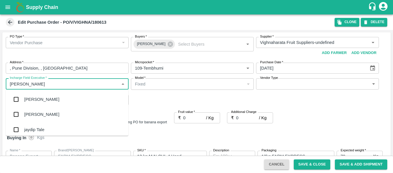
type input "jayd"
click at [26, 95] on div "jaydip Tale" at bounding box center [67, 99] width 123 height 15
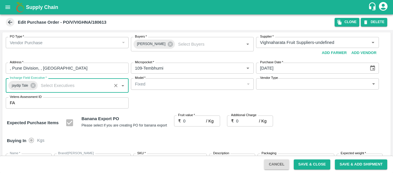
click at [190, 115] on label "Fruit value   *" at bounding box center [186, 115] width 17 height 5
click at [190, 115] on input "0" at bounding box center [194, 120] width 23 height 11
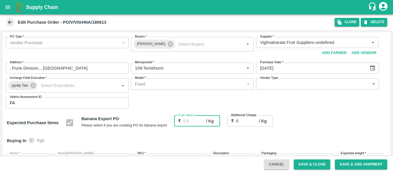
type input "2"
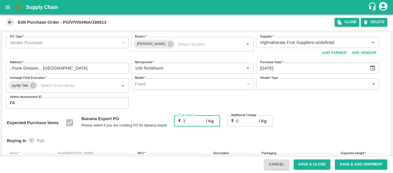
type input "2"
type input "22"
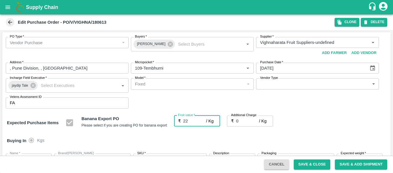
type input "22"
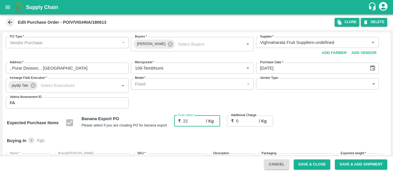
type input "22"
click at [248, 123] on input "0" at bounding box center [247, 120] width 23 height 11
type input "2"
type input "24"
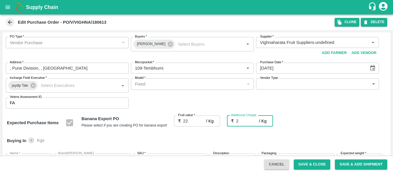
type input "24"
type input "2.7"
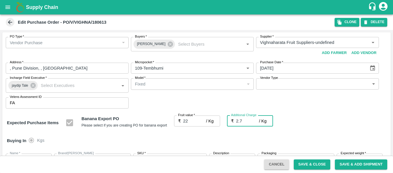
type input "24.7"
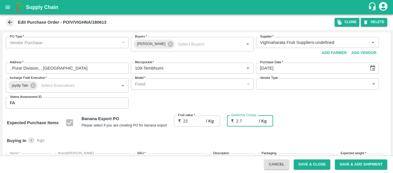
type input "2.75"
type input "24.75"
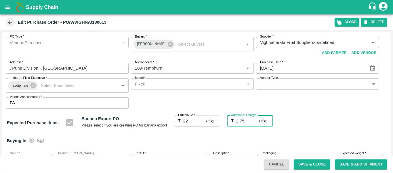
type input "24.75"
type input "2.75"
click at [295, 127] on div "Expected Purchase Items Banana Export PO Please select if you are creating PO f…" at bounding box center [197, 122] width 380 height 15
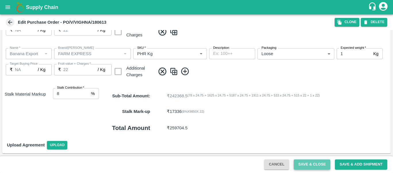
click at [320, 167] on button "Save & Close" at bounding box center [312, 164] width 37 height 10
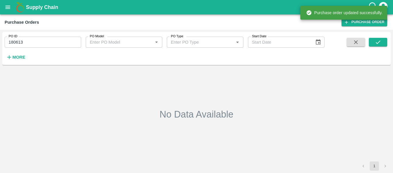
type input "180613"
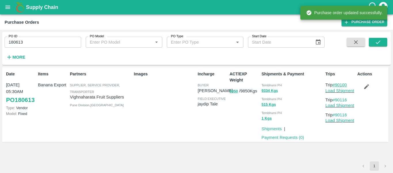
drag, startPoint x: 350, startPoint y: 85, endPoint x: 337, endPoint y: 86, distance: 13.5
click at [337, 86] on p "Trip #90100" at bounding box center [341, 85] width 30 height 6
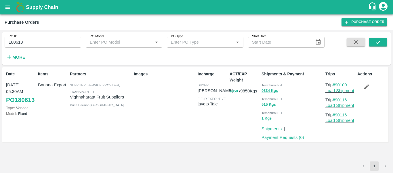
copy link "90100"
click at [337, 90] on link "Load Shipment" at bounding box center [340, 90] width 29 height 5
drag, startPoint x: 350, startPoint y: 98, endPoint x: 336, endPoint y: 99, distance: 13.9
click at [336, 99] on p "Trip #90116" at bounding box center [341, 99] width 30 height 6
copy link "90116"
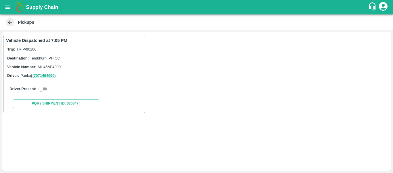
click at [48, 88] on input "checkbox" at bounding box center [41, 88] width 21 height 7
checkbox input "true"
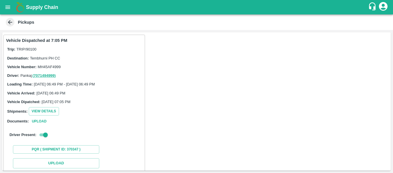
scroll to position [84, 0]
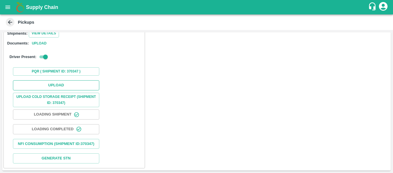
click at [68, 81] on button "Upload" at bounding box center [56, 85] width 86 height 10
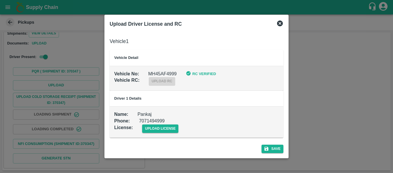
click at [165, 123] on div "upload license" at bounding box center [156, 124] width 46 height 18
click at [171, 128] on span "upload license" at bounding box center [160, 128] width 37 height 8
click at [0, 0] on input "upload license" at bounding box center [0, 0] width 0 height 0
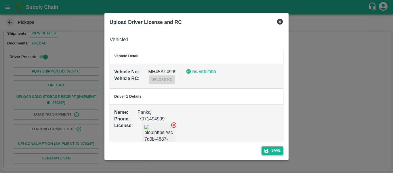
click at [276, 147] on button "Save" at bounding box center [273, 150] width 22 height 8
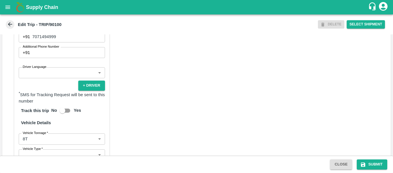
scroll to position [449, 0]
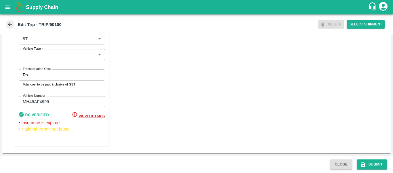
click at [61, 79] on input "Transportation Cost" at bounding box center [67, 74] width 73 height 11
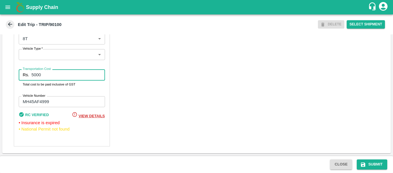
type input "5000"
click at [369, 169] on div "Close Submit" at bounding box center [196, 163] width 393 height 17
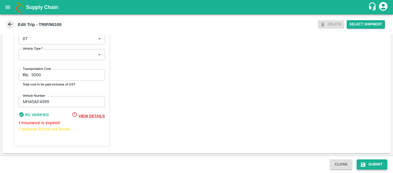
click at [370, 164] on button "Submit" at bounding box center [372, 164] width 31 height 10
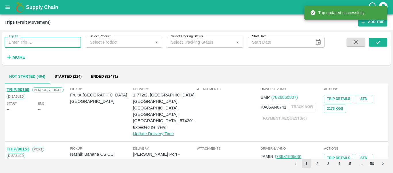
click at [40, 38] on input "Trip ID" at bounding box center [43, 42] width 77 height 11
paste input "90116"
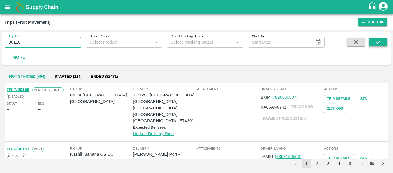
type input "90116"
click at [372, 44] on button "submit" at bounding box center [378, 42] width 18 height 9
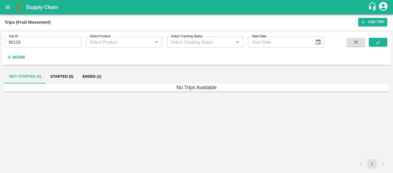
click at [91, 80] on button "Ended (1)" at bounding box center [92, 76] width 28 height 14
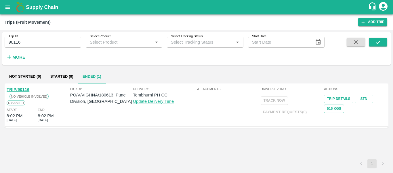
click at [22, 87] on link "TRIP/90116" at bounding box center [18, 89] width 23 height 5
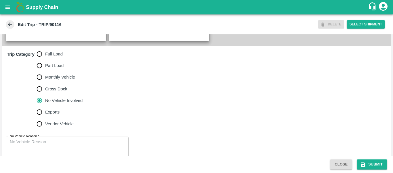
scroll to position [161, 0]
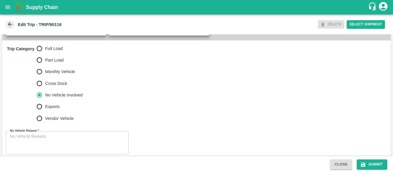
click at [47, 52] on span "Full Load" at bounding box center [54, 48] width 18 height 6
click at [45, 54] on input "Full Load" at bounding box center [40, 49] width 12 height 12
radio input "true"
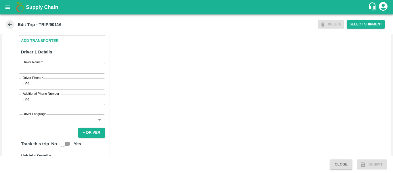
scroll to position [289, 0]
click at [43, 33] on input "Partner   *" at bounding box center [56, 29] width 73 height 7
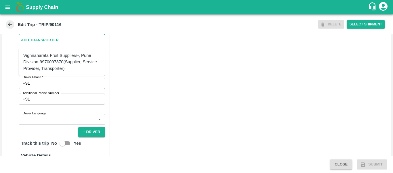
click at [57, 61] on div "Vighnaharata Fruit Suppliers-, Pune Division-9970097370(Supplier, Service Provi…" at bounding box center [61, 61] width 77 height 19
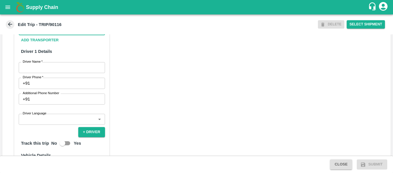
type input "Vighnaharata Fruit Suppliers-, Pune Division-9970097370(Supplier, Service Provi…"
click at [66, 73] on input "Driver Name   *" at bounding box center [62, 67] width 86 height 11
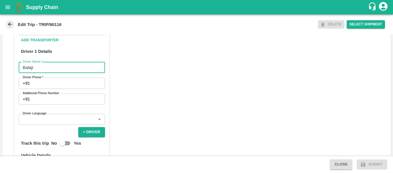
type input "Balaji"
click at [68, 88] on input "Driver Phone   *" at bounding box center [68, 82] width 73 height 11
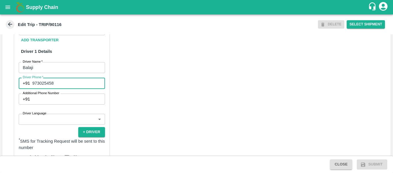
click at [134, 105] on div "Partner Details Partner   * Partner Add Transporter Driver 1 Details Driver Nam…" at bounding box center [196, 142] width 389 height 289
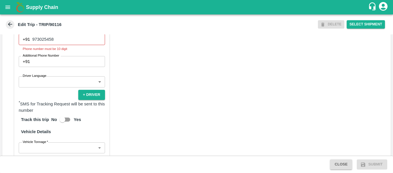
scroll to position [333, 0]
click at [47, 45] on input "973025458" at bounding box center [68, 39] width 73 height 11
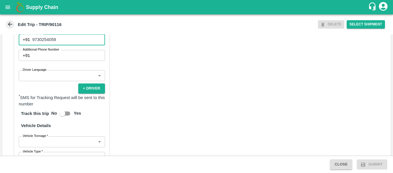
type input "9730254058"
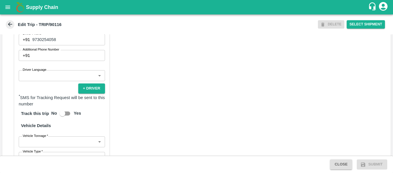
click at [143, 101] on div "Partner Details Partner   * Partner Add Transporter Driver 1 Details Driver Nam…" at bounding box center [196, 98] width 389 height 289
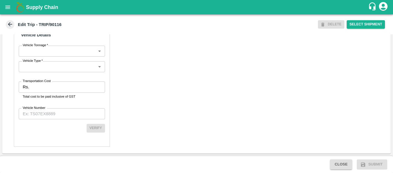
click at [68, 99] on div "Partner Details Partner   * Partner Add Transporter Driver 1 Details Driver Nam…" at bounding box center [62, 8] width 96 height 275
click at [50, 86] on input "Transportation Cost" at bounding box center [67, 86] width 73 height 11
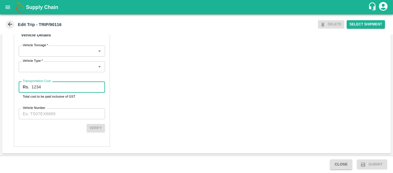
type input "1234"
click at [54, 111] on input "Vehicle Number" at bounding box center [62, 113] width 86 height 11
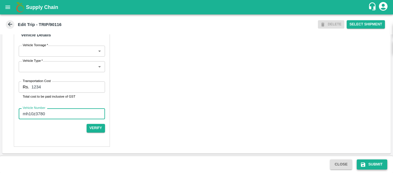
type input "mh10z3780"
click at [363, 167] on icon "submit" at bounding box center [364, 164] width 6 height 6
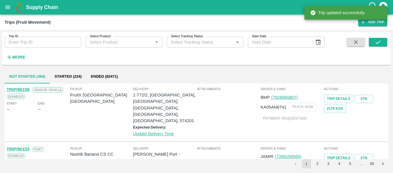
click at [58, 36] on div "Trip ID Trip ID" at bounding box center [40, 40] width 81 height 16
click at [58, 41] on input "Trip ID" at bounding box center [43, 42] width 77 height 11
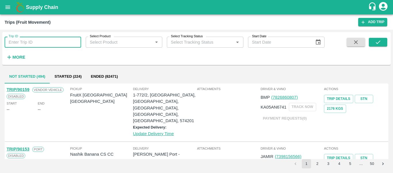
paste input "90116"
type input "90116"
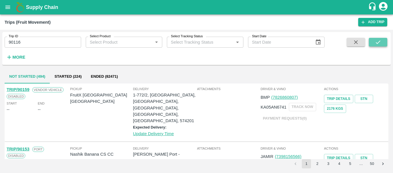
click at [384, 43] on button "submit" at bounding box center [378, 42] width 18 height 9
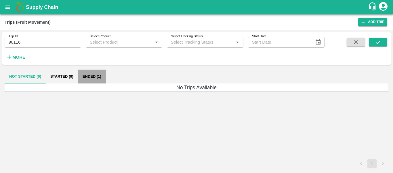
click at [90, 76] on button "Ended (1)" at bounding box center [92, 76] width 28 height 14
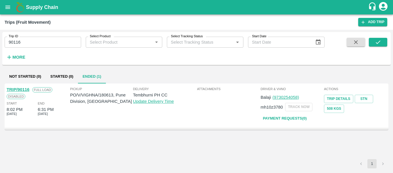
click at [22, 90] on link "TRIP/90116" at bounding box center [18, 89] width 23 height 5
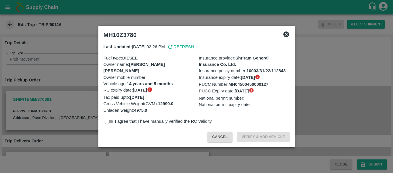
click at [61, 87] on div at bounding box center [196, 86] width 393 height 173
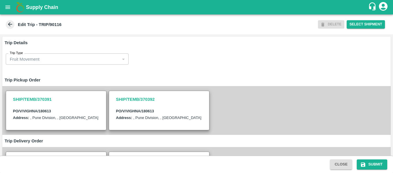
scroll to position [178, 0]
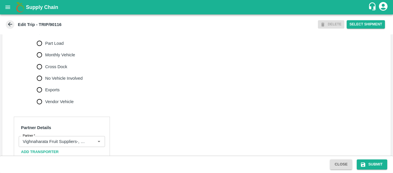
click at [61, 81] on span "No Vehicle Involved" at bounding box center [63, 78] width 37 height 6
click at [45, 84] on input "No Vehicle Involved" at bounding box center [40, 78] width 12 height 12
radio input "true"
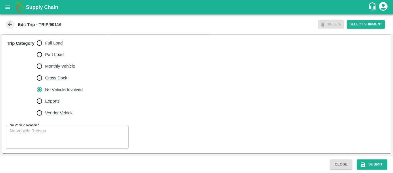
click at [58, 138] on textarea "No Vehicle Reason   *" at bounding box center [67, 137] width 115 height 18
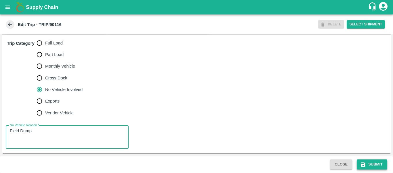
type textarea "Field Dump"
click at [373, 164] on button "Submit" at bounding box center [372, 164] width 31 height 10
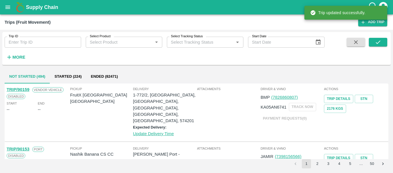
click at [28, 36] on div "Trip ID Trip ID" at bounding box center [40, 40] width 81 height 16
click at [31, 47] on input "Trip ID" at bounding box center [43, 42] width 77 height 11
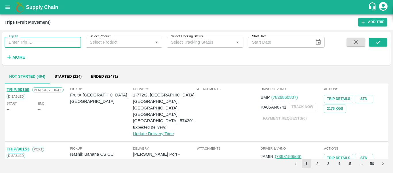
paste input "90114"
type input "90114"
click at [383, 39] on button "submit" at bounding box center [378, 42] width 18 height 9
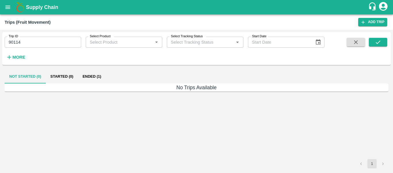
click at [80, 75] on button "Ended (1)" at bounding box center [92, 76] width 28 height 14
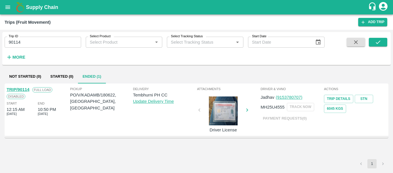
click at [24, 90] on link "TRIP/90114" at bounding box center [18, 89] width 23 height 5
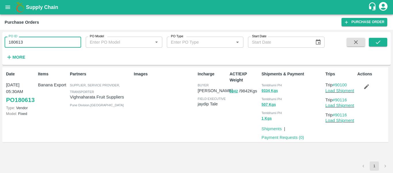
click at [37, 41] on input "180613" at bounding box center [43, 42] width 77 height 11
paste input "text"
type input "180622"
click at [381, 44] on icon "submit" at bounding box center [378, 42] width 6 height 6
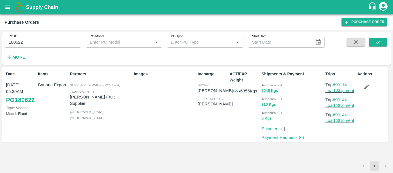
click at [367, 88] on icon "button" at bounding box center [367, 86] width 6 height 6
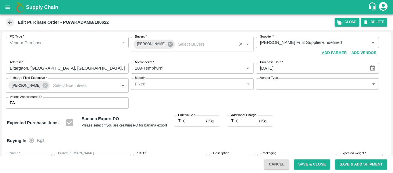
click at [168, 44] on icon at bounding box center [170, 43] width 5 height 5
click at [160, 43] on input "Buyers   *" at bounding box center [188, 42] width 110 height 7
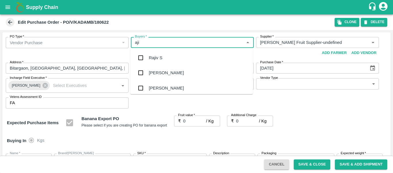
type input "ajit"
click at [161, 59] on div "[PERSON_NAME]" at bounding box center [166, 57] width 35 height 6
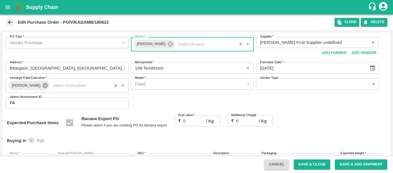
click at [43, 86] on icon at bounding box center [45, 85] width 5 height 5
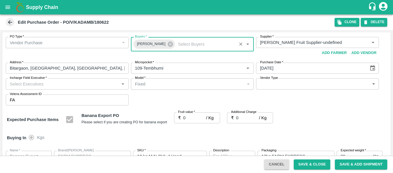
click at [37, 86] on input "Incharge Field Executive   *" at bounding box center [62, 83] width 110 height 7
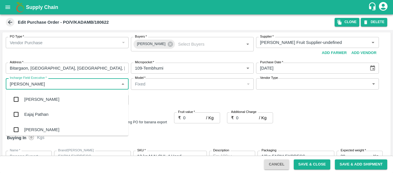
type input "jayd"
click at [41, 100] on div "jaydip Tale" at bounding box center [34, 99] width 20 height 6
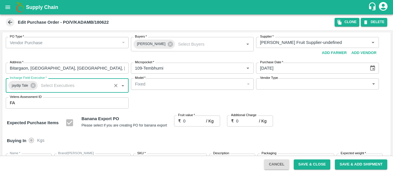
click at [193, 120] on input "0" at bounding box center [194, 120] width 23 height 11
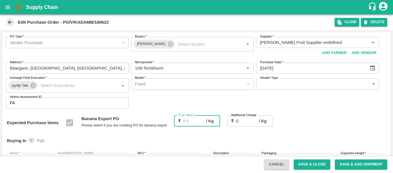
type input "2"
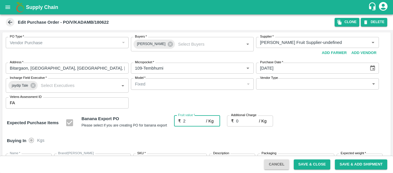
type input "2"
type input "22"
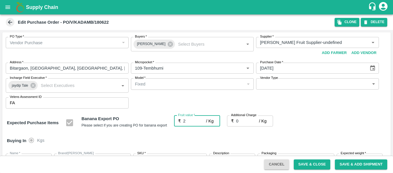
type input "22"
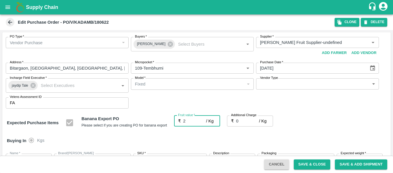
type input "22"
click at [243, 122] on input "0" at bounding box center [247, 120] width 23 height 11
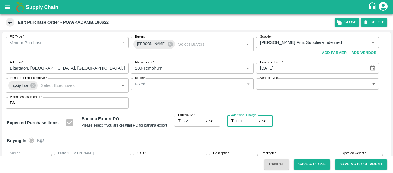
type input "2"
type input "24"
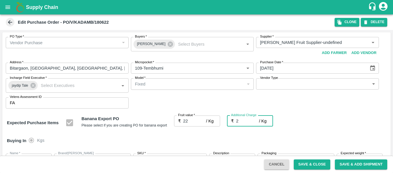
type input "24"
type input "2.7"
type input "24.7"
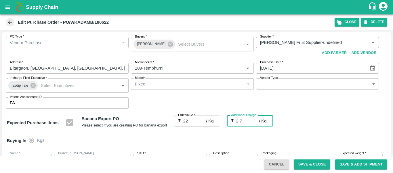
type input "24.7"
type input "2.75"
type input "24.75"
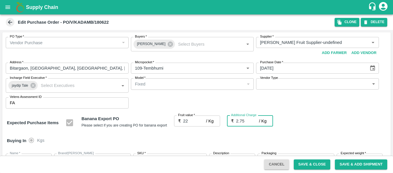
type input "24.75"
type input "2.75"
click at [322, 127] on div "Expected Purchase Items Banana Export PO Please select if you are creating PO f…" at bounding box center [197, 122] width 380 height 15
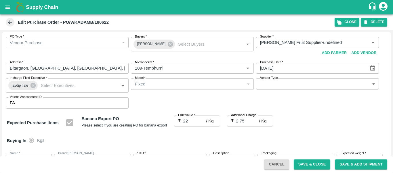
scroll to position [343, 0]
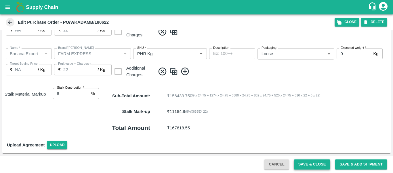
click at [319, 162] on button "Save & Close" at bounding box center [312, 164] width 37 height 10
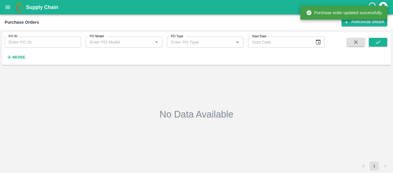
type input "180622"
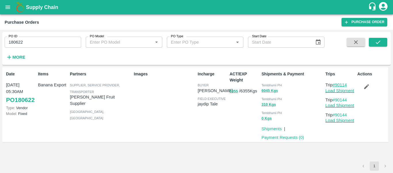
drag, startPoint x: 353, startPoint y: 84, endPoint x: 337, endPoint y: 86, distance: 16.3
click at [337, 86] on p "Trip #90114" at bounding box center [341, 85] width 30 height 6
copy link "90114"
click at [341, 90] on link "Load Shipment" at bounding box center [340, 90] width 29 height 5
drag, startPoint x: 349, startPoint y: 98, endPoint x: 336, endPoint y: 101, distance: 13.4
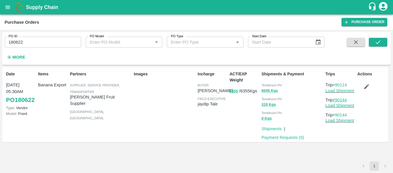
click at [336, 101] on p "Trip #90144" at bounding box center [341, 99] width 30 height 6
copy link "90144"
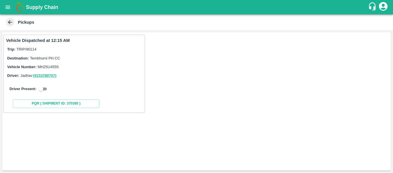
click at [46, 86] on input "checkbox" at bounding box center [41, 88] width 21 height 7
checkbox input "true"
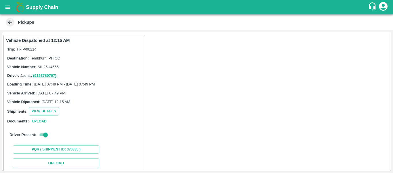
scroll to position [84, 0]
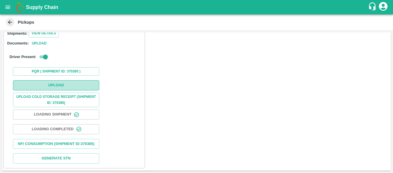
click at [54, 80] on button "Upload" at bounding box center [56, 85] width 86 height 10
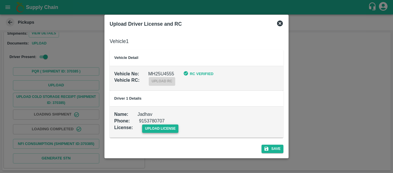
click at [143, 126] on span "upload license" at bounding box center [160, 128] width 37 height 8
click at [0, 0] on input "upload license" at bounding box center [0, 0] width 0 height 0
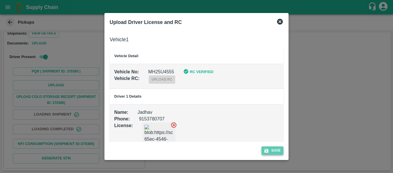
click at [281, 152] on button "Save" at bounding box center [273, 150] width 22 height 8
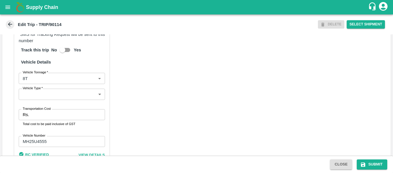
scroll to position [441, 0]
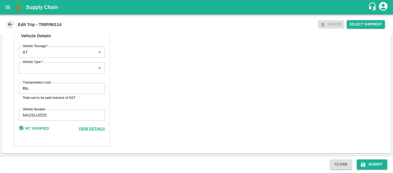
click at [26, 91] on p "Rs." at bounding box center [26, 88] width 6 height 6
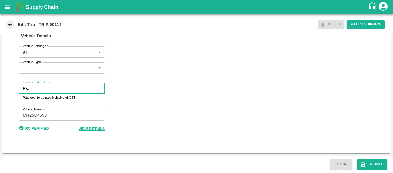
click at [37, 88] on input "Transportation Cost" at bounding box center [67, 88] width 73 height 11
type input "5000"
click at [370, 162] on button "Submit" at bounding box center [372, 164] width 31 height 10
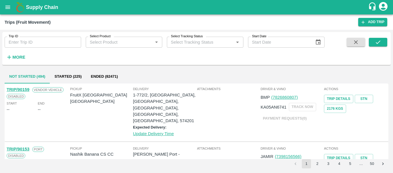
click at [57, 41] on input "Trip ID" at bounding box center [43, 42] width 77 height 11
paste input "90144"
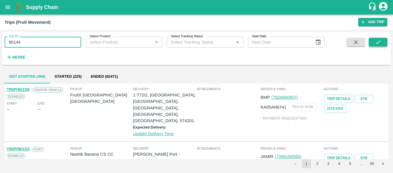
type input "90144"
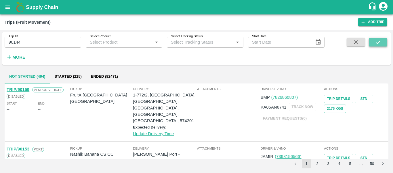
click at [373, 43] on button "submit" at bounding box center [378, 42] width 18 height 9
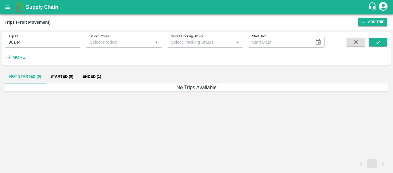
click at [88, 74] on button "Ended (1)" at bounding box center [92, 76] width 28 height 14
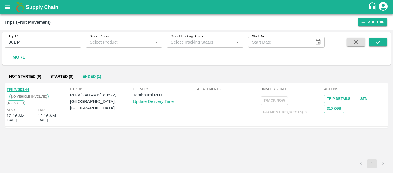
click at [18, 90] on link "TRIP/90144" at bounding box center [18, 89] width 23 height 5
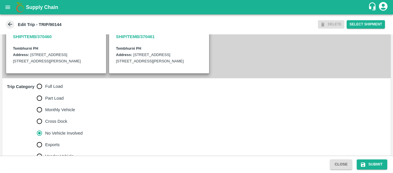
scroll to position [143, 0]
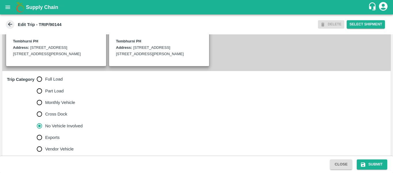
click at [54, 82] on span "Full Load" at bounding box center [54, 79] width 18 height 6
click at [45, 85] on input "Full Load" at bounding box center [40, 79] width 12 height 12
radio input "true"
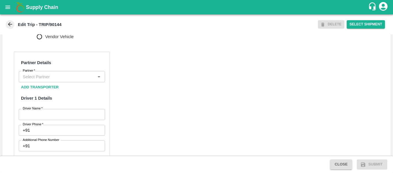
scroll to position [256, 0]
click at [62, 68] on h6 "Partner Details" at bounding box center [62, 62] width 86 height 12
click at [64, 80] on input "Partner   *" at bounding box center [56, 75] width 73 height 7
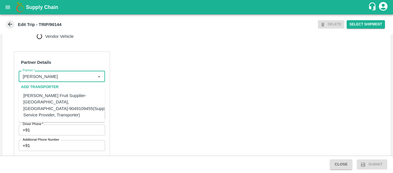
click at [68, 99] on div "[PERSON_NAME] Fruit Supplier-[GEOGRAPHIC_DATA], [GEOGRAPHIC_DATA]-9049109455(Su…" at bounding box center [67, 105] width 88 height 26
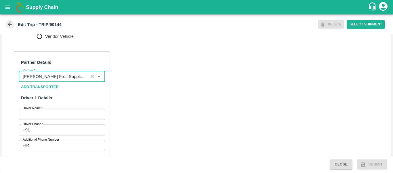
type input "[PERSON_NAME] Fruit Supplier-[GEOGRAPHIC_DATA], [GEOGRAPHIC_DATA]-9049109455(Su…"
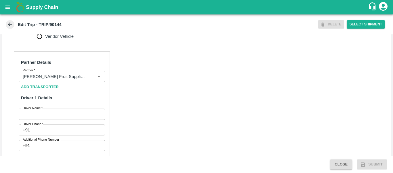
click at [69, 119] on input "Driver Name   *" at bounding box center [62, 113] width 86 height 11
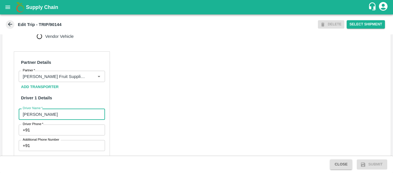
type input "[PERSON_NAME]"
click at [65, 134] on input "Driver Phone   *" at bounding box center [68, 129] width 73 height 11
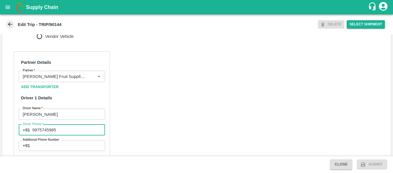
type input "9975745985"
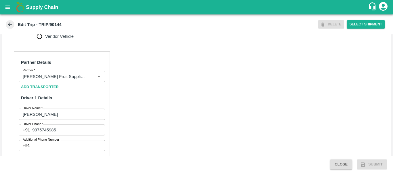
scroll to position [443, 0]
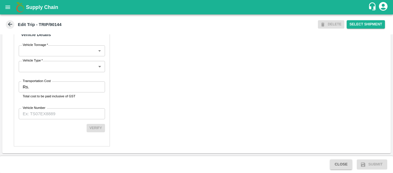
click at [39, 84] on input "Transportation Cost" at bounding box center [67, 86] width 73 height 11
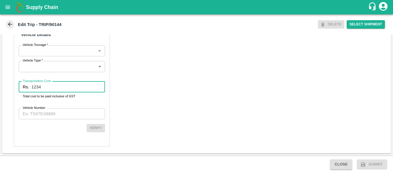
type input "1234"
click at [37, 117] on input "Vehicle Number" at bounding box center [62, 113] width 86 height 11
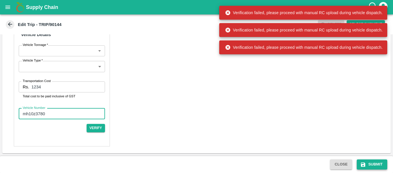
type input "mh10z3780"
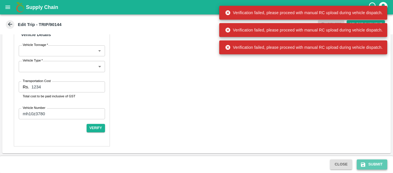
click at [362, 163] on icon "submit" at bounding box center [363, 164] width 4 height 4
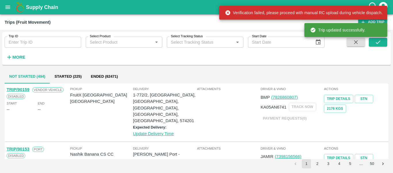
click at [45, 37] on input "Trip ID" at bounding box center [43, 42] width 77 height 11
paste input "90144"
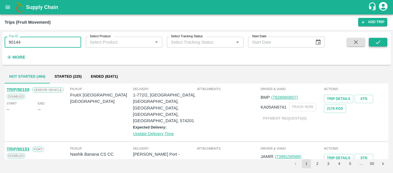
type input "90144"
click at [371, 42] on button "submit" at bounding box center [378, 42] width 18 height 9
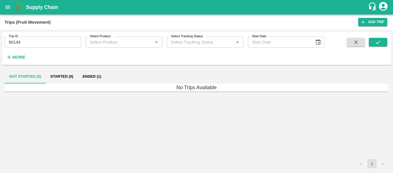
click at [99, 76] on button "Ended (1)" at bounding box center [92, 76] width 28 height 14
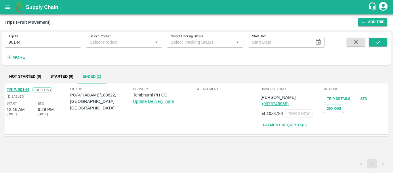
click at [21, 88] on link "TRIP/90144" at bounding box center [18, 89] width 23 height 5
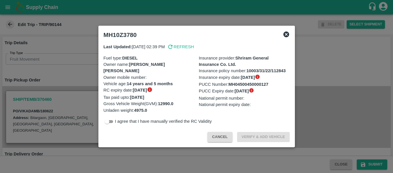
click at [50, 69] on div at bounding box center [196, 86] width 393 height 173
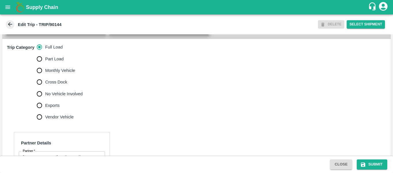
scroll to position [178, 0]
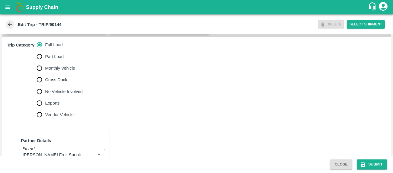
click at [73, 94] on span "No Vehicle Involved" at bounding box center [63, 91] width 37 height 6
click at [45, 96] on input "No Vehicle Involved" at bounding box center [40, 92] width 12 height 12
radio input "true"
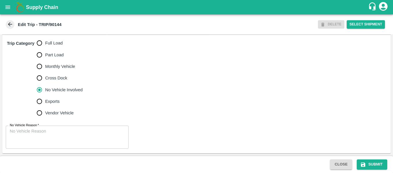
scroll to position [186, 0]
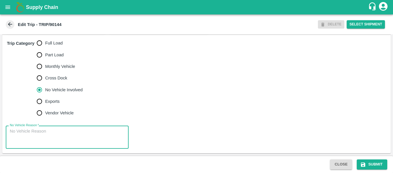
click at [54, 134] on textarea "No Vehicle Reason   *" at bounding box center [67, 137] width 115 height 18
type textarea "Field DUmp"
click at [381, 164] on button "Submit" at bounding box center [372, 164] width 31 height 10
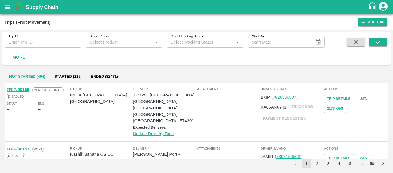
click at [52, 42] on input "Trip ID" at bounding box center [43, 42] width 77 height 11
paste input "90165"
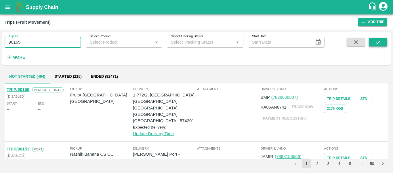
type input "90165"
click at [378, 42] on icon "submit" at bounding box center [378, 42] width 6 height 6
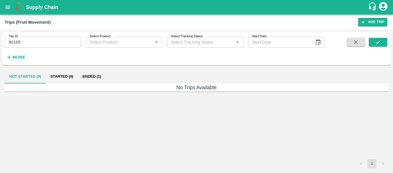
click at [93, 79] on button "Ended (1)" at bounding box center [92, 76] width 28 height 14
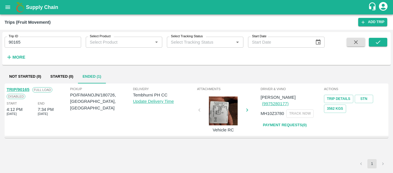
click at [24, 90] on link "TRIP/90165" at bounding box center [18, 89] width 23 height 5
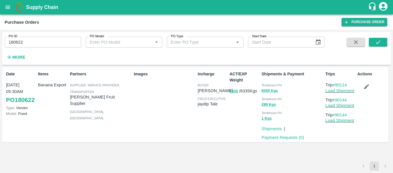
click at [34, 42] on input "180622" at bounding box center [43, 42] width 77 height 11
paste input "text"
type input "180726"
click at [378, 40] on icon "submit" at bounding box center [378, 42] width 6 height 6
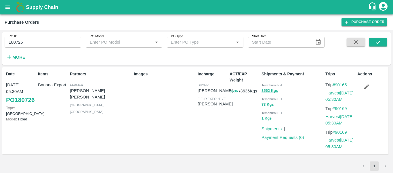
click at [364, 90] on button "button" at bounding box center [367, 87] width 18 height 10
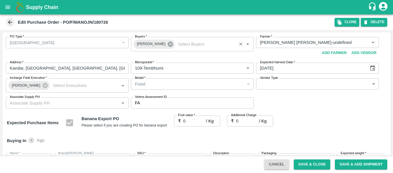
click at [170, 46] on icon at bounding box center [170, 44] width 6 height 6
click at [161, 44] on input "Buyers   *" at bounding box center [188, 42] width 110 height 7
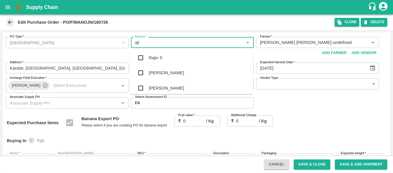
type input "ajit"
click at [162, 55] on div "Ajit Otari" at bounding box center [166, 57] width 35 height 6
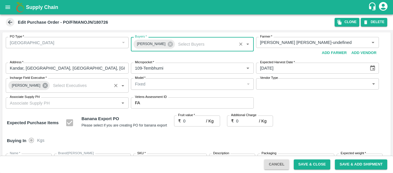
click at [43, 85] on icon at bounding box center [45, 85] width 5 height 5
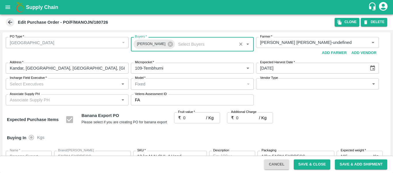
click at [40, 85] on input "Incharge Field Executive   *" at bounding box center [62, 83] width 110 height 7
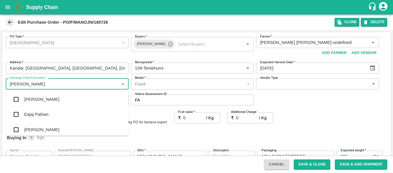
type input "jayd"
click at [43, 98] on div "jaydip Tale" at bounding box center [34, 99] width 20 height 6
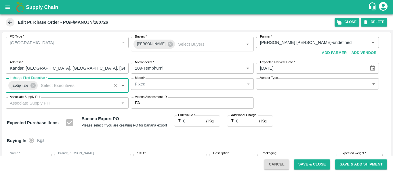
click at [185, 121] on input "0" at bounding box center [194, 120] width 23 height 11
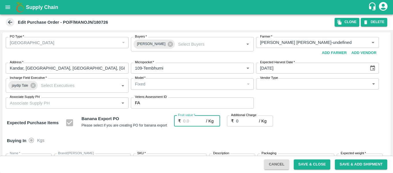
type input "2"
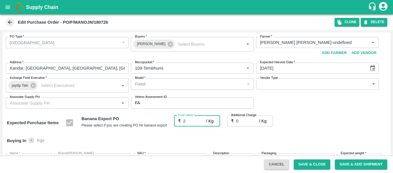
type input "2"
type input "22"
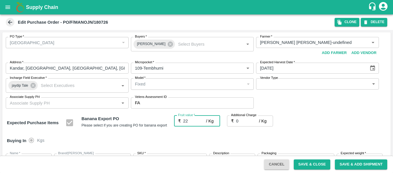
type input "22"
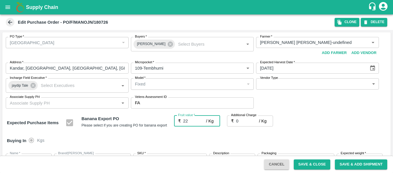
type input "22"
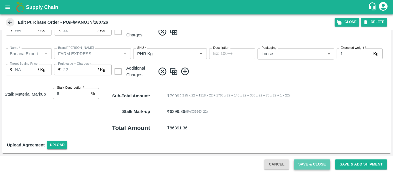
click at [303, 163] on button "Save & Close" at bounding box center [312, 164] width 37 height 10
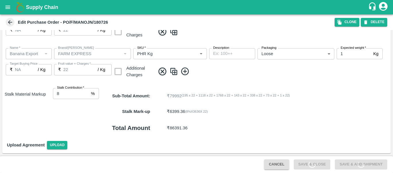
scroll to position [0, 0]
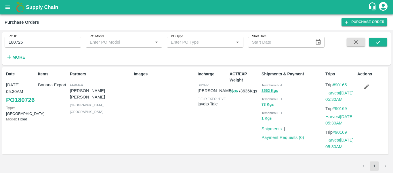
drag, startPoint x: 353, startPoint y: 84, endPoint x: 337, endPoint y: 85, distance: 15.9
click at [337, 85] on p "Trip #90165" at bounding box center [341, 85] width 30 height 6
copy link "90165"
click at [40, 41] on input "180726" at bounding box center [43, 42] width 77 height 11
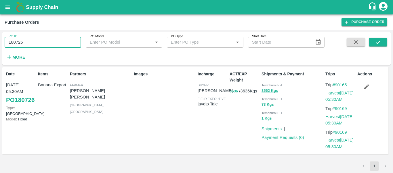
paste input "text"
type input "180635"
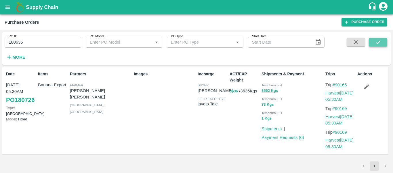
click at [382, 42] on button "submit" at bounding box center [378, 42] width 18 height 9
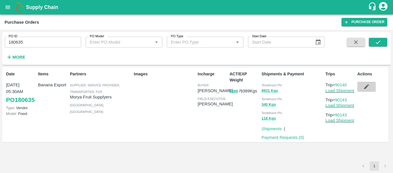
click at [367, 89] on icon "button" at bounding box center [367, 86] width 6 height 6
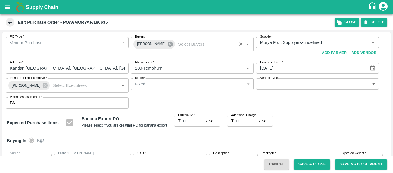
click at [168, 46] on icon at bounding box center [170, 43] width 5 height 5
click at [155, 43] on input "Buyers   *" at bounding box center [188, 42] width 110 height 7
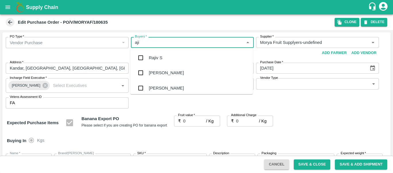
type input "ajit"
click at [157, 58] on div "Ajit Otari" at bounding box center [166, 57] width 35 height 6
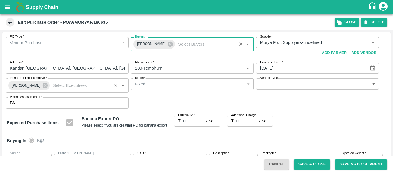
click at [42, 82] on div "Praneeth Kumar" at bounding box center [28, 85] width 41 height 9
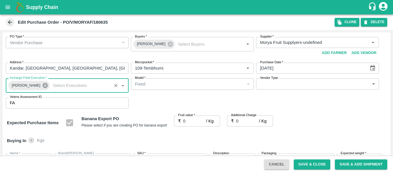
click at [43, 85] on icon at bounding box center [45, 85] width 5 height 5
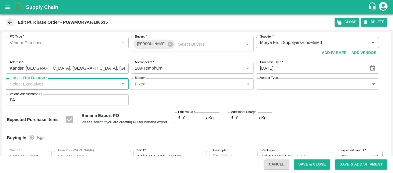
click at [28, 85] on input "Incharge Field Executive   *" at bounding box center [62, 83] width 110 height 7
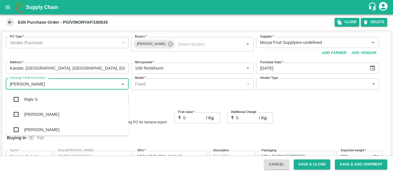
type input "jayd"
click at [32, 96] on div "jaydip Tale" at bounding box center [34, 99] width 20 height 6
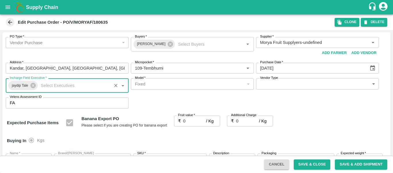
click at [196, 124] on input "0" at bounding box center [194, 120] width 23 height 11
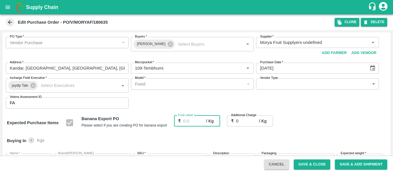
type input "2"
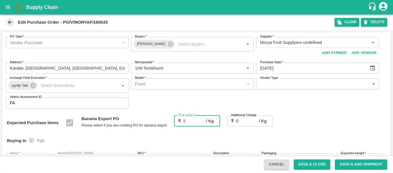
type input "2"
type input "22"
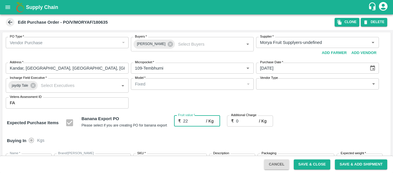
type input "22"
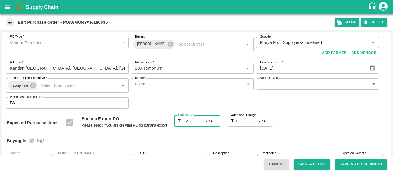
type input "22"
click at [248, 124] on input "0" at bounding box center [247, 120] width 23 height 11
type input "2"
type input "24"
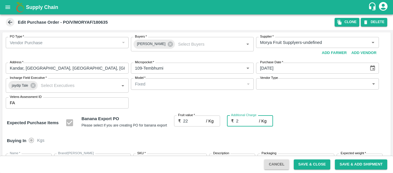
type input "24"
type input "2.7"
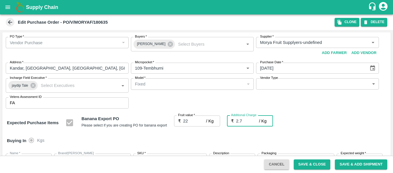
type input "24.7"
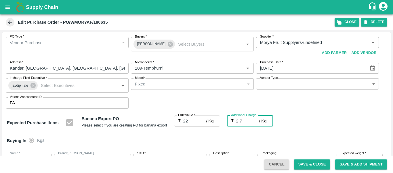
type input "2.75"
type input "24.75"
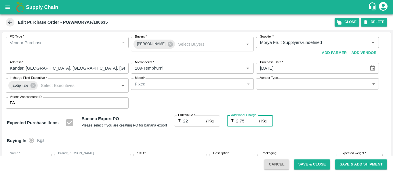
type input "24.75"
type input "2.75"
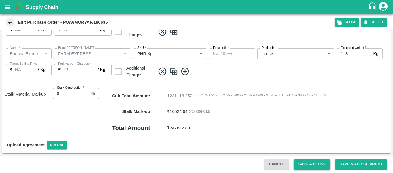
click at [311, 162] on button "Save & Close" at bounding box center [312, 164] width 37 height 10
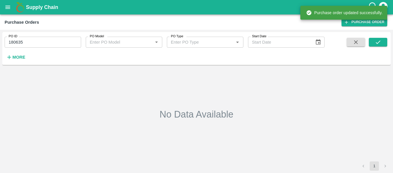
type input "180635"
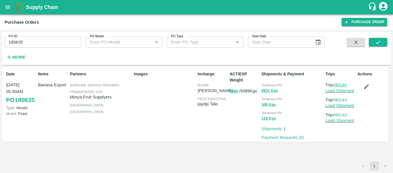
drag, startPoint x: 354, startPoint y: 84, endPoint x: 337, endPoint y: 85, distance: 17.0
click at [337, 85] on p "Trip #90140" at bounding box center [341, 85] width 30 height 6
copy link "90140"
click at [336, 89] on link "Load Shipment" at bounding box center [340, 90] width 29 height 5
drag, startPoint x: 350, startPoint y: 99, endPoint x: 337, endPoint y: 101, distance: 13.4
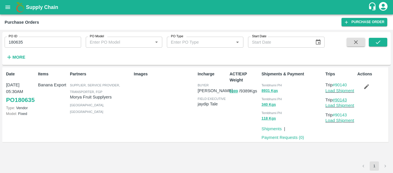
click at [337, 101] on p "Trip #90143" at bounding box center [341, 99] width 30 height 6
copy link "90143"
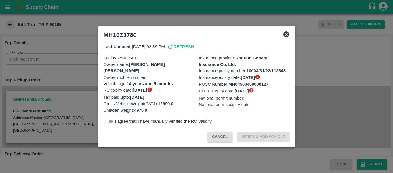
click at [40, 69] on div at bounding box center [196, 86] width 393 height 173
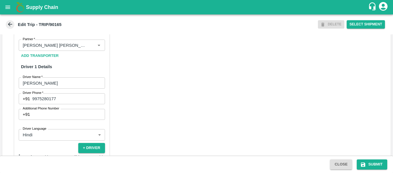
scroll to position [287, 0]
drag, startPoint x: 65, startPoint y: 104, endPoint x: 32, endPoint y: 105, distance: 33.4
click at [32, 104] on div "[PHONE_NUMBER] Driver Phone" at bounding box center [62, 98] width 86 height 11
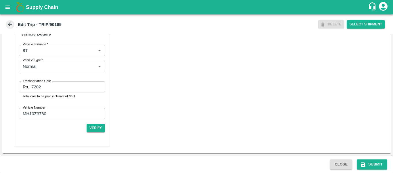
scroll to position [443, 0]
click at [366, 165] on icon "submit" at bounding box center [364, 164] width 6 height 6
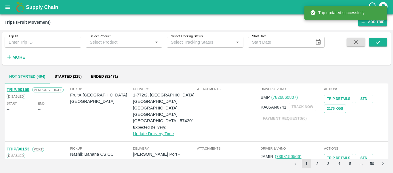
click at [48, 32] on div "Trip ID Trip ID Select Product Select Product   * Select Tracking Status Select…" at bounding box center [196, 101] width 393 height 143
click at [49, 41] on input "Trip ID" at bounding box center [43, 42] width 77 height 11
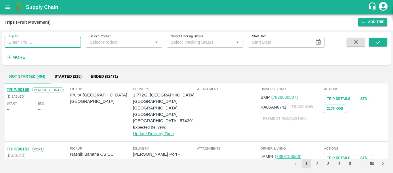
paste input "90140"
type input "90140"
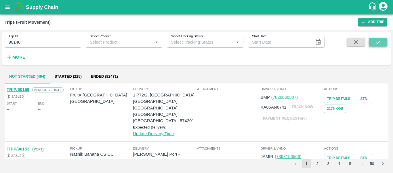
click at [376, 41] on icon "submit" at bounding box center [378, 42] width 6 height 6
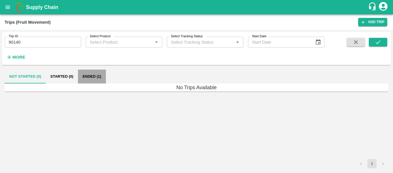
click at [87, 75] on button "Ended (1)" at bounding box center [92, 76] width 28 height 14
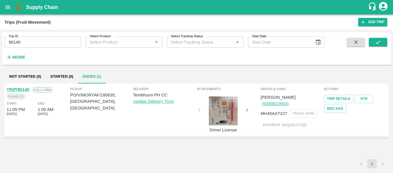
click at [20, 89] on link "TRIP/90140" at bounding box center [18, 89] width 23 height 5
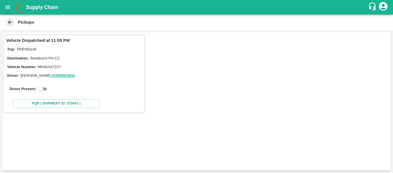
click at [44, 89] on input "checkbox" at bounding box center [41, 88] width 21 height 7
checkbox input "true"
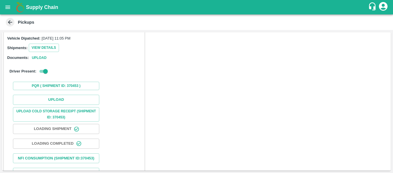
scroll to position [63, 0]
click at [64, 100] on button "Upload" at bounding box center [56, 100] width 86 height 10
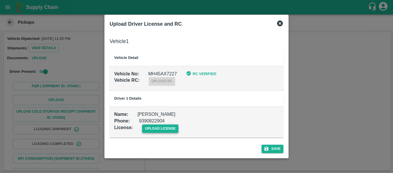
click at [161, 128] on span "upload license" at bounding box center [160, 128] width 37 height 8
click at [0, 0] on input "upload license" at bounding box center [0, 0] width 0 height 0
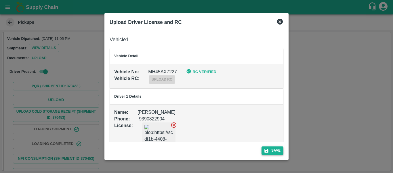
click at [276, 152] on button "Save" at bounding box center [273, 150] width 22 height 8
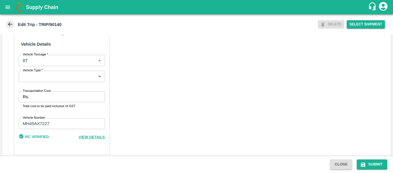
scroll to position [441, 0]
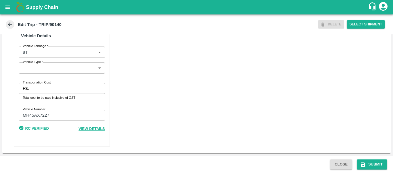
click at [52, 92] on input "Transportation Cost" at bounding box center [67, 88] width 73 height 11
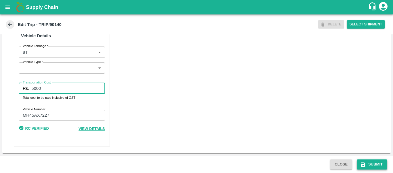
type input "5000"
click at [366, 164] on icon "submit" at bounding box center [364, 164] width 6 height 6
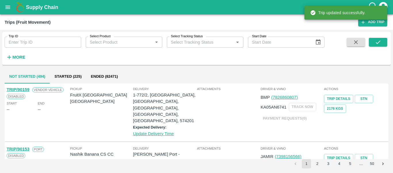
click at [11, 45] on input "Trip ID" at bounding box center [43, 42] width 77 height 11
paste input "90143"
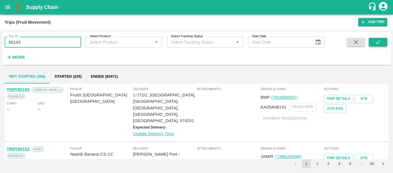
type input "90143"
click at [376, 40] on icon "submit" at bounding box center [378, 42] width 6 height 6
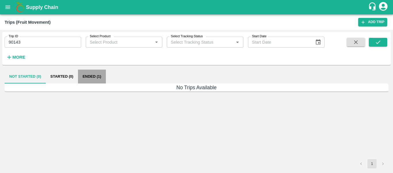
click at [88, 76] on button "Ended (1)" at bounding box center [92, 76] width 28 height 14
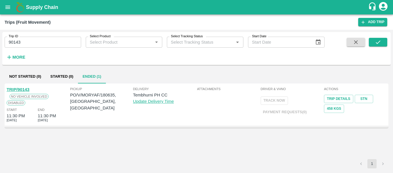
click at [18, 89] on link "TRIP/90143" at bounding box center [18, 89] width 23 height 5
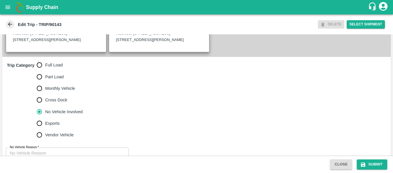
scroll to position [158, 0]
click at [45, 70] on input "Full Load" at bounding box center [40, 65] width 12 height 12
radio input "true"
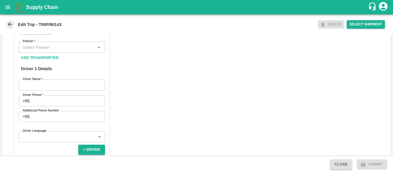
scroll to position [289, 0]
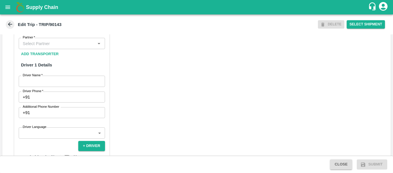
click at [45, 47] on input "Partner   *" at bounding box center [56, 42] width 73 height 7
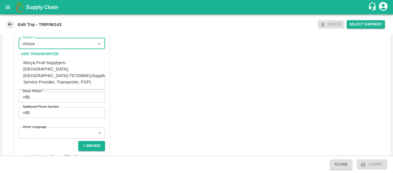
click at [55, 67] on div "Morya Fruit Supplyers-[GEOGRAPHIC_DATA], [GEOGRAPHIC_DATA]-797208941(Supplier, …" at bounding box center [65, 72] width 85 height 26
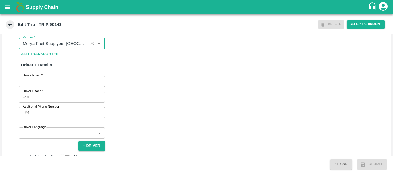
type input "Morya Fruit Supplyers-[GEOGRAPHIC_DATA], [GEOGRAPHIC_DATA]-797208941(Supplier, …"
click at [61, 80] on div "Partner Details Partner   * Partner Add Transporter Driver 1 Details Driver Nam…" at bounding box center [62, 148] width 96 height 261
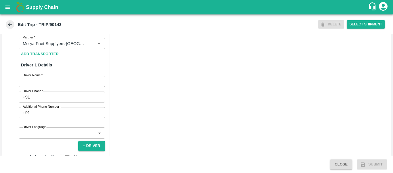
click at [62, 85] on input "Driver Name   *" at bounding box center [62, 80] width 86 height 11
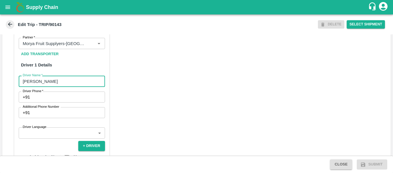
type input "[PERSON_NAME]"
click at [64, 100] on input "Driver Phone   *" at bounding box center [68, 96] width 73 height 11
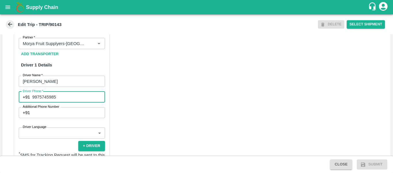
type input "9975745985"
click at [139, 106] on div "Partner Details Partner   * Partner Add Transporter Driver 1 Details Driver Nam…" at bounding box center [196, 156] width 389 height 289
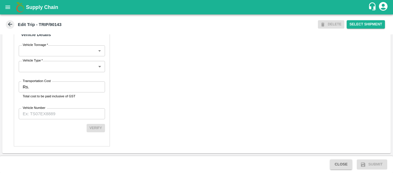
click at [54, 86] on input "Transportation Cost" at bounding box center [67, 86] width 73 height 11
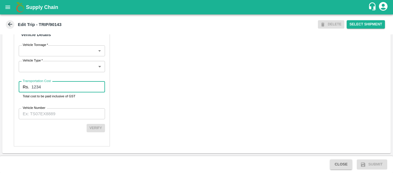
type input "1234"
click at [54, 118] on input "Vehicle Number" at bounding box center [62, 113] width 86 height 11
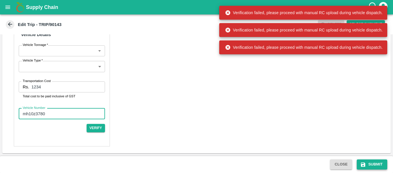
type input "mh10z3780"
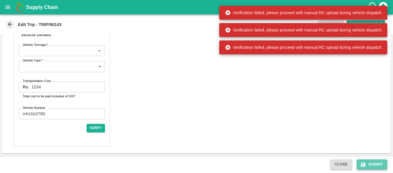
click at [368, 165] on button "Submit" at bounding box center [372, 164] width 31 height 10
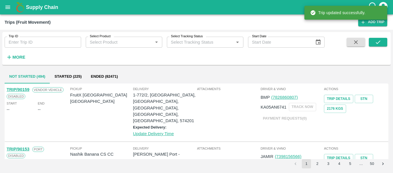
click at [50, 37] on input "Trip ID" at bounding box center [43, 42] width 77 height 11
paste input "90143"
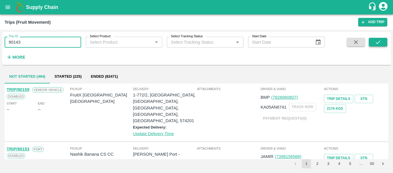
type input "90143"
click at [379, 42] on icon "submit" at bounding box center [378, 42] width 6 height 6
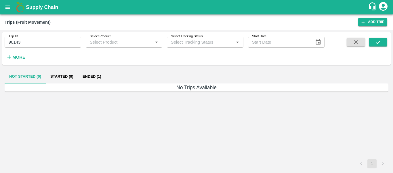
click at [94, 73] on button "Ended (1)" at bounding box center [92, 76] width 28 height 14
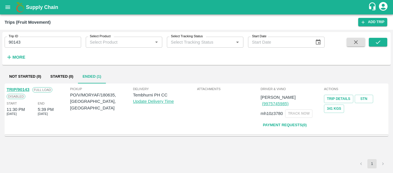
click at [20, 90] on link "TRIP/90143" at bounding box center [18, 89] width 23 height 5
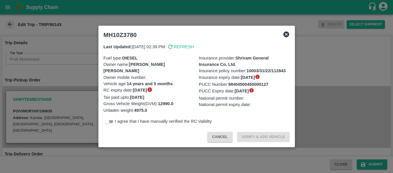
click at [45, 76] on div at bounding box center [196, 86] width 393 height 173
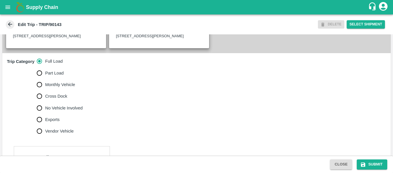
scroll to position [161, 0]
click at [81, 111] on span "No Vehicle Involved" at bounding box center [63, 108] width 37 height 6
click at [45, 114] on input "No Vehicle Involved" at bounding box center [40, 108] width 12 height 12
radio input "true"
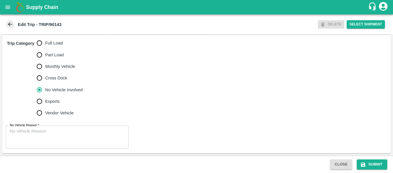
click at [69, 136] on textarea "No Vehicle Reason   *" at bounding box center [67, 137] width 115 height 18
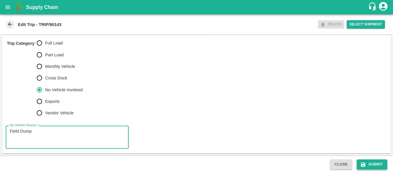
type textarea "Field Dump"
click at [372, 163] on button "Submit" at bounding box center [372, 164] width 31 height 10
